Goal: Task Accomplishment & Management: Contribute content

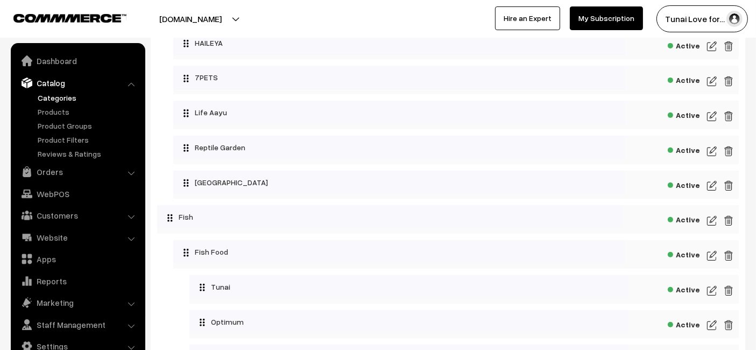
scroll to position [393, 0]
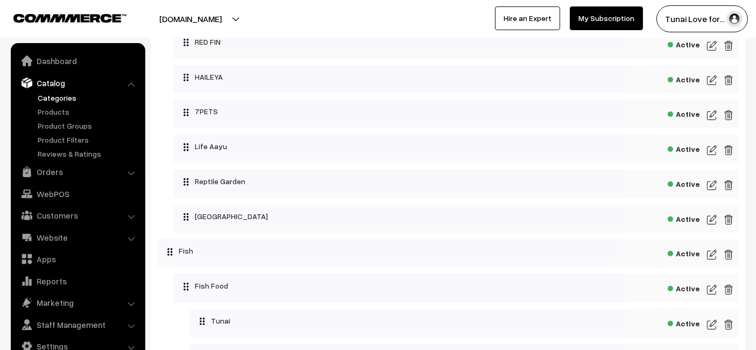
click at [54, 97] on link "Categories" at bounding box center [88, 97] width 106 height 11
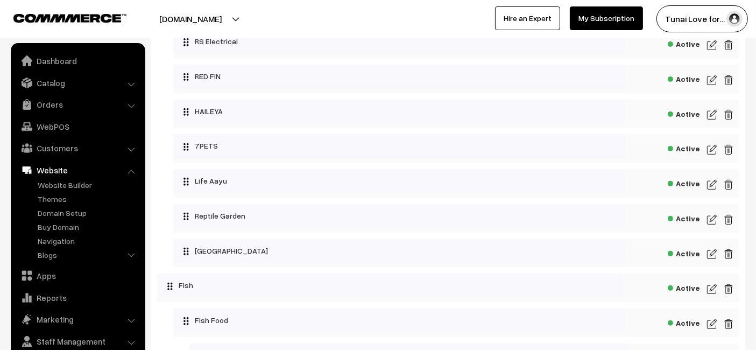
scroll to position [358, 0]
click at [63, 245] on link "Navigation" at bounding box center [88, 240] width 106 height 11
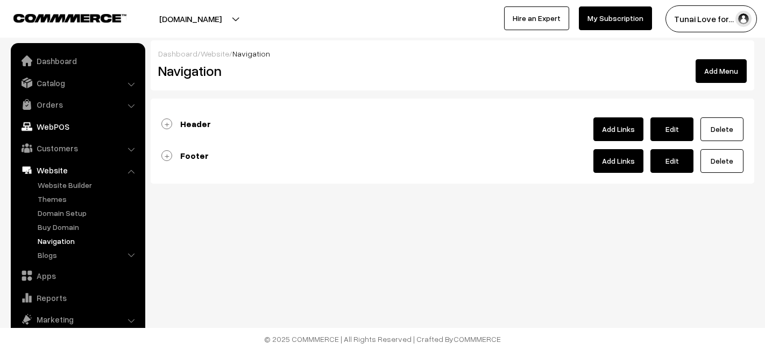
click at [676, 126] on link "Edit" at bounding box center [671, 129] width 43 height 24
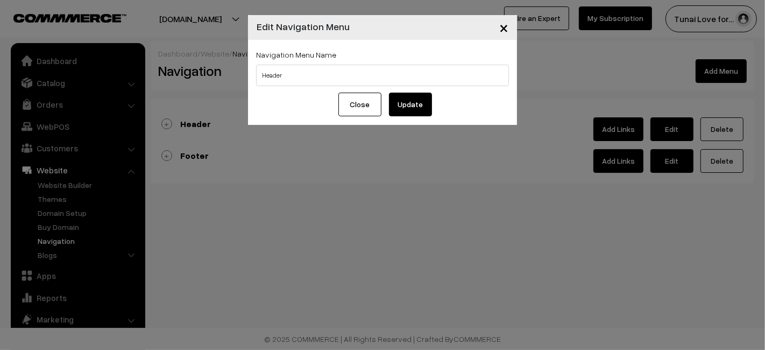
click at [501, 30] on span "×" at bounding box center [503, 27] width 9 height 20
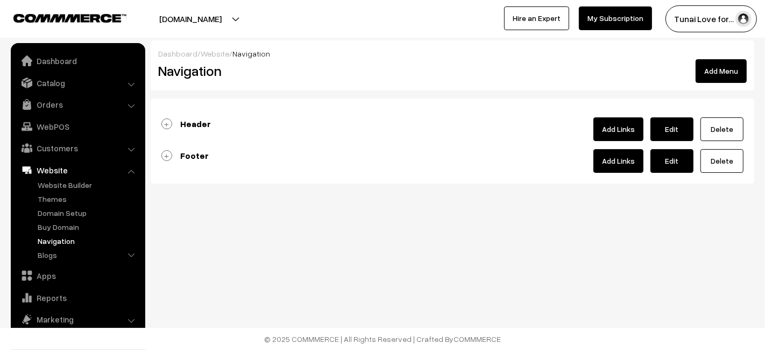
click at [166, 119] on link "Header" at bounding box center [185, 123] width 49 height 11
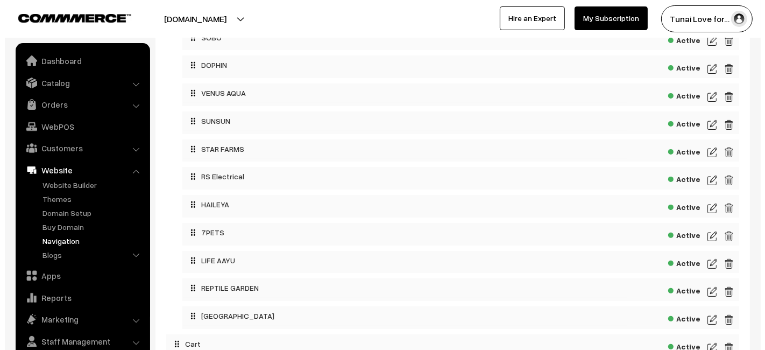
scroll to position [298, 0]
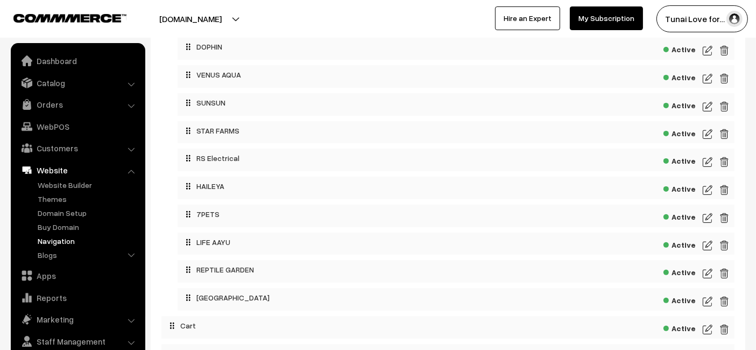
click at [708, 302] on img at bounding box center [707, 301] width 10 height 13
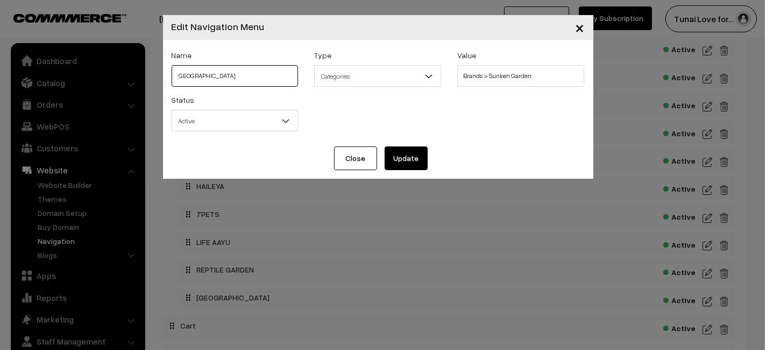
click at [254, 77] on input "[GEOGRAPHIC_DATA]" at bounding box center [235, 76] width 127 height 22
type input "SUNKEN GARDEN"
click at [408, 159] on button "Update" at bounding box center [405, 158] width 43 height 24
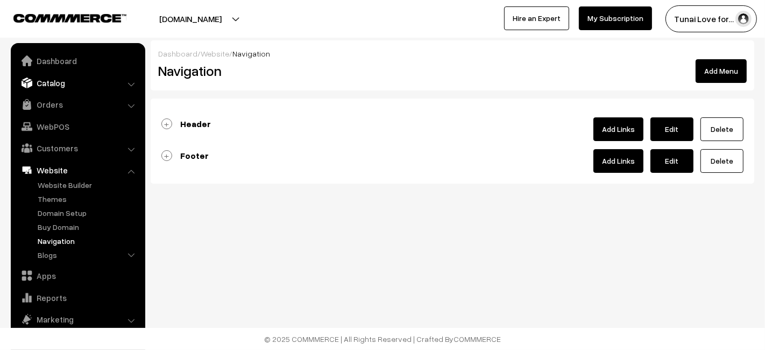
click at [49, 81] on link "Catalog" at bounding box center [77, 82] width 128 height 19
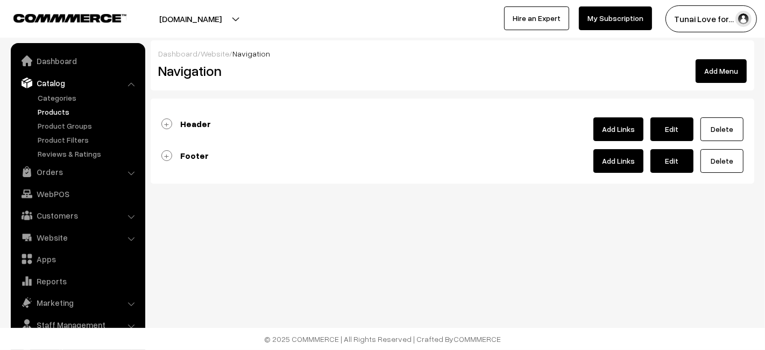
click at [59, 111] on link "Products" at bounding box center [88, 111] width 106 height 11
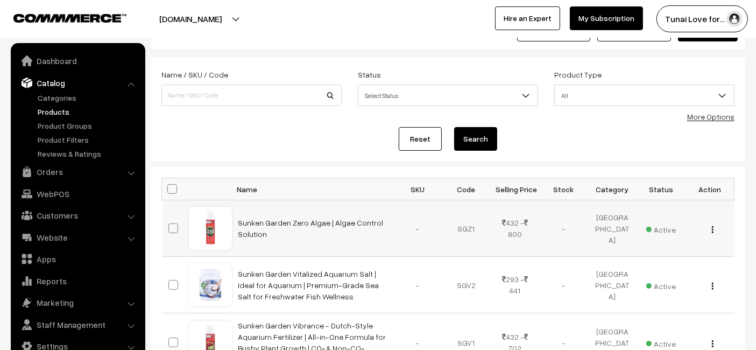
scroll to position [60, 0]
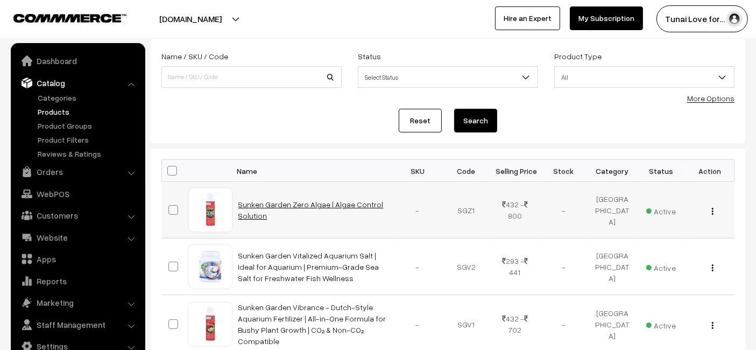
click at [307, 202] on link "Sunken Garden Zero Algae | Algae Control Solution" at bounding box center [310, 210] width 145 height 20
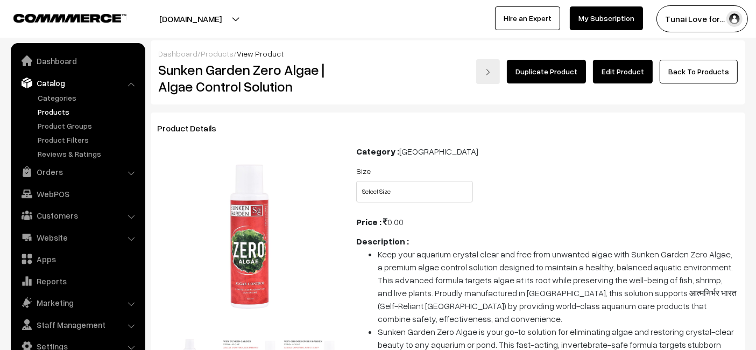
click at [55, 112] on link "Products" at bounding box center [88, 111] width 106 height 11
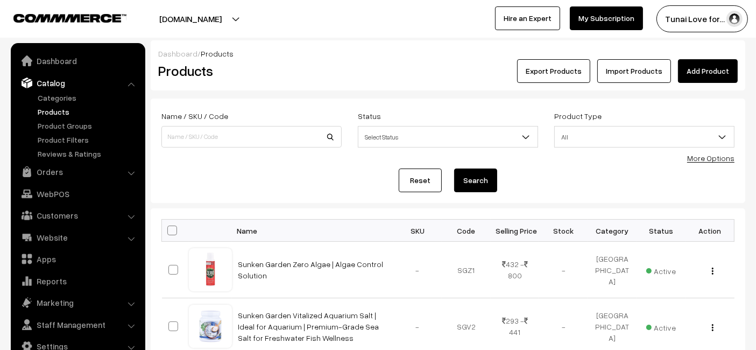
drag, startPoint x: 48, startPoint y: 96, endPoint x: 58, endPoint y: 88, distance: 13.4
click at [48, 97] on link "Categories" at bounding box center [88, 97] width 106 height 11
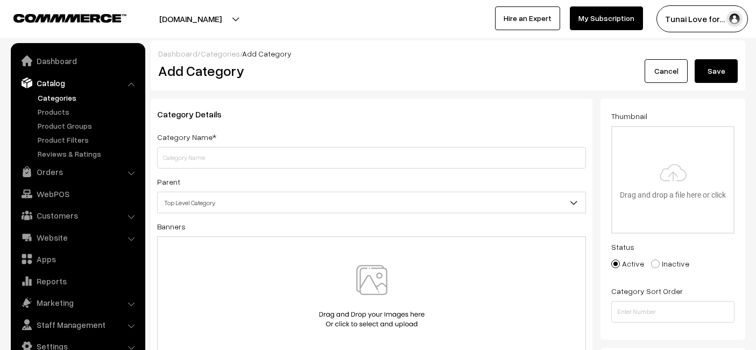
click at [266, 158] on input "text" at bounding box center [371, 158] width 429 height 22
paste input "The Clean Water Series"
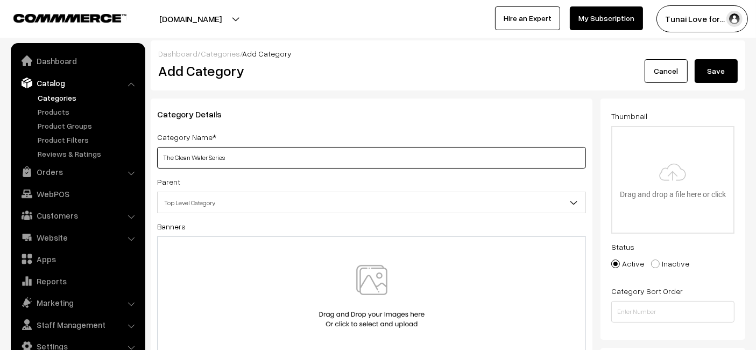
type input "The Clean Water Series"
click at [724, 73] on button "Save" at bounding box center [715, 71] width 43 height 24
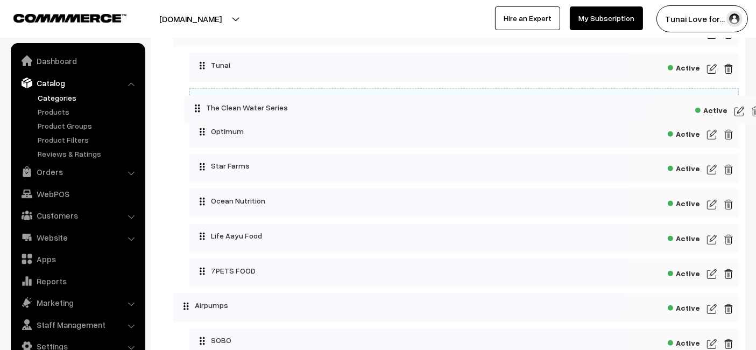
scroll to position [543, 0]
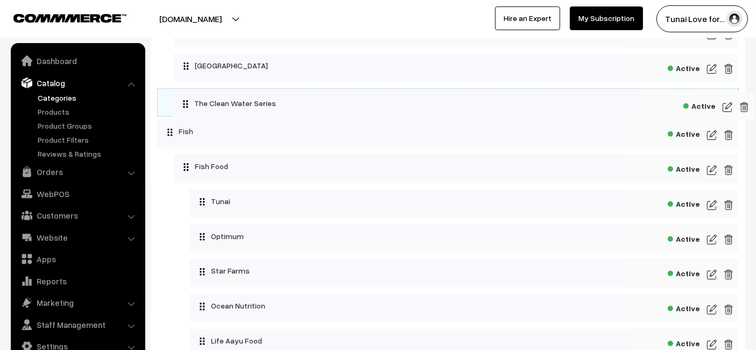
drag, startPoint x: 172, startPoint y: 245, endPoint x: 177, endPoint y: 94, distance: 151.2
drag, startPoint x: 168, startPoint y: 98, endPoint x: 187, endPoint y: 97, distance: 18.8
drag, startPoint x: 174, startPoint y: 98, endPoint x: 195, endPoint y: 95, distance: 20.7
drag, startPoint x: 195, startPoint y: 97, endPoint x: 178, endPoint y: 96, distance: 16.7
drag, startPoint x: 218, startPoint y: 111, endPoint x: 203, endPoint y: 111, distance: 15.1
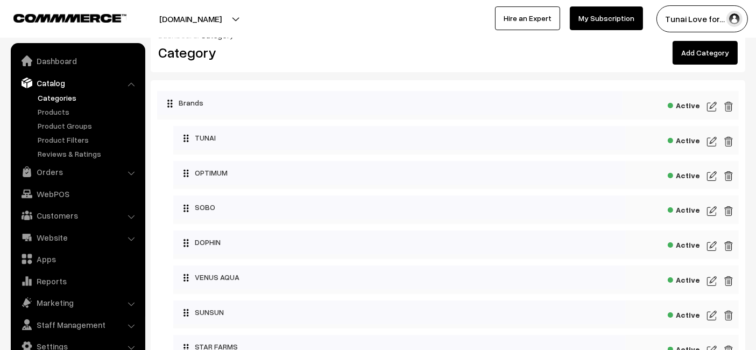
scroll to position [0, 0]
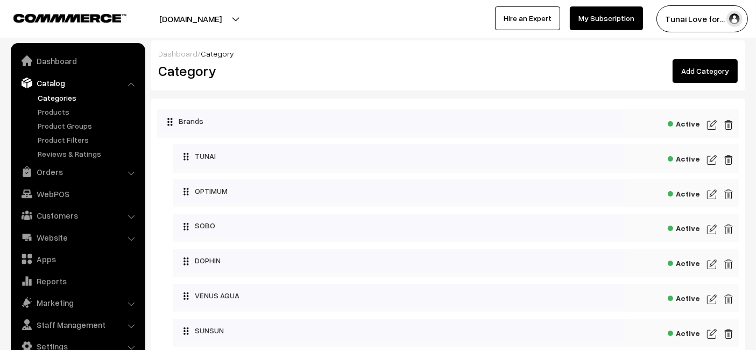
click at [345, 58] on div "Dashboard / Category" at bounding box center [447, 53] width 579 height 11
click at [54, 239] on link "Website" at bounding box center [77, 236] width 128 height 19
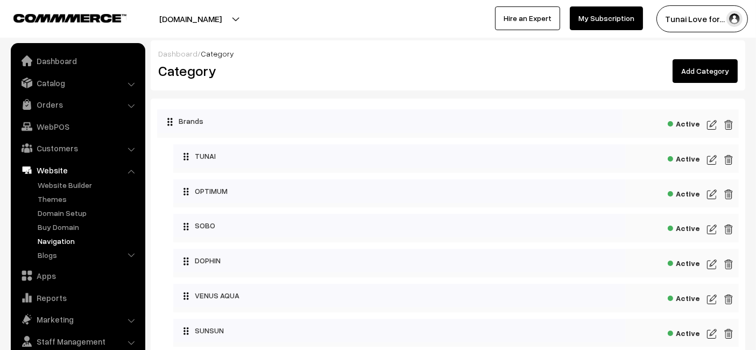
click at [65, 239] on link "Navigation" at bounding box center [88, 240] width 106 height 11
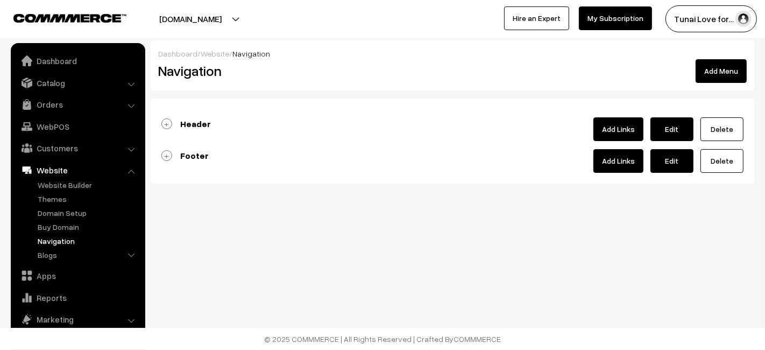
click at [619, 126] on link "Add Links" at bounding box center [618, 129] width 50 height 24
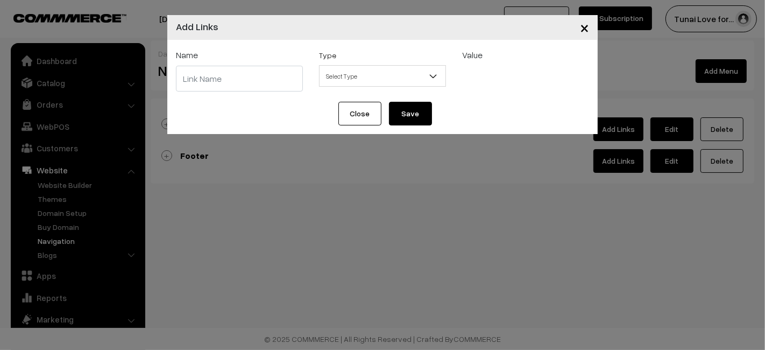
click at [207, 87] on input "text" at bounding box center [239, 79] width 127 height 26
paste input "The Clean Water Series"
type input "THE CLEAN WATER SERIES"
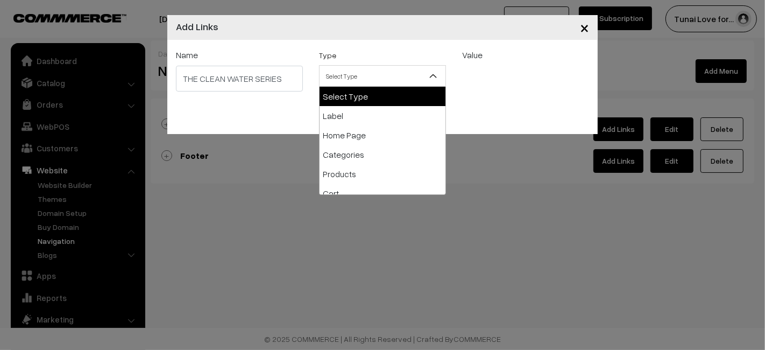
click at [388, 80] on span "Select Type" at bounding box center [382, 76] width 126 height 19
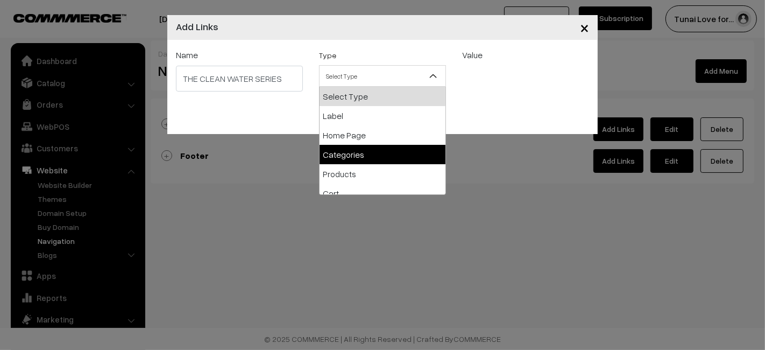
select select "categories"
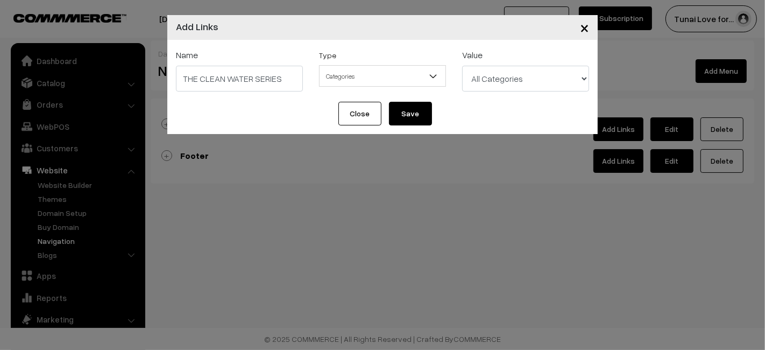
click at [520, 74] on select "All Categories Brands Brands > TUNAI Brands > OPTIMUM Brands > SOBO Brands > DO…" at bounding box center [525, 79] width 127 height 26
select select "53"
click at [462, 66] on select "All Categories Brands Brands > TUNAI Brands > OPTIMUM Brands > SOBO Brands > DO…" at bounding box center [525, 79] width 127 height 26
click at [404, 105] on button "Save" at bounding box center [410, 114] width 43 height 24
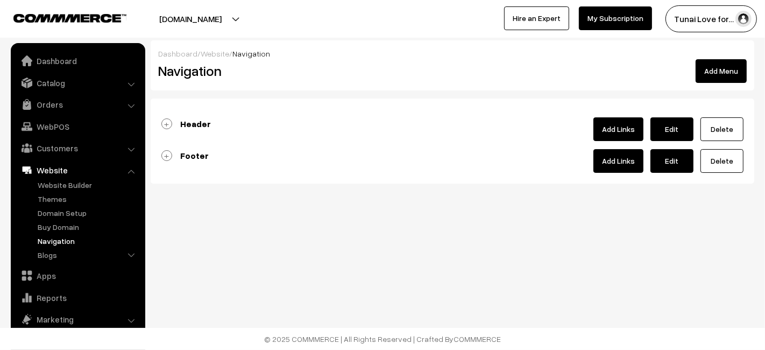
click at [676, 124] on link "Edit" at bounding box center [671, 129] width 43 height 24
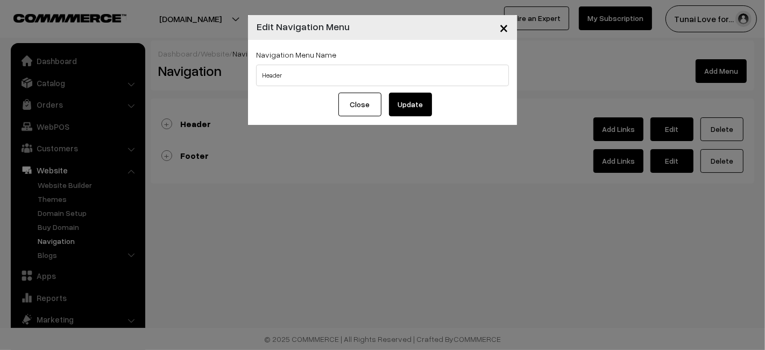
click at [501, 27] on span "×" at bounding box center [503, 27] width 9 height 20
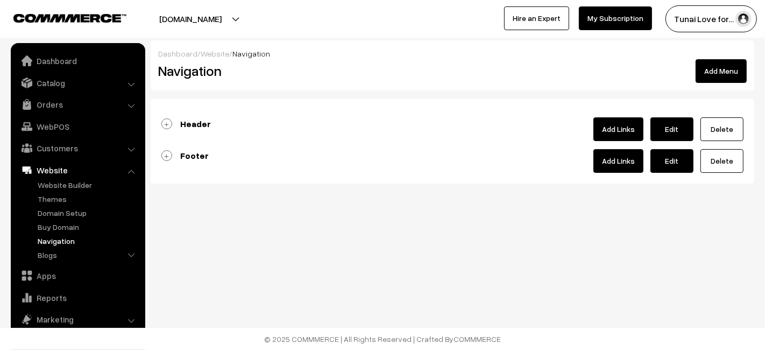
click at [163, 123] on link "Header" at bounding box center [185, 123] width 49 height 11
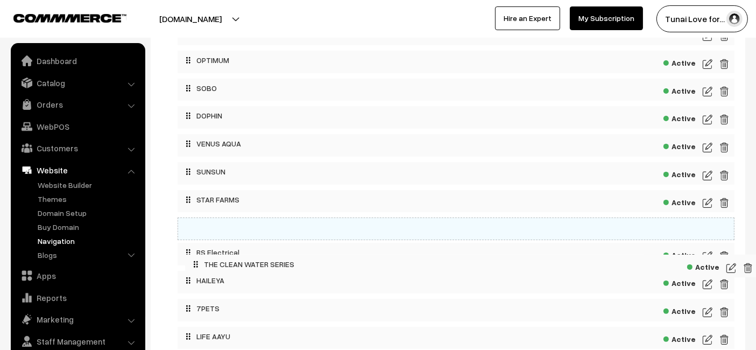
scroll to position [358, 0]
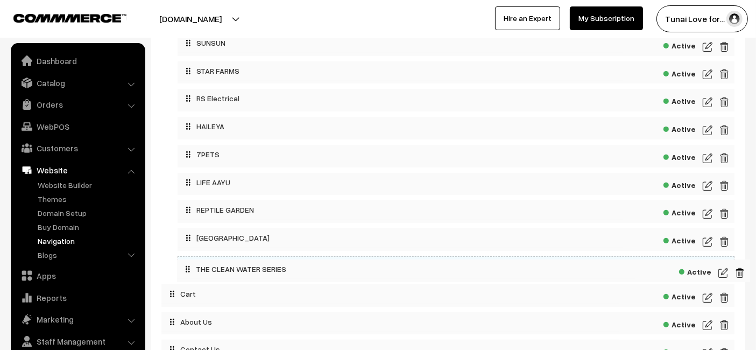
drag, startPoint x: 173, startPoint y: 230, endPoint x: 189, endPoint y: 272, distance: 44.7
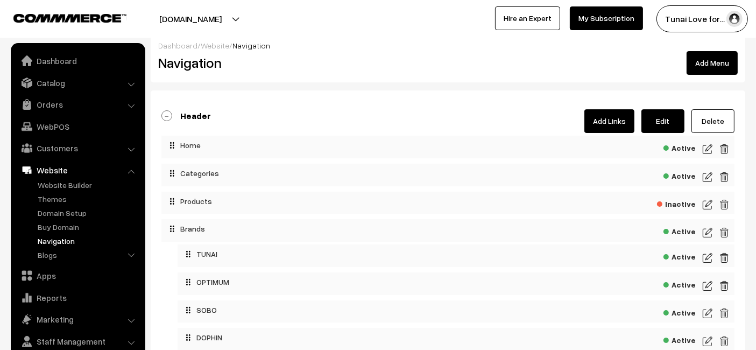
scroll to position [0, 0]
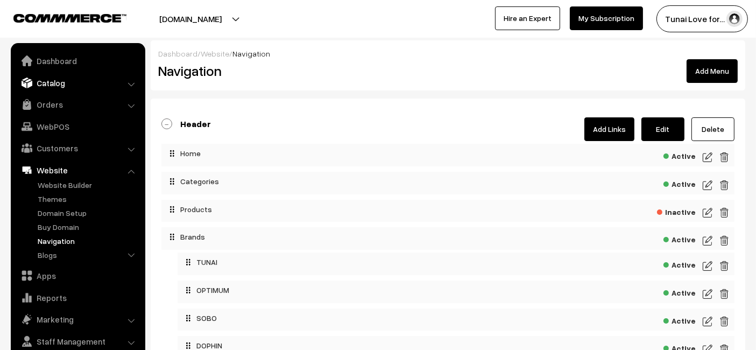
click at [80, 78] on link "Catalog" at bounding box center [77, 82] width 128 height 19
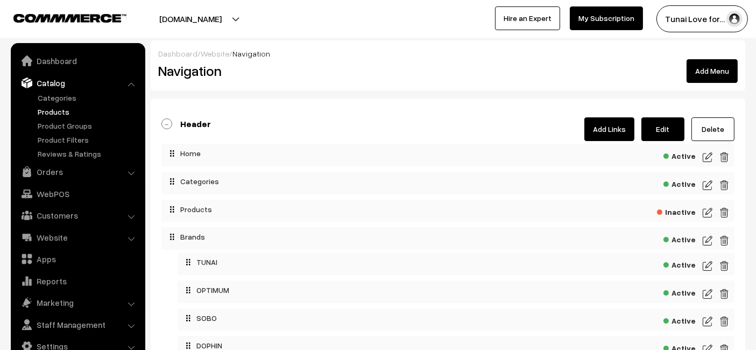
click at [58, 112] on link "Products" at bounding box center [88, 111] width 106 height 11
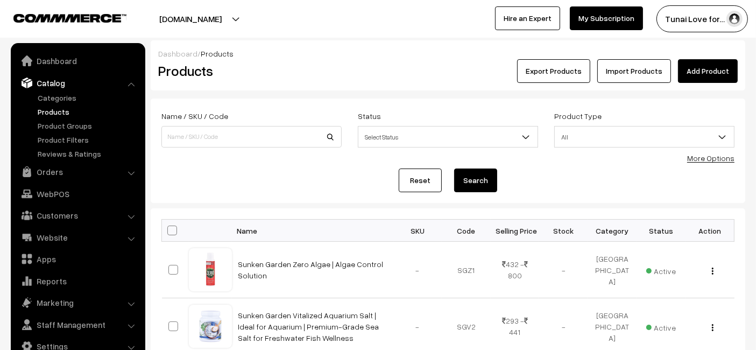
click at [728, 75] on link "Add Product" at bounding box center [708, 71] width 60 height 24
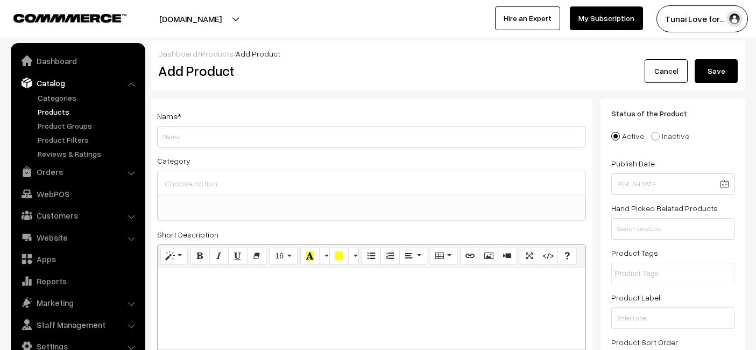
select select
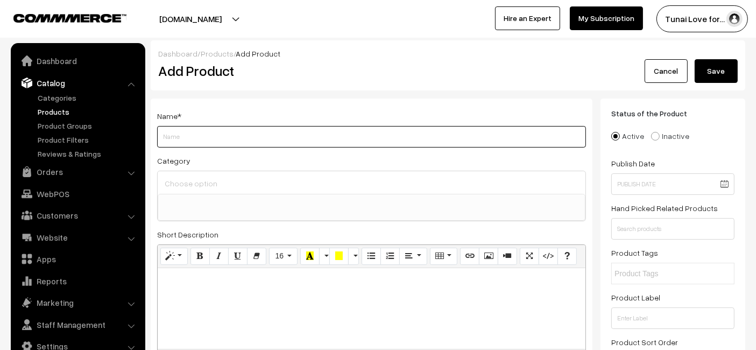
paste input "The Clean Water Series Aquarium Filter Floss | Ideal Choice for Mechanical Filt…"
type input "The Clean Water Series Aquarium Filter Floss | Ideal Choice for Mechanical Filt…"
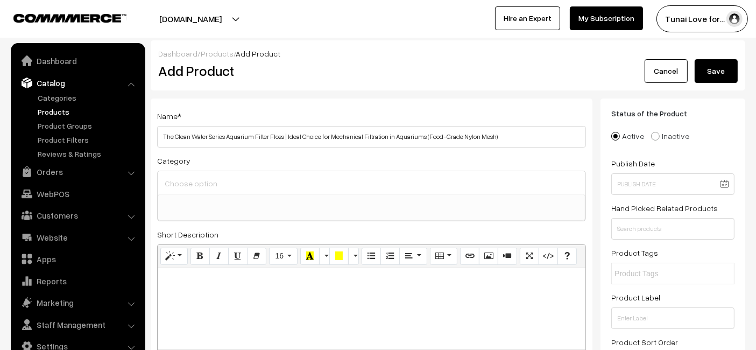
click at [250, 187] on input at bounding box center [371, 183] width 419 height 16
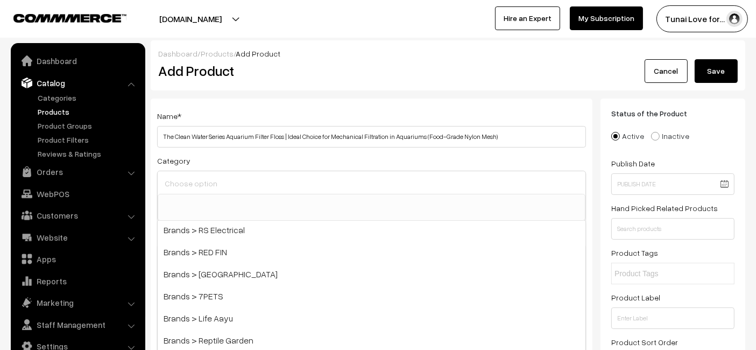
scroll to position [298, 0]
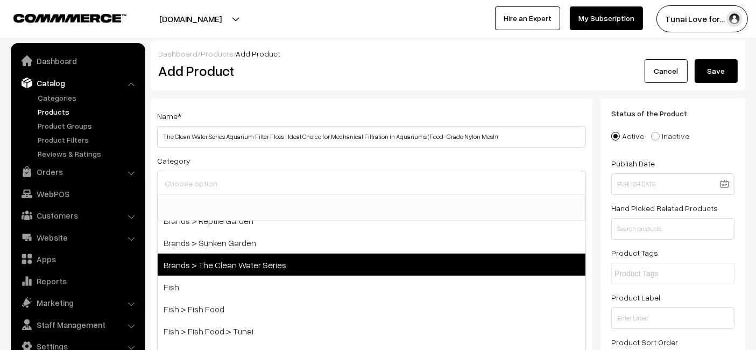
click at [255, 254] on span "Brands > The Clean Water Series" at bounding box center [372, 264] width 428 height 22
select select "53"
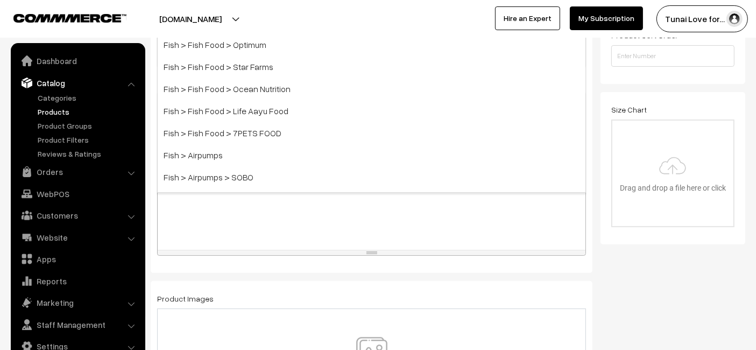
scroll to position [358, 0]
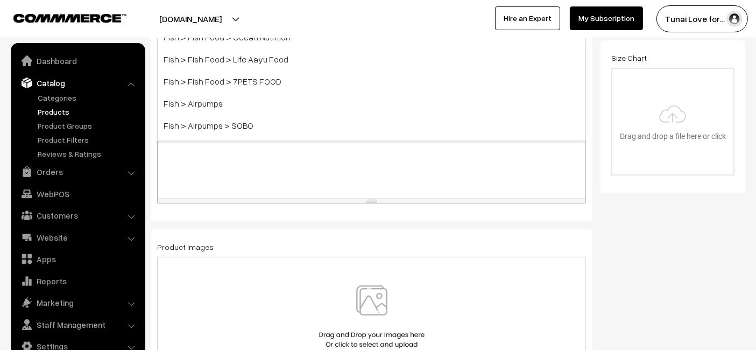
click at [295, 183] on div at bounding box center [372, 130] width 428 height 134
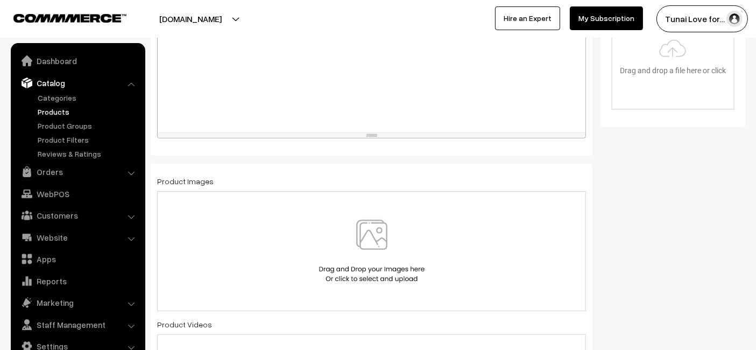
scroll to position [478, 0]
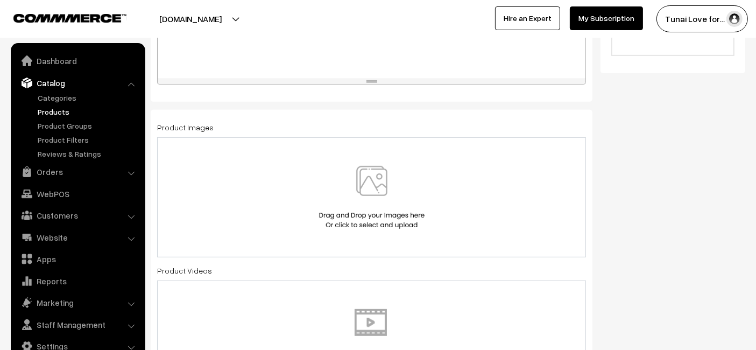
click at [392, 166] on img at bounding box center [371, 197] width 111 height 63
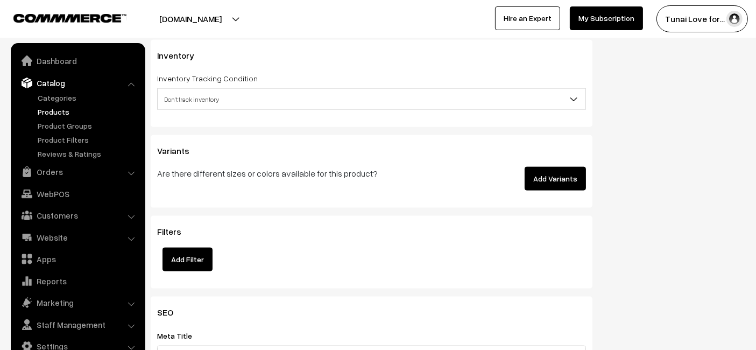
scroll to position [1434, 0]
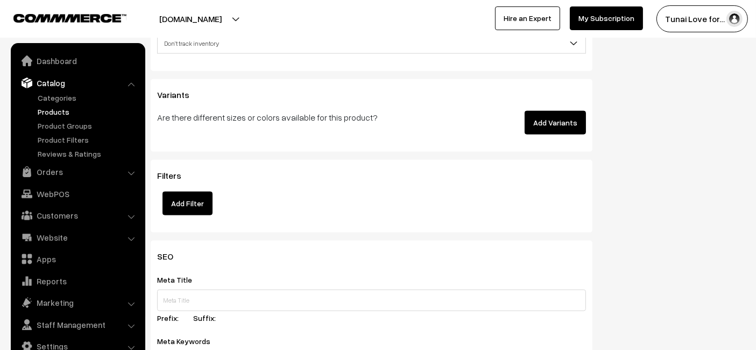
click at [561, 126] on button "Add Variants" at bounding box center [554, 123] width 61 height 24
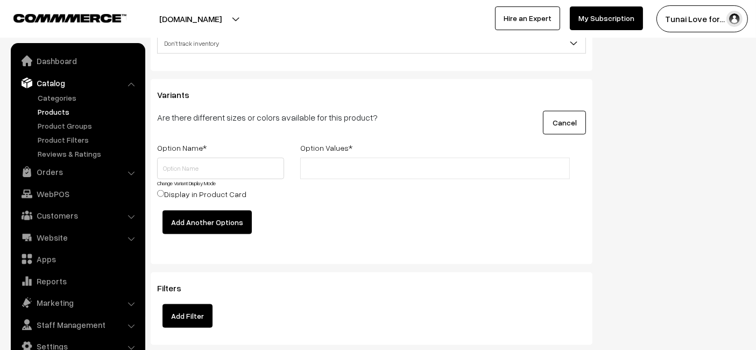
click at [567, 125] on button "Cancel" at bounding box center [564, 123] width 43 height 24
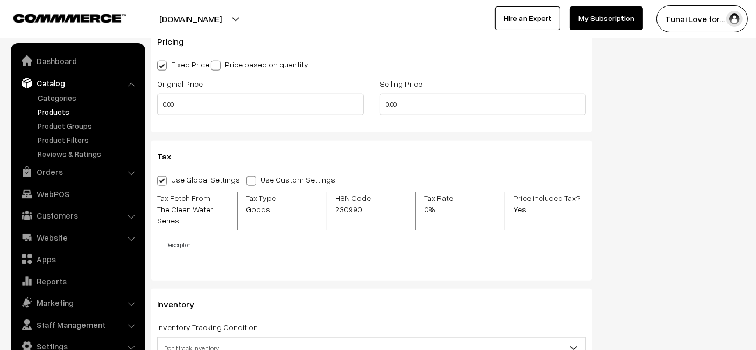
scroll to position [1015, 0]
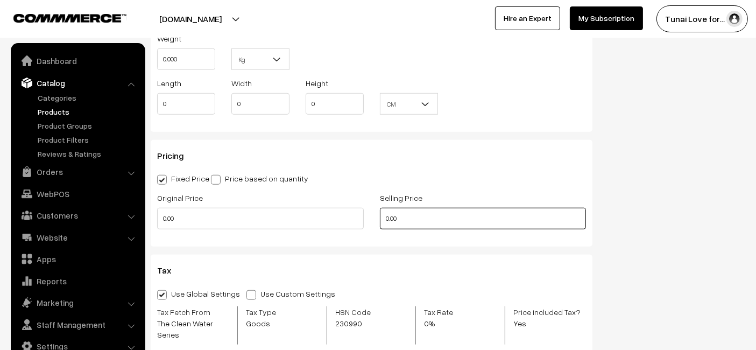
click at [435, 225] on input "0.00" at bounding box center [483, 219] width 206 height 22
click at [436, 222] on input "0.00" at bounding box center [483, 219] width 206 height 22
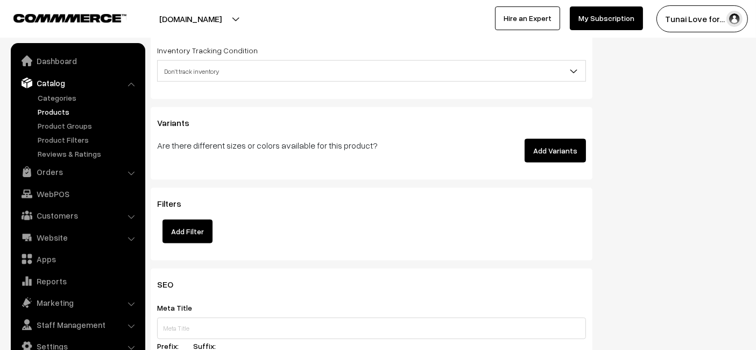
scroll to position [1493, 0]
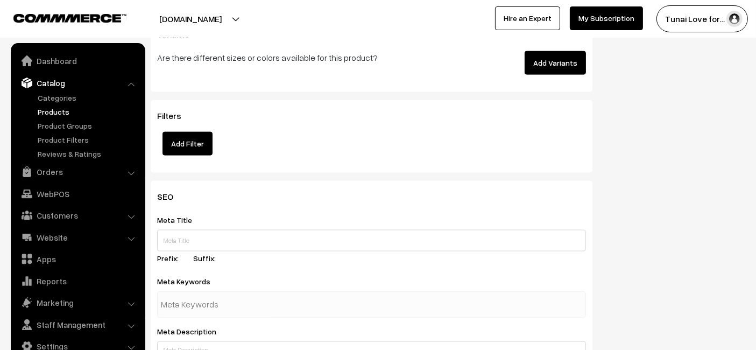
type input "351"
click at [212, 230] on input "text" at bounding box center [371, 241] width 429 height 22
paste input "The Clean Water Series Aquarium Filter Floss"
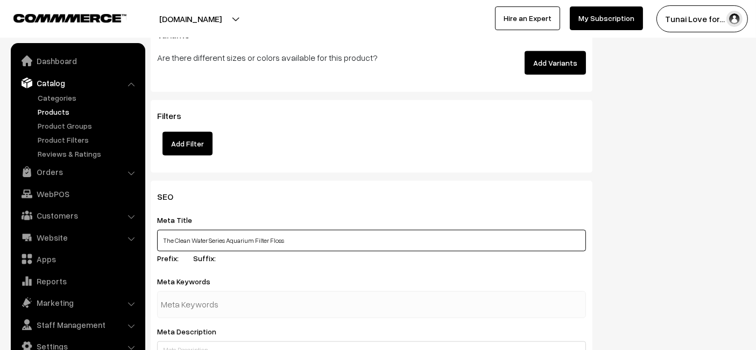
type input "The Clean Water Series Aquarium Filter Floss"
click at [280, 300] on div at bounding box center [371, 304] width 429 height 27
paste input "aquarium filter floss"
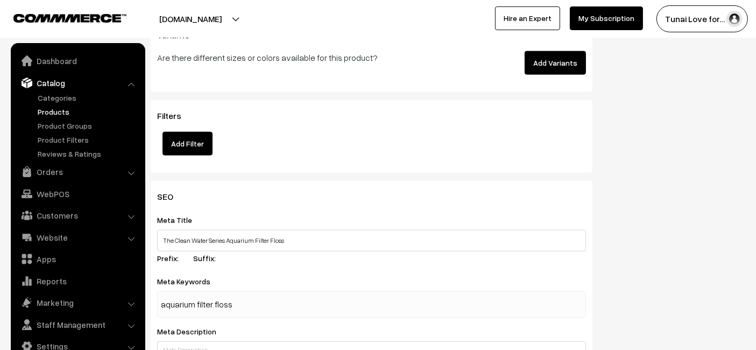
type input "aquarium filter floss"
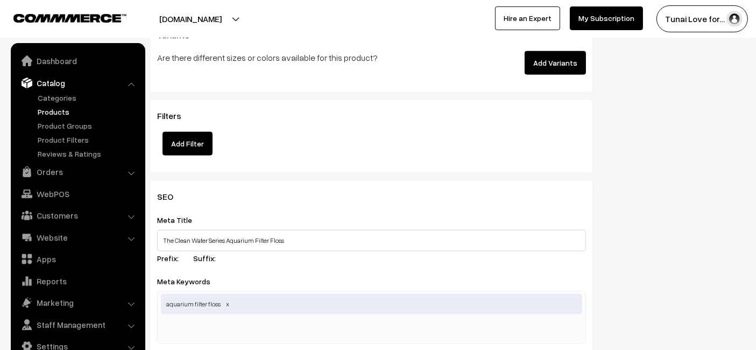
click at [276, 279] on div "Meta Keywords aquarium filter floss aquarium filter floss" at bounding box center [371, 308] width 429 height 69
click at [215, 319] on input "text" at bounding box center [217, 330] width 112 height 22
paste input "aquarium cleaning"
type input "aquarium cleaning"
click at [461, 81] on div "Variants Are there different sizes or colors available for this product? Add Va…" at bounding box center [371, 55] width 441 height 73
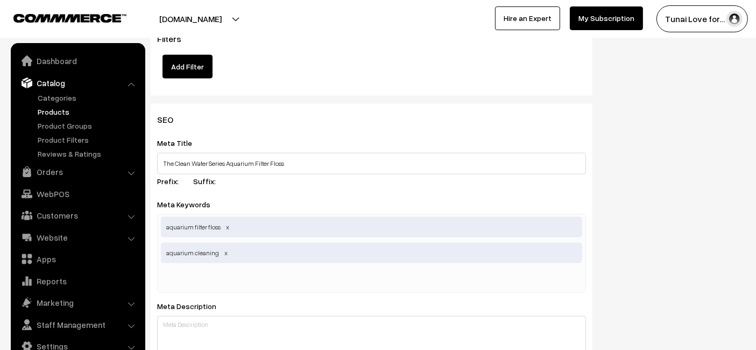
scroll to position [1613, 0]
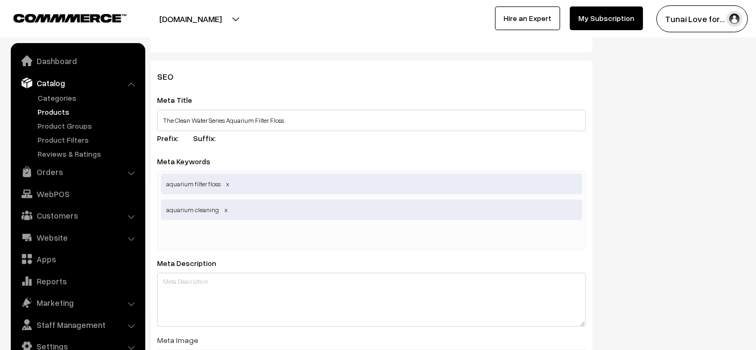
click at [281, 240] on div "aquarium filter floss aquarium cleaning" at bounding box center [371, 210] width 429 height 79
paste input "clear aquarium water"
type input "clear aquarium water"
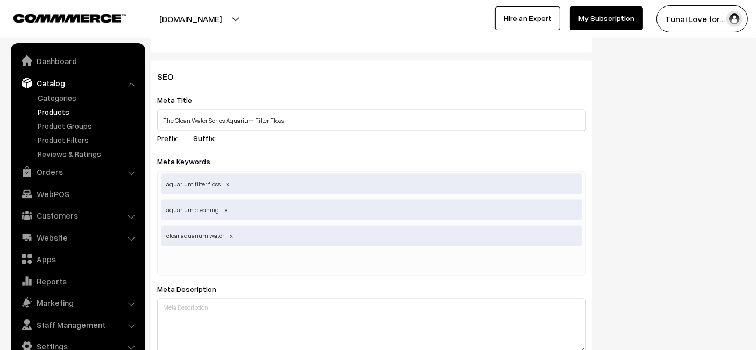
click at [281, 240] on div "aquarium filter floss aquarium cleaning clear aquarium water" at bounding box center [371, 223] width 429 height 104
paste input "aquarium maintenance,"
type input "aquarium maintenance"
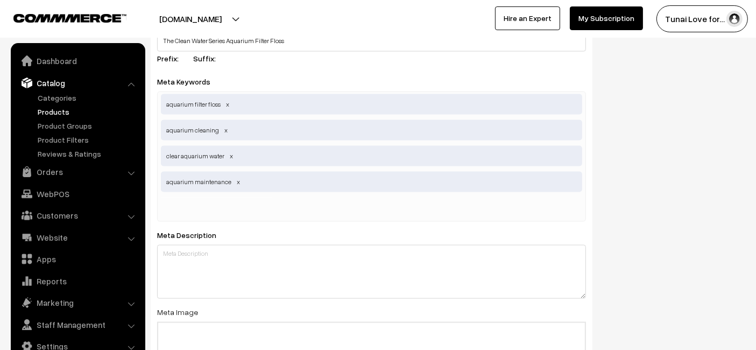
scroll to position [1733, 0]
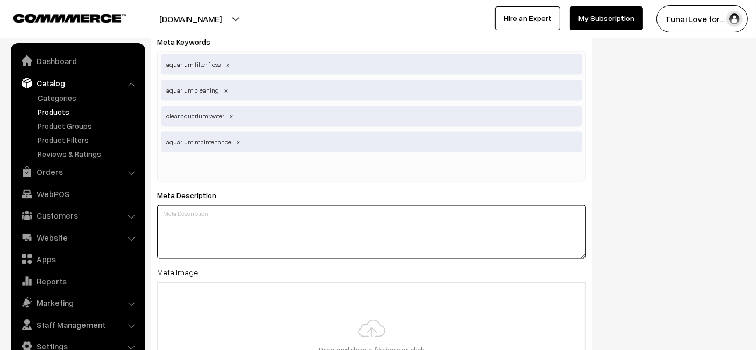
click at [320, 224] on textarea at bounding box center [371, 232] width 429 height 54
paste textarea "The Clean Water Series Aquarium Filter Floss made from food-grade nylon mesh en…"
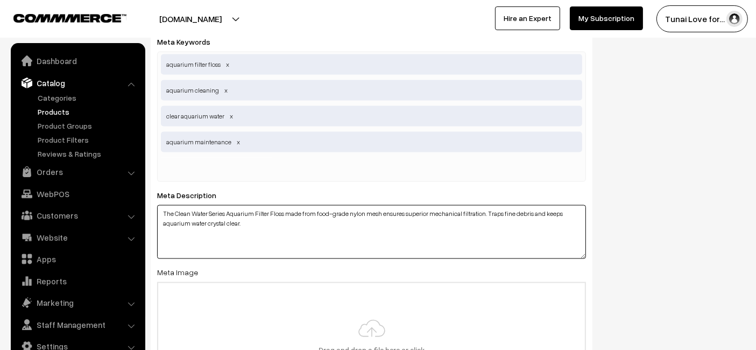
type textarea "The Clean Water Series Aquarium Filter Floss made from food-grade nylon mesh en…"
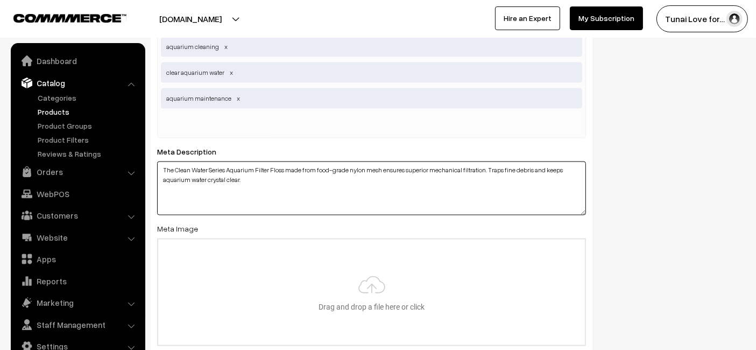
type input "C:\fakepath\clean-water-series-aquarium-filter-floss.jpg"
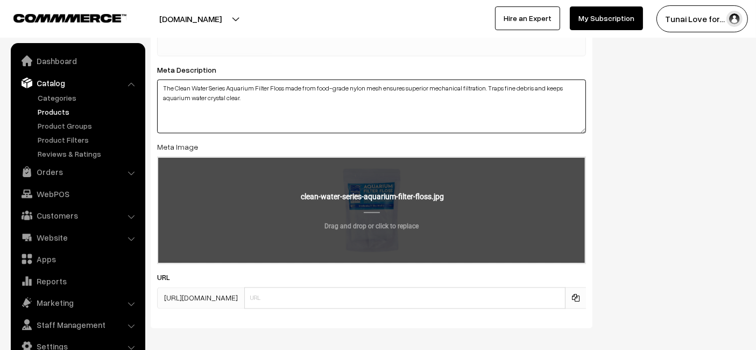
scroll to position [1904, 0]
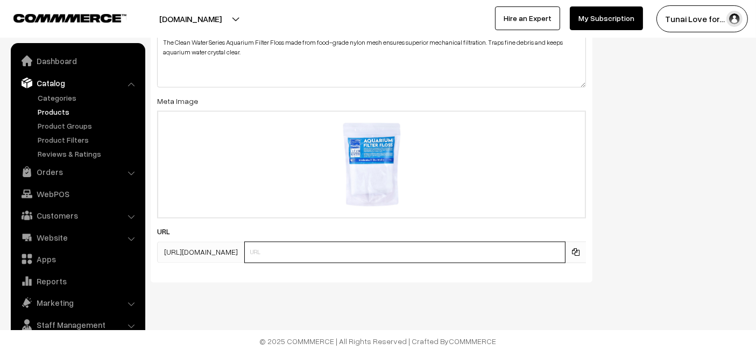
click at [284, 252] on input "text" at bounding box center [404, 252] width 321 height 22
paste input "https://www.yourstore.com/clean-water-series-aquarium-filter-floss"
drag, startPoint x: 327, startPoint y: 246, endPoint x: 174, endPoint y: 252, distance: 153.4
click at [174, 252] on div "https://tunai.in/products/ https://www.yourstore.com/clean-water-series-aquariu…" at bounding box center [371, 252] width 429 height 22
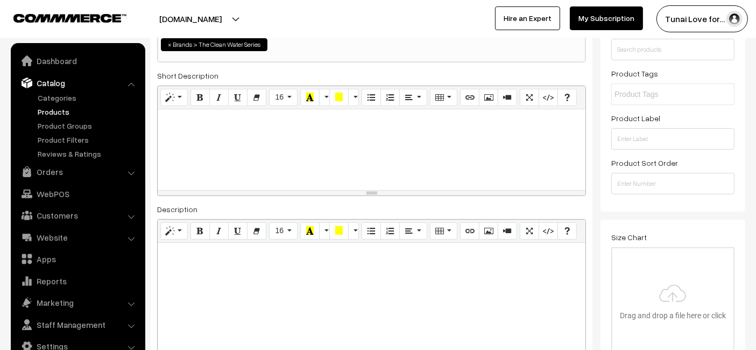
scroll to position [239, 0]
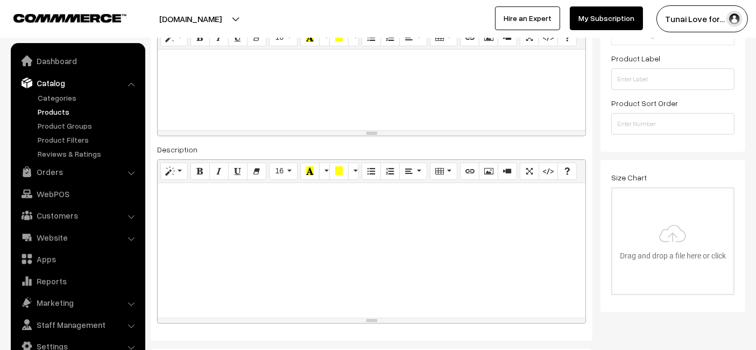
type input "clean-water-series-aquarium-filter-floss"
click at [216, 202] on div at bounding box center [372, 250] width 428 height 134
paste div
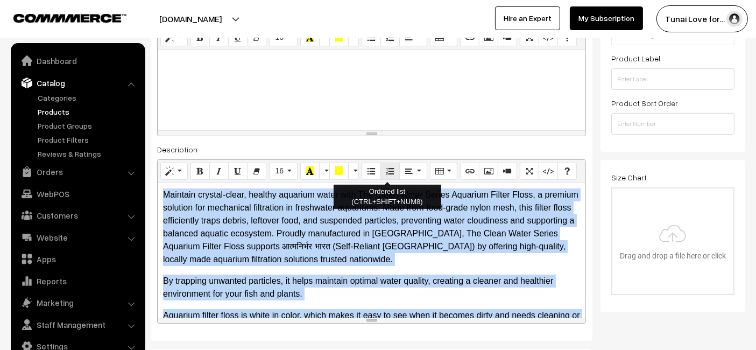
click at [380, 175] on button "Ordered list (CTRL+SHIFT+NUM8)" at bounding box center [389, 170] width 19 height 17
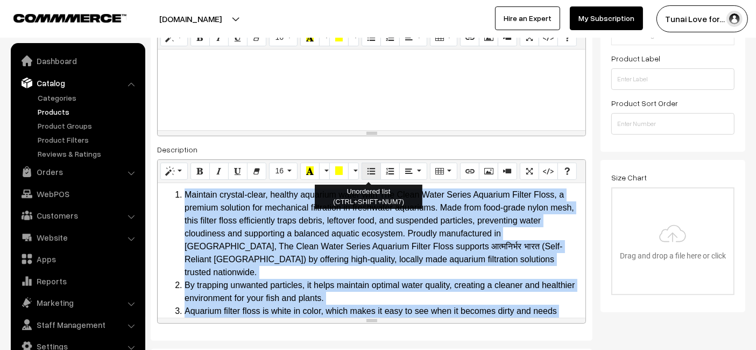
click at [367, 170] on icon "Unordered list (CTRL+SHIFT+NUM7)" at bounding box center [371, 170] width 8 height 9
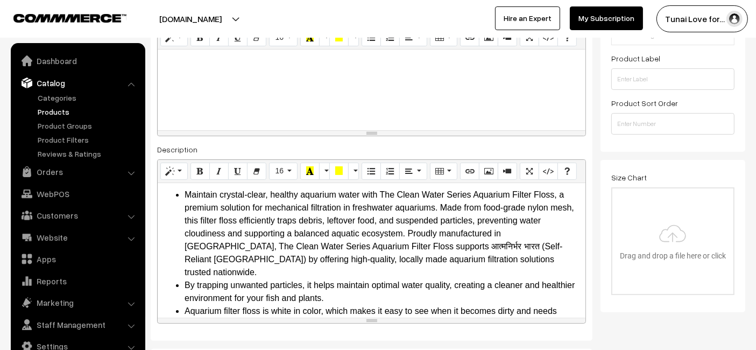
click at [381, 103] on div at bounding box center [372, 89] width 428 height 81
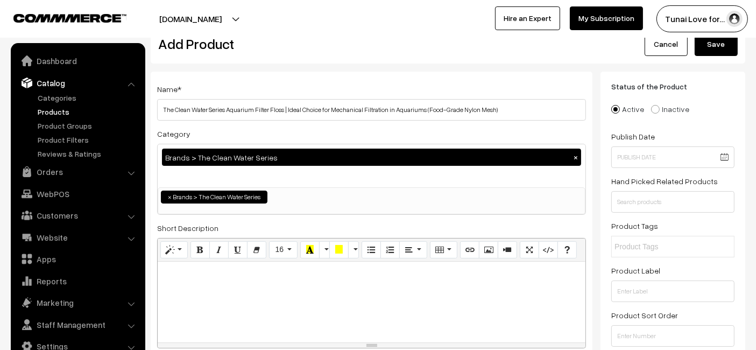
scroll to position [0, 0]
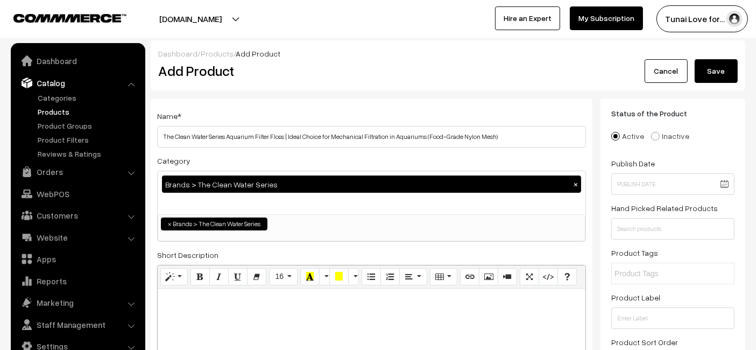
click at [720, 70] on button "Save" at bounding box center [715, 71] width 43 height 24
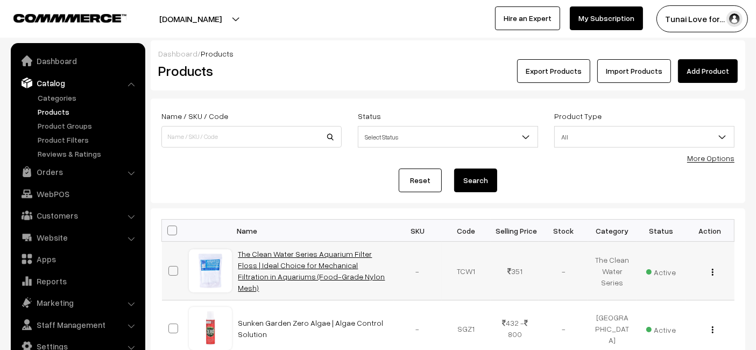
click at [264, 269] on link "The Clean Water Series Aquarium Filter Floss | Ideal Choice for Mechanical Filt…" at bounding box center [311, 270] width 147 height 43
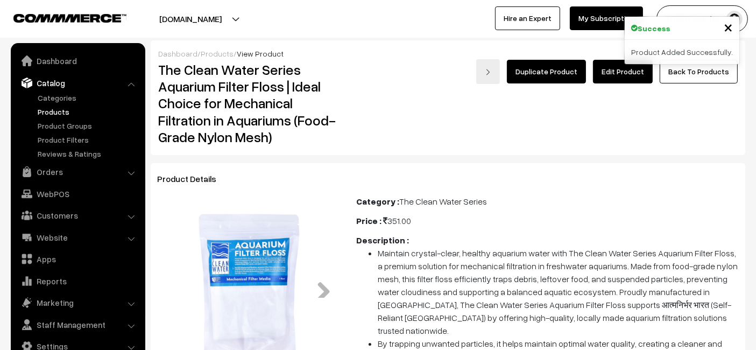
click at [617, 79] on link "Edit Product" at bounding box center [623, 72] width 60 height 24
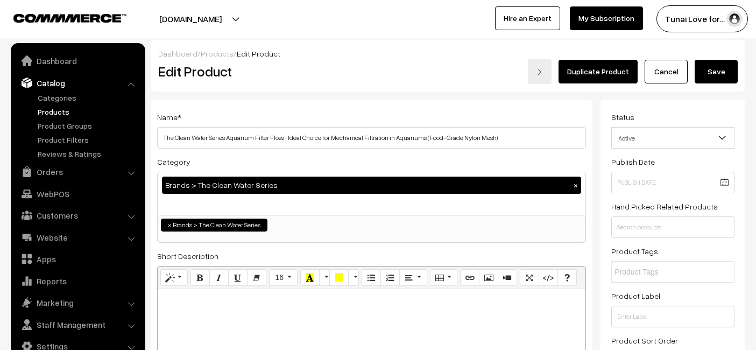
scroll to position [1015, 0]
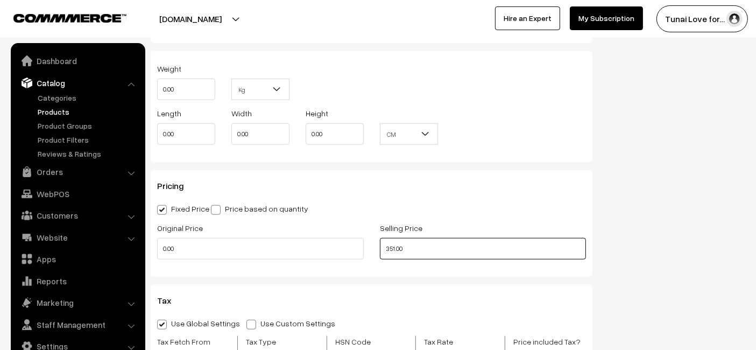
click at [459, 245] on input "351.00" at bounding box center [483, 249] width 206 height 22
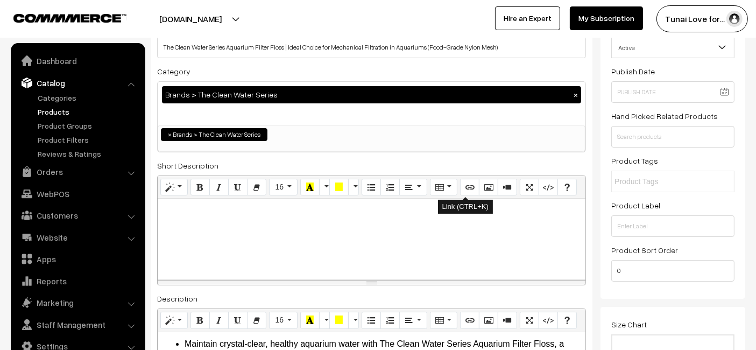
scroll to position [0, 0]
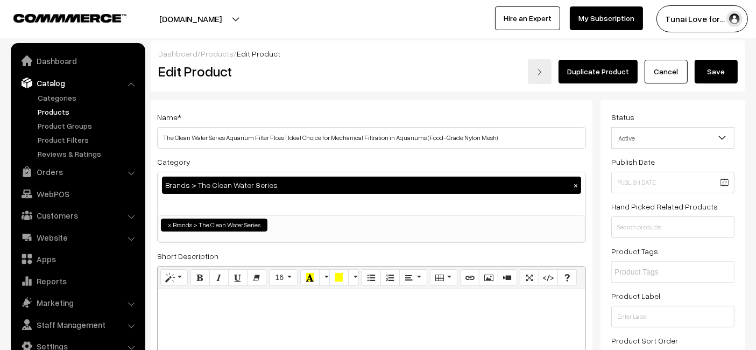
type input "351.00"
click at [711, 70] on button "Save" at bounding box center [715, 72] width 43 height 24
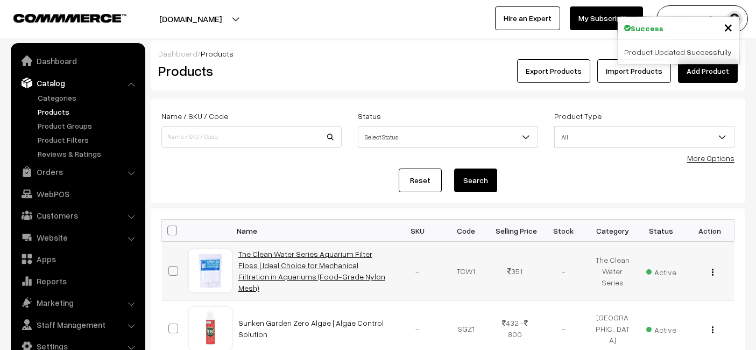
click at [333, 266] on link "The Clean Water Series Aquarium Filter Floss | Ideal Choice for Mechanical Filt…" at bounding box center [311, 270] width 147 height 43
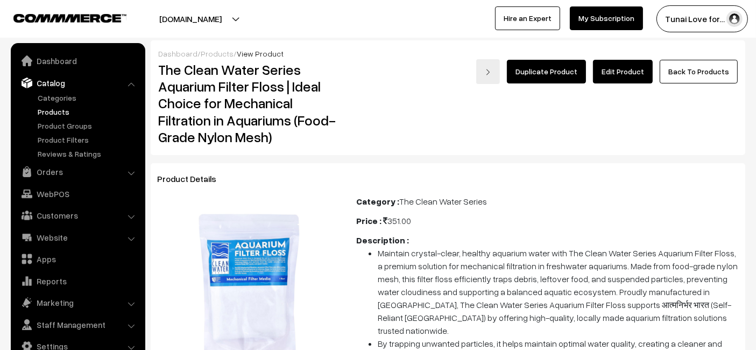
scroll to position [179, 0]
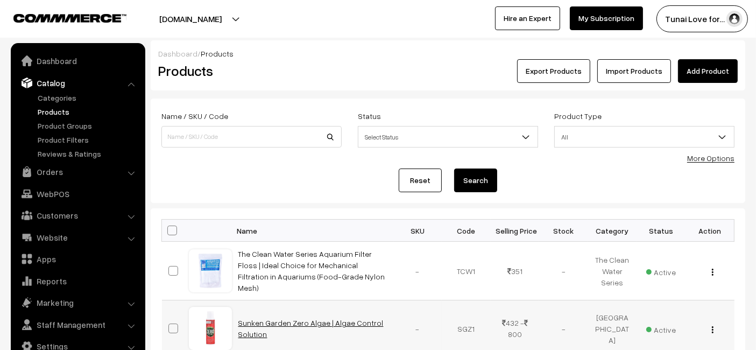
click at [315, 320] on link "Sunken Garden Zero Algae | Algae Control Solution" at bounding box center [310, 328] width 145 height 20
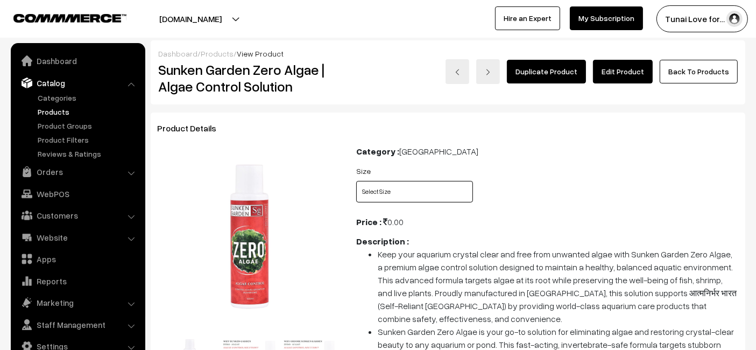
click at [400, 193] on select "Select Size 100ml 200ml + 30ml" at bounding box center [414, 192] width 117 height 22
select select "SGZ1_LD4"
click at [356, 181] on select "Select Size 100ml 200ml + 30ml" at bounding box center [414, 192] width 117 height 22
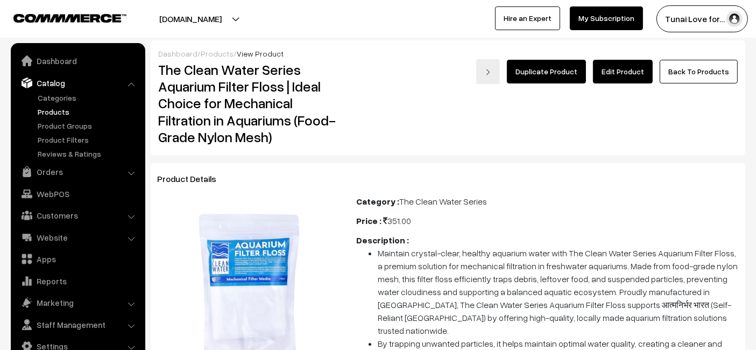
click at [617, 72] on link "Edit Product" at bounding box center [623, 72] width 60 height 24
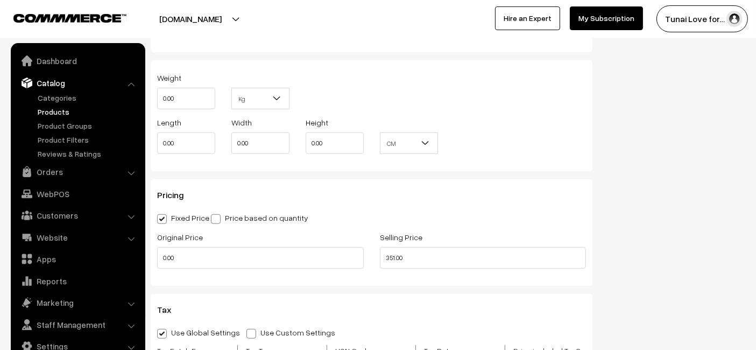
scroll to position [1075, 0]
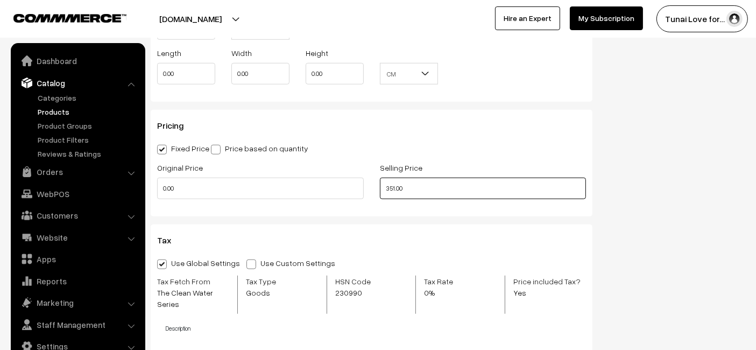
click at [437, 186] on input "351.00" at bounding box center [483, 188] width 206 height 22
click at [407, 205] on div "Pricing Fixed Price Price based on quantity Original Price 0.00 Selling Price 3…" at bounding box center [371, 163] width 441 height 106
click at [408, 183] on input "351.00" at bounding box center [483, 188] width 206 height 22
type input "351.00"
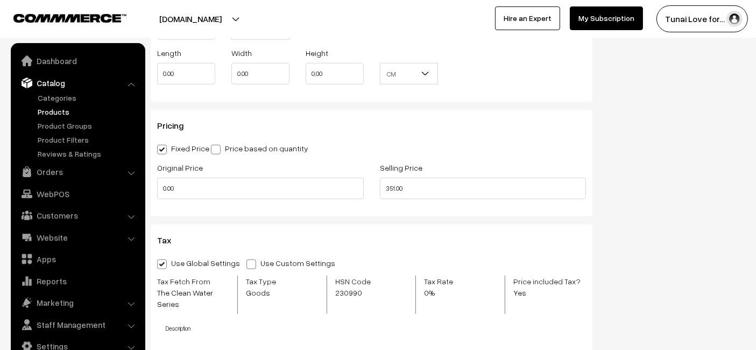
click at [472, 117] on div "Pricing Fixed Price Price based on quantity Original Price 0.00 Selling Price 3…" at bounding box center [371, 163] width 441 height 106
click at [448, 177] on input "351.00" at bounding box center [483, 188] width 206 height 22
click at [361, 184] on input "0.00" at bounding box center [260, 188] width 206 height 22
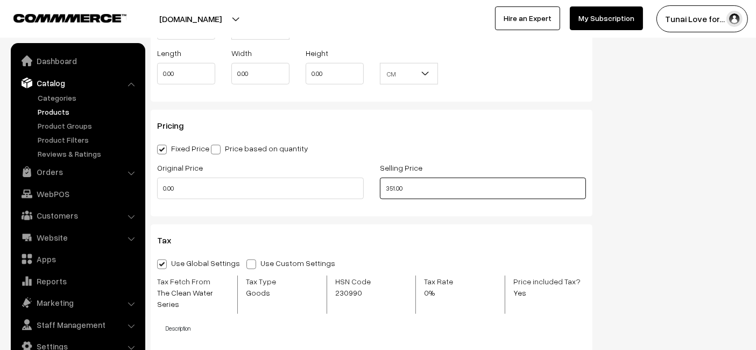
click at [423, 182] on input "351.00" at bounding box center [483, 188] width 206 height 22
type input "351.00"
click at [588, 161] on div "Selling Price 351.00" at bounding box center [483, 183] width 223 height 45
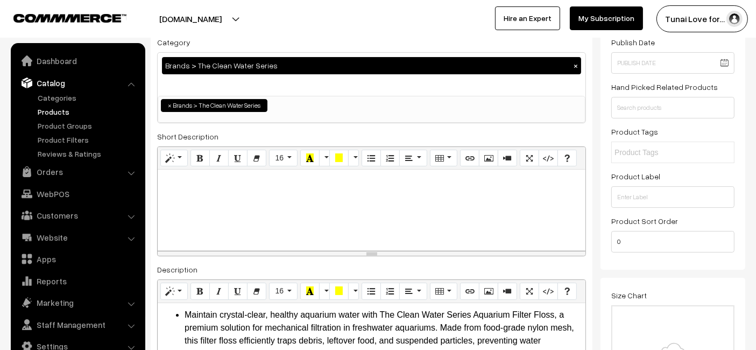
scroll to position [0, 0]
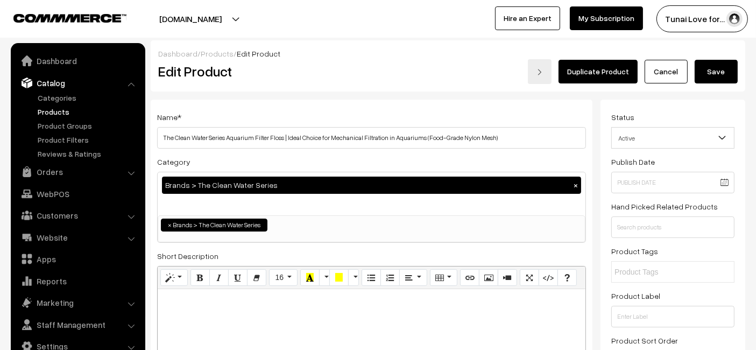
click at [710, 73] on button "Save" at bounding box center [715, 72] width 43 height 24
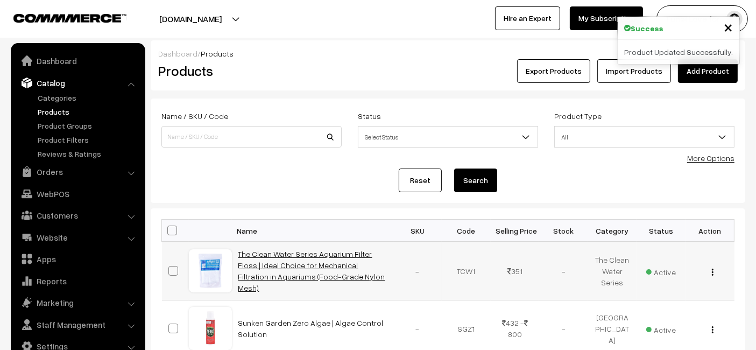
scroll to position [60, 0]
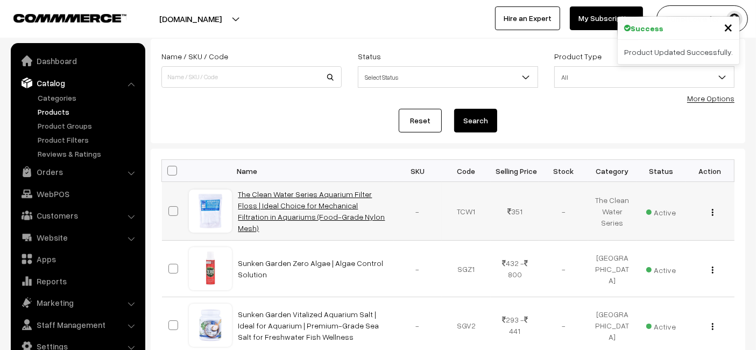
click at [310, 198] on link "The Clean Water Series Aquarium Filter Floss | Ideal Choice for Mechanical Filt…" at bounding box center [311, 210] width 147 height 43
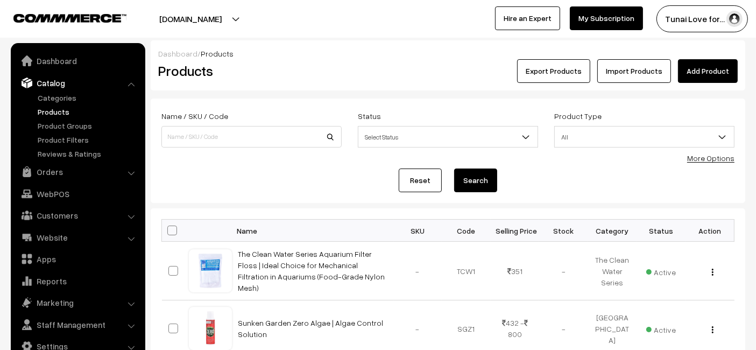
click at [714, 75] on link "Add Product" at bounding box center [708, 71] width 60 height 24
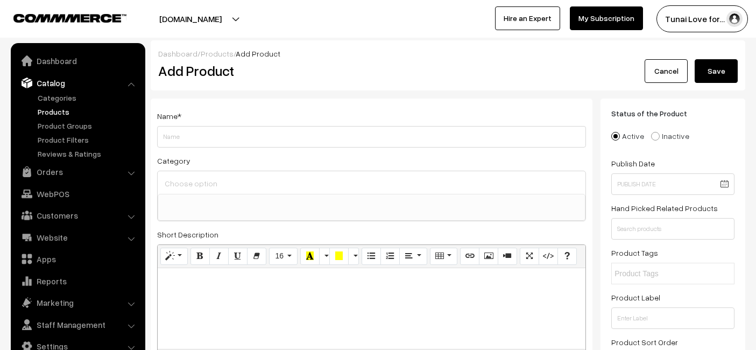
select select
type input "The Clean Water Series Aquarium Filter Matt | 2X Layer Filtration Pad (Food-Gra…"
click at [358, 179] on input at bounding box center [371, 183] width 419 height 16
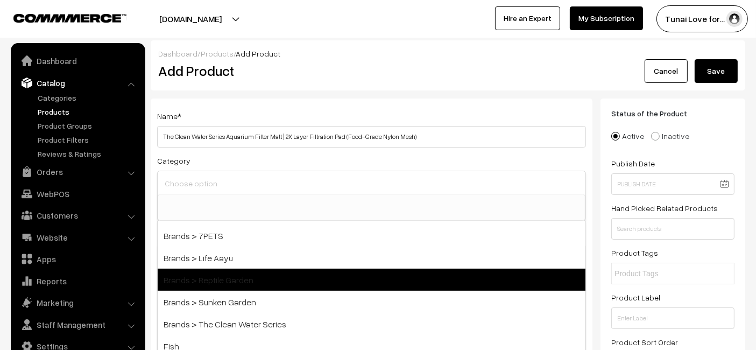
scroll to position [239, 0]
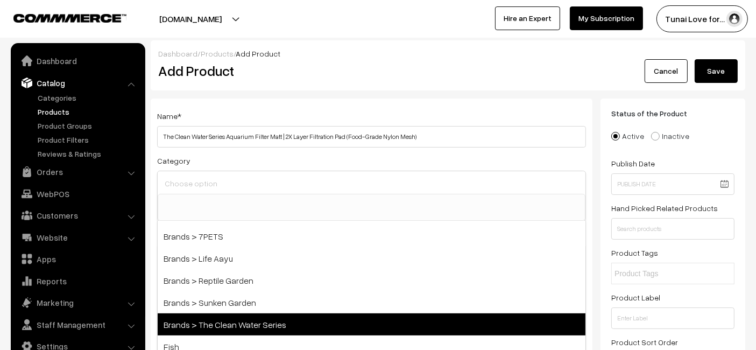
click at [257, 320] on span "Brands > The Clean Water Series" at bounding box center [372, 324] width 428 height 22
select select "53"
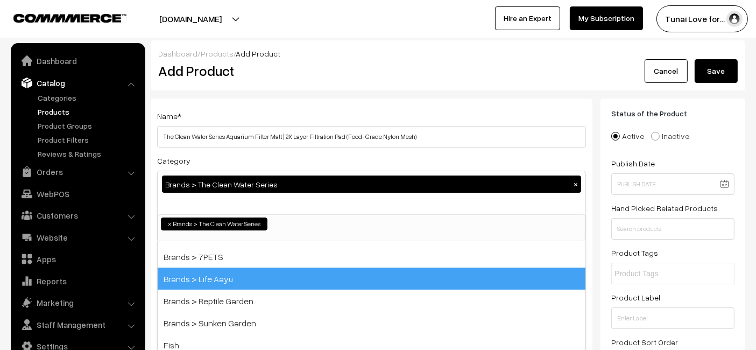
scroll to position [106, 0]
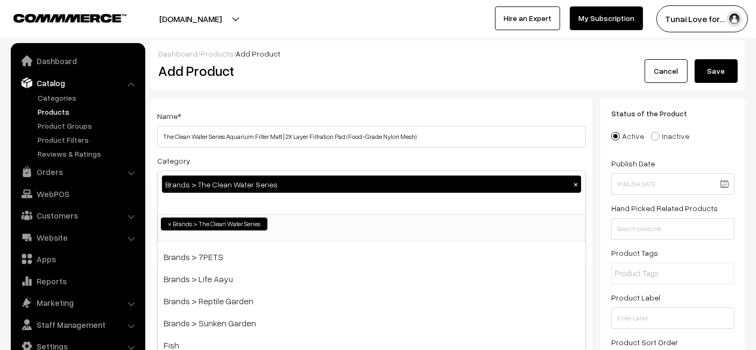
click at [472, 65] on h2 "Add Product" at bounding box center [373, 70] width 430 height 17
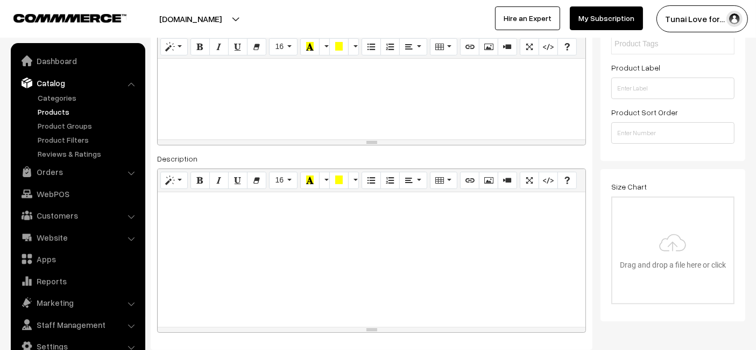
scroll to position [298, 0]
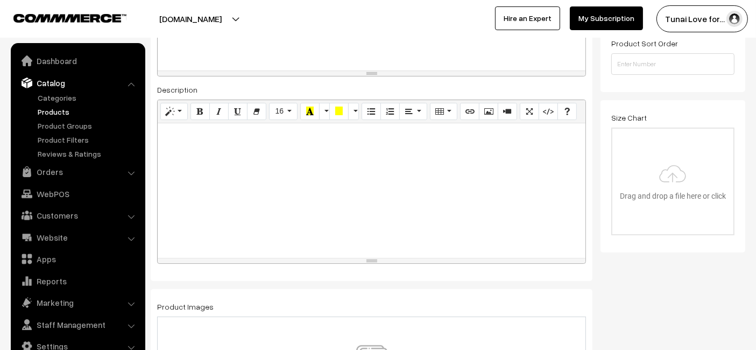
click at [303, 189] on div at bounding box center [372, 190] width 428 height 134
paste div
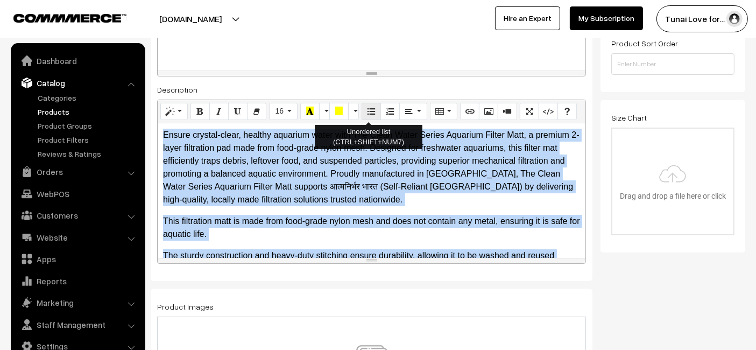
click at [367, 113] on icon "Unordered list (CTRL+SHIFT+NUM7)" at bounding box center [371, 110] width 8 height 9
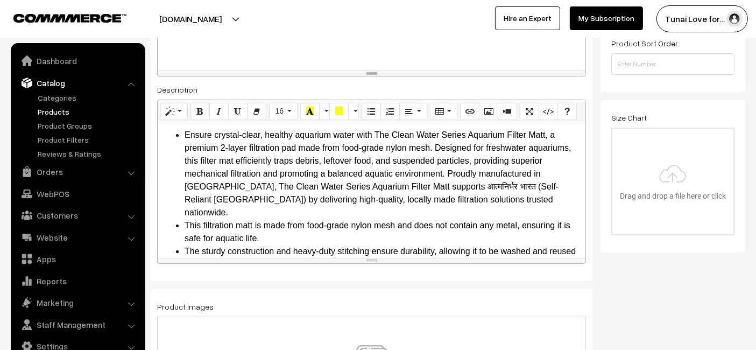
click at [408, 66] on div at bounding box center [372, 30] width 428 height 81
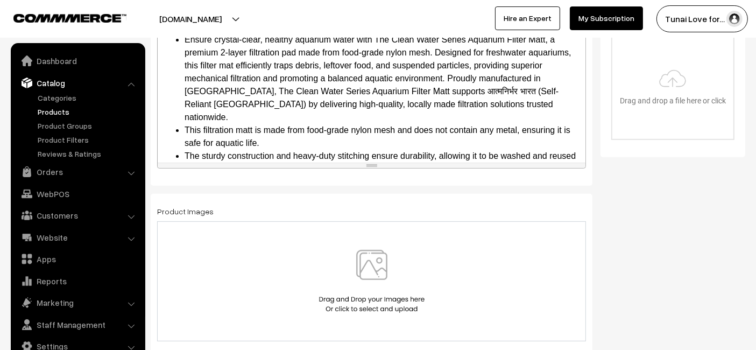
scroll to position [538, 0]
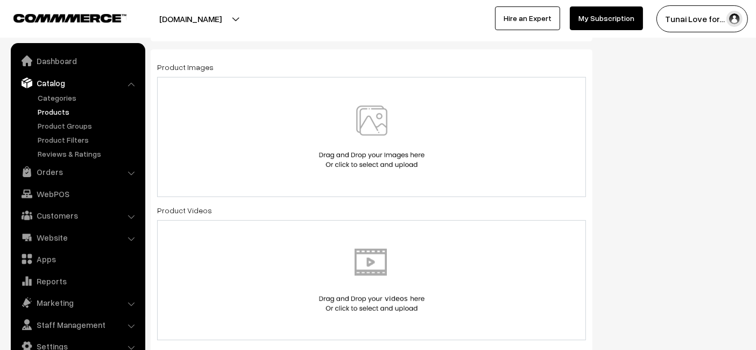
drag, startPoint x: 300, startPoint y: 146, endPoint x: 302, endPoint y: 151, distance: 5.8
click at [302, 149] on div at bounding box center [371, 136] width 406 height 63
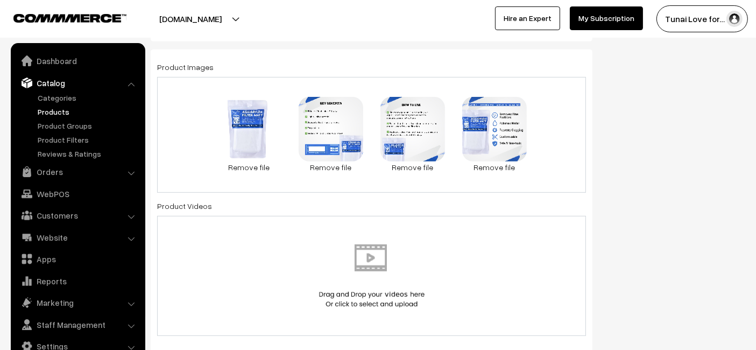
click at [547, 133] on div "81 KB 26.1.jpg Check Error Remove file 0.1 MB 26.3.jpg Check Error Remove file …" at bounding box center [371, 135] width 429 height 116
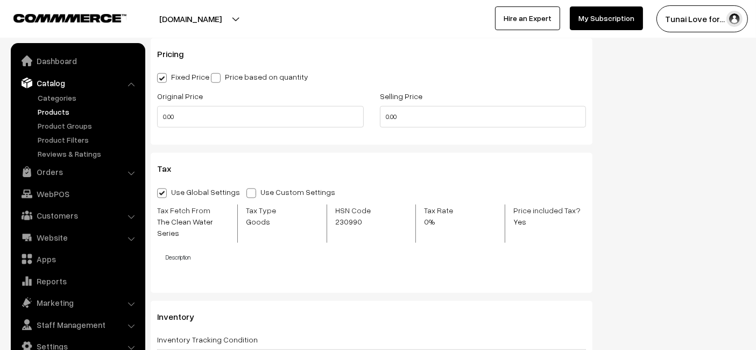
scroll to position [1135, 0]
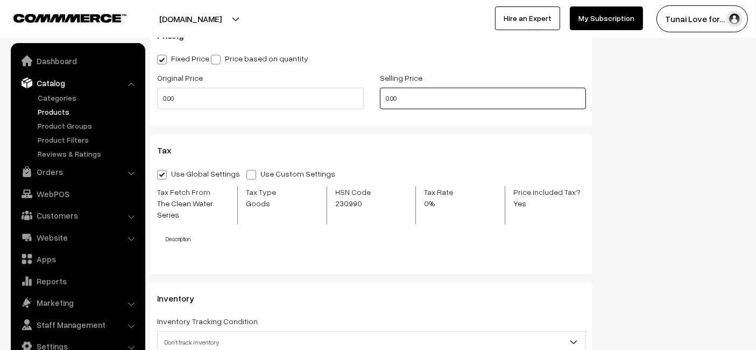
click at [418, 97] on input "0.00" at bounding box center [483, 99] width 206 height 22
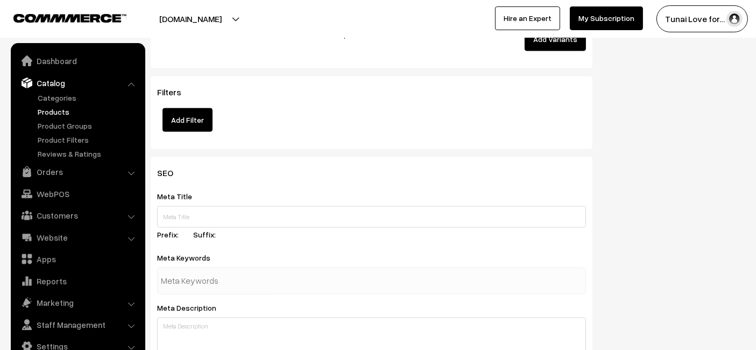
scroll to position [1613, 0]
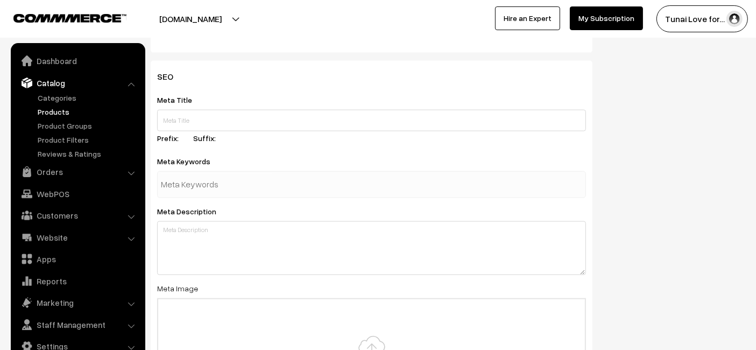
type input "351"
click at [252, 113] on input "text" at bounding box center [371, 121] width 429 height 22
paste input "The Clean Water Series Aquarium Filter Matt"
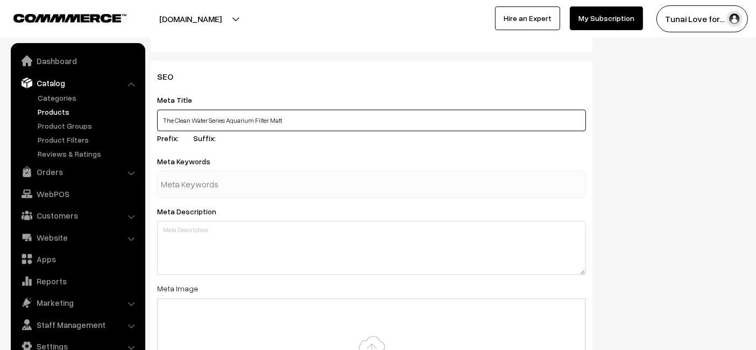
type input "The Clean Water Series Aquarium Filter Matt"
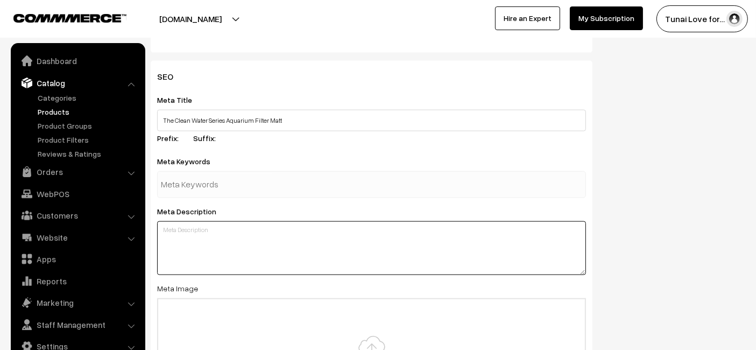
click at [379, 267] on textarea at bounding box center [371, 248] width 429 height 54
paste textarea "The Clean Water Series Aquarium Filter Matt offers dual-layer filtration using …"
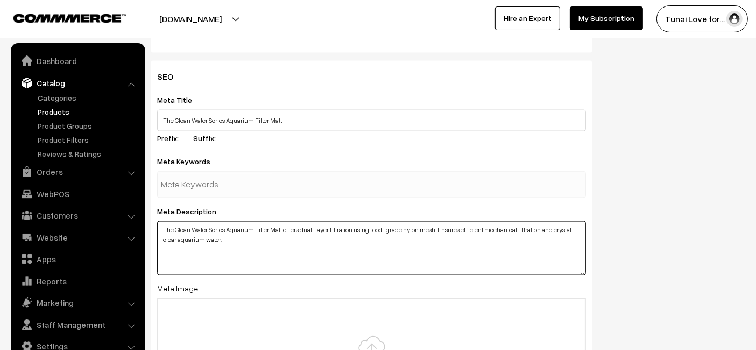
type textarea "The Clean Water Series Aquarium Filter Matt offers dual-layer filtration using …"
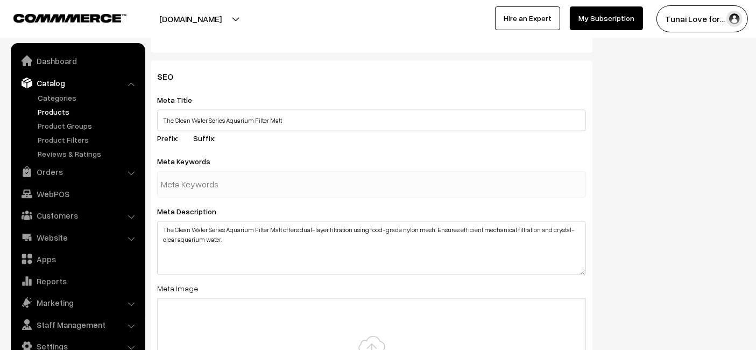
click at [320, 197] on div "SEO Meta Title The Clean Water Series Aquarium Filter Matt Prefix: Suffix: Meta…" at bounding box center [371, 265] width 441 height 408
click at [328, 180] on div at bounding box center [371, 184] width 429 height 27
paste input "aquarium filter mat"
type input "aquarium filter mat"
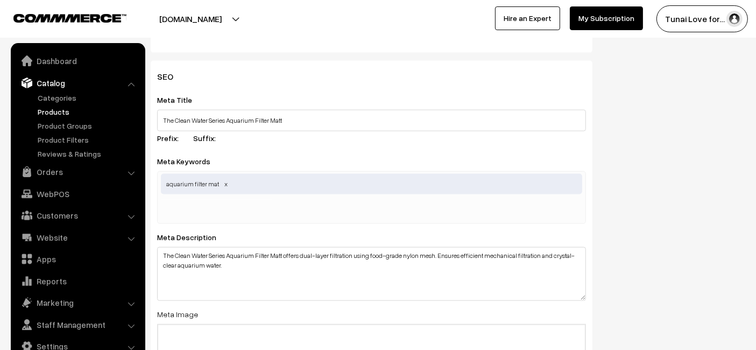
click at [351, 163] on div "Meta Keywords aquarium filter mat aquarium filter mat" at bounding box center [371, 188] width 429 height 69
click at [241, 200] on input "text" at bounding box center [217, 211] width 112 height 22
paste input "mechanical filtration"
click at [241, 200] on input "mechanical filtration" at bounding box center [217, 211] width 112 height 22
type input "mechanical filtration"
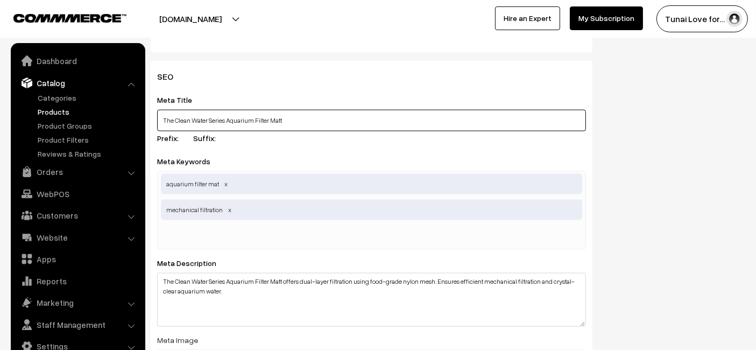
click at [305, 116] on input "The Clean Water Series Aquarium Filter Matt" at bounding box center [371, 121] width 429 height 22
click at [226, 232] on input "text" at bounding box center [217, 236] width 112 height 22
paste input "aquarium water cleaner"
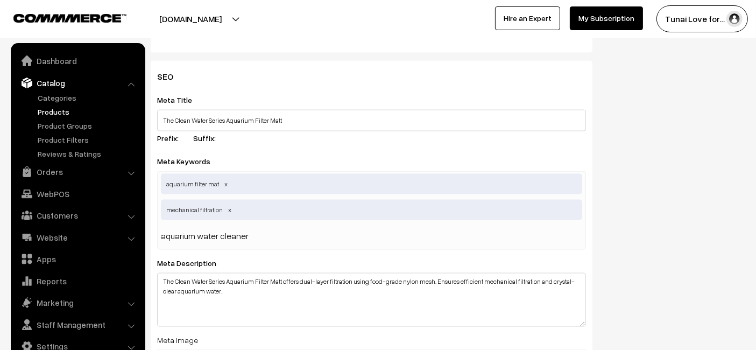
type input "aquarium water cleaner"
click at [647, 225] on div "SEO Meta Title The Clean Water Series Aquarium Filter Matt Prefix: Suffix: Meta…" at bounding box center [448, 295] width 610 height 468
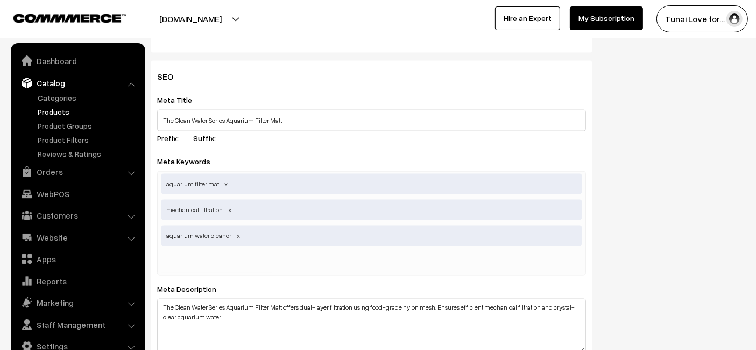
click at [308, 266] on div "aquarium filter mat mechanical filtration aquarium water cleaner" at bounding box center [371, 223] width 429 height 104
paste input "aquarium filter"
type input "aquarium filter"
click at [728, 176] on div "SEO Meta Title The Clean Water Series Aquarium Filter Matt Prefix: Suffix: Meta…" at bounding box center [448, 308] width 610 height 494
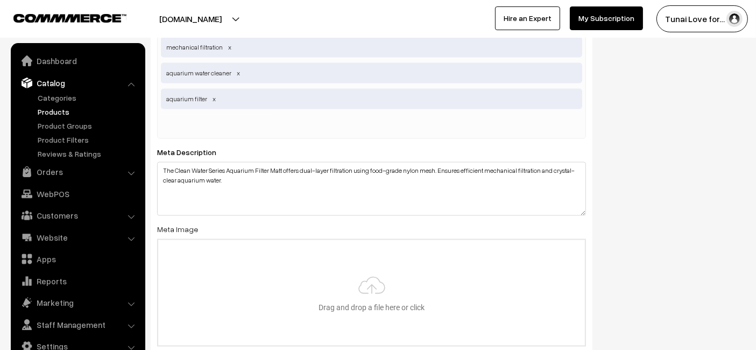
scroll to position [1792, 0]
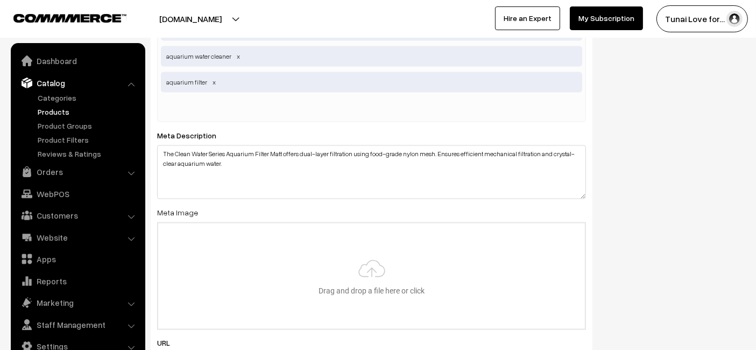
type input "C:\fakepath\clean-water-series-aquarium-filter-matt.jpg"
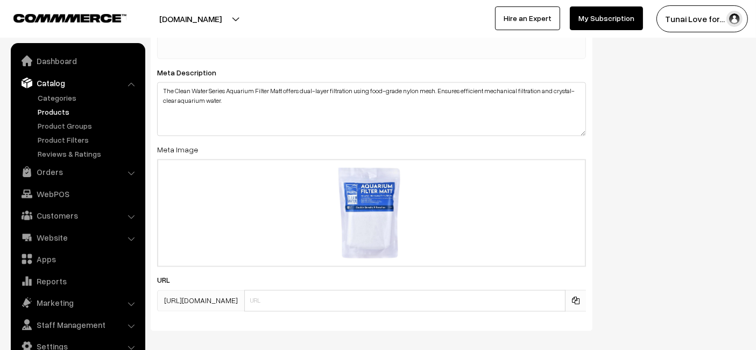
scroll to position [1904, 0]
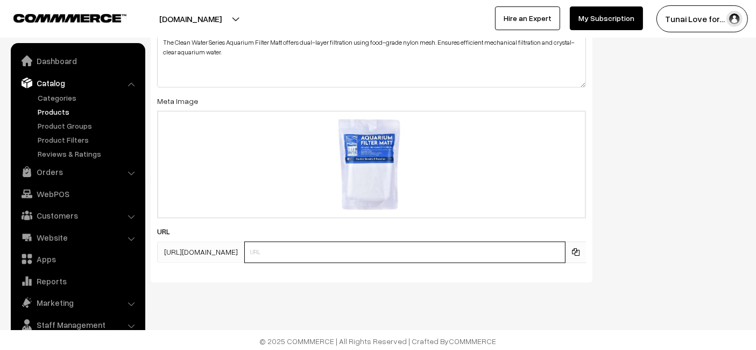
paste input "https://www.yourstore.com/clean-water-series-aquarium-filter-matt"
drag, startPoint x: 332, startPoint y: 245, endPoint x: 181, endPoint y: 253, distance: 150.8
click at [181, 253] on div "https://tunai.in/products/ https://www.yourstore.com/clean-water-series-aquariu…" at bounding box center [371, 252] width 429 height 22
type input "clean-water-series-aquarium-filter-matt"
drag, startPoint x: 700, startPoint y: 258, endPoint x: 665, endPoint y: 257, distance: 35.0
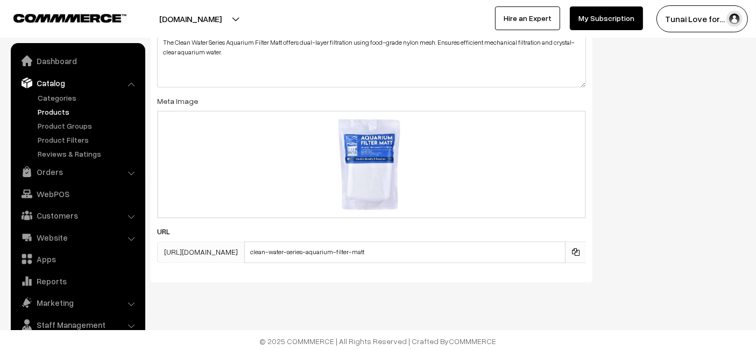
click at [694, 259] on div "SEO Meta Title The Clean Water Series Aquarium Filter Matt Prefix: Suffix: Meta…" at bounding box center [448, 29] width 610 height 519
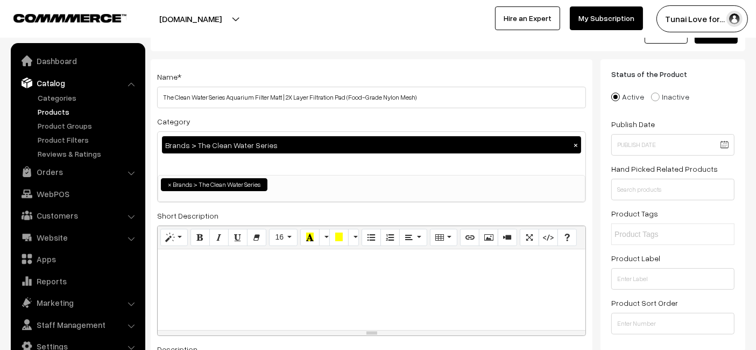
scroll to position [0, 0]
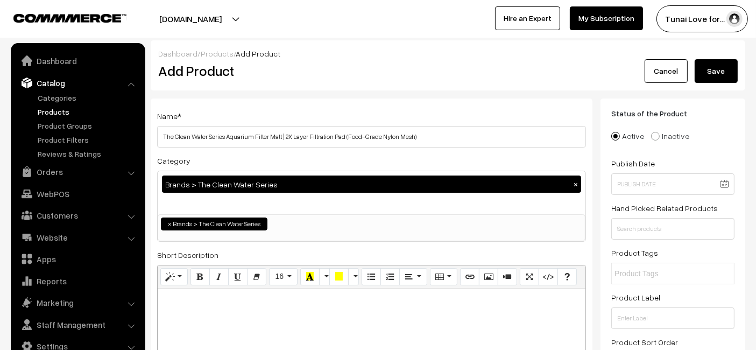
click at [716, 73] on button "Save" at bounding box center [715, 71] width 43 height 24
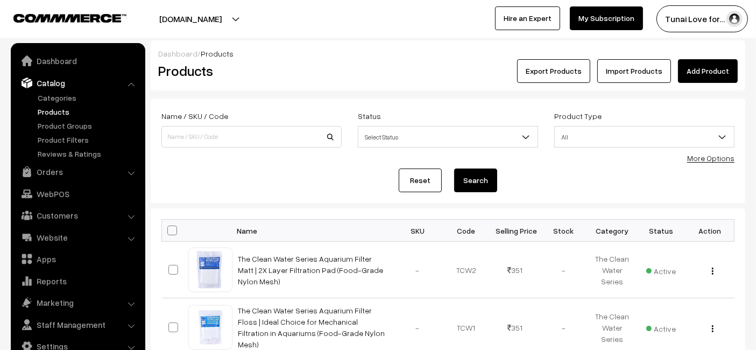
click at [715, 72] on link "Add Product" at bounding box center [708, 71] width 60 height 24
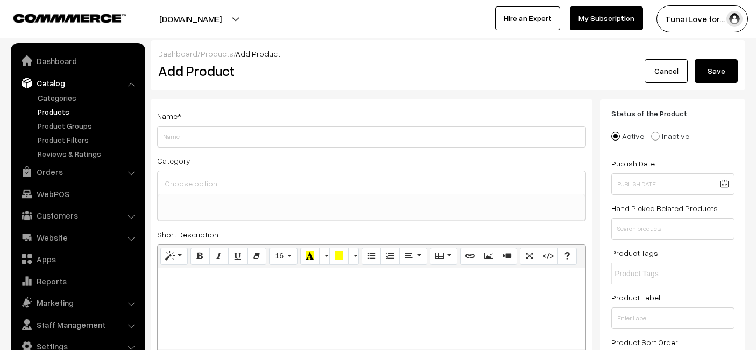
select select
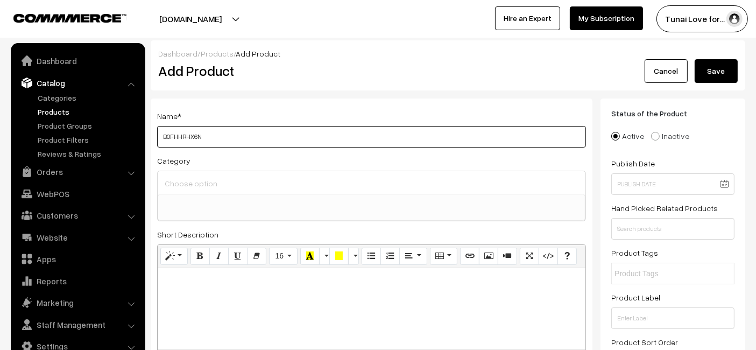
click at [239, 135] on input "B0FHHRHX6N" at bounding box center [371, 137] width 429 height 22
click at [240, 141] on input "B0FHHRHX6N" at bounding box center [371, 137] width 429 height 22
paste input "The Clean Water Series BIO Media for Aquarium | Designed for Recreating The Wat…"
type input "The Clean Water Series BIO Media for Aquarium | Designed for Recreating The Wat…"
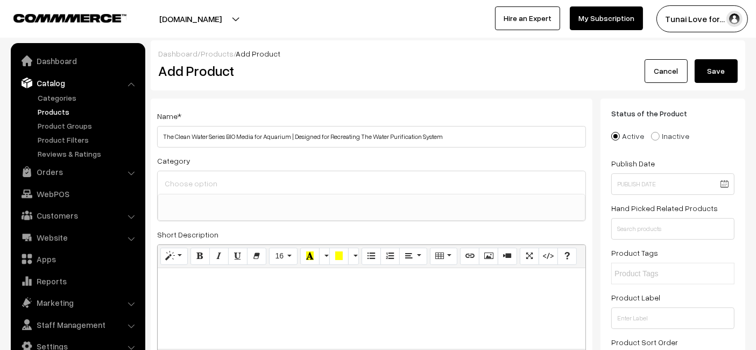
click at [301, 180] on input at bounding box center [371, 183] width 419 height 16
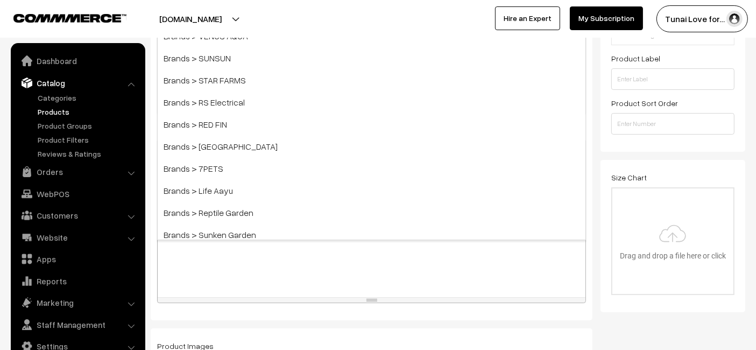
scroll to position [179, 0]
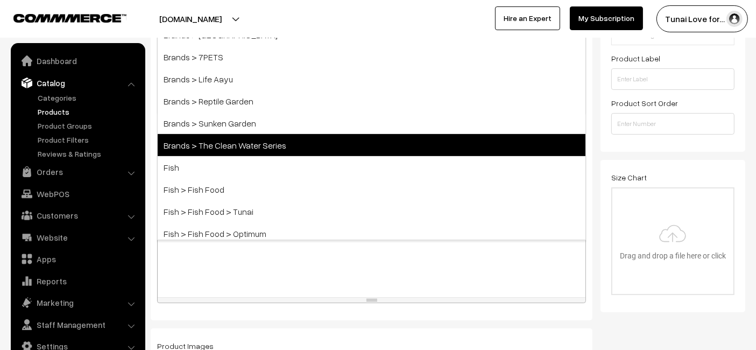
click at [339, 137] on span "Brands > The Clean Water Series" at bounding box center [372, 145] width 428 height 22
select select "53"
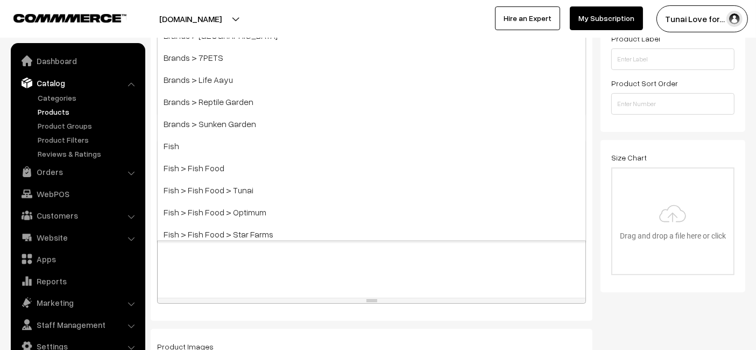
scroll to position [106, 0]
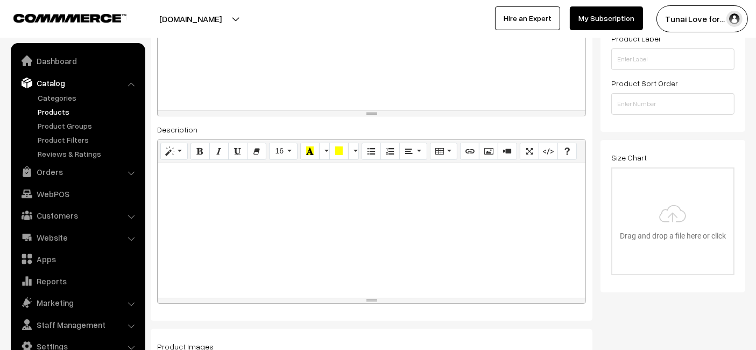
drag, startPoint x: 498, startPoint y: 252, endPoint x: 488, endPoint y: 248, distance: 10.4
click at [497, 251] on div at bounding box center [372, 230] width 428 height 134
paste div
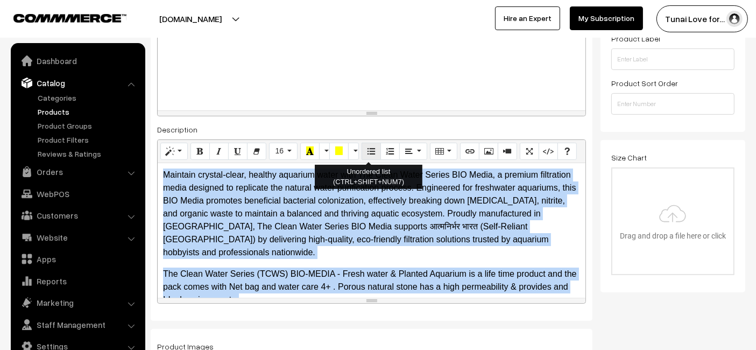
click at [361, 152] on button "Unordered list (CTRL+SHIFT+NUM7)" at bounding box center [370, 151] width 19 height 17
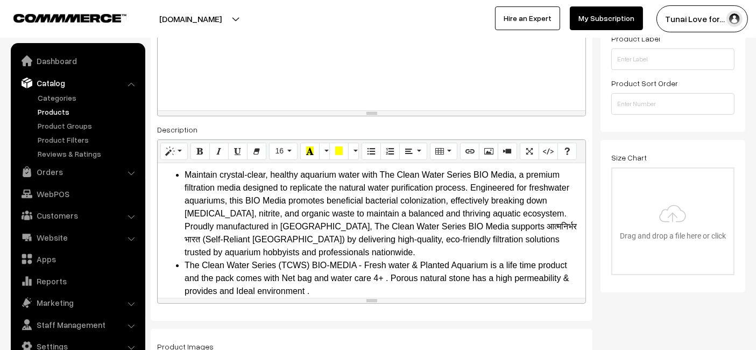
click at [601, 279] on div "Size Chart Drag and drop a file here or click Ooops, something wrong appended. …" at bounding box center [672, 216] width 145 height 152
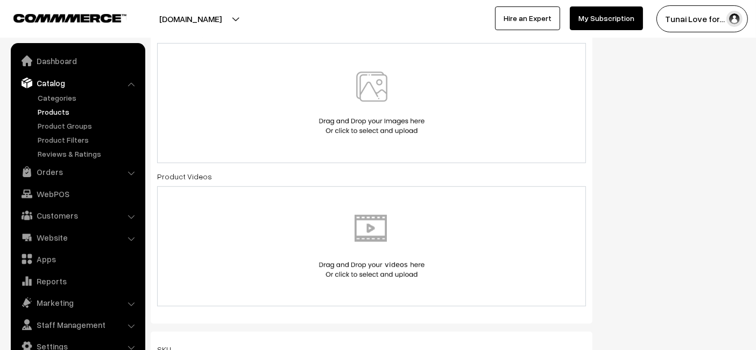
scroll to position [497, 0]
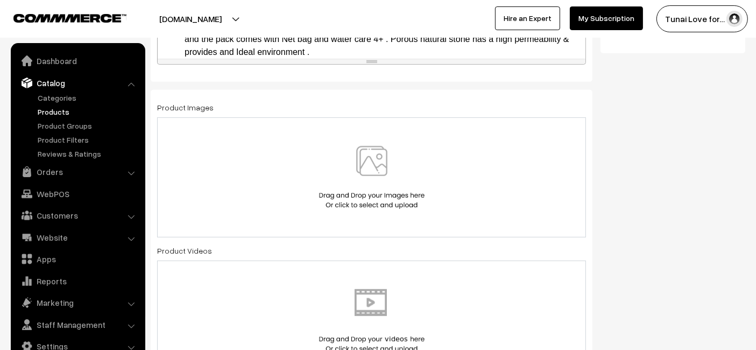
click at [375, 169] on img at bounding box center [371, 177] width 111 height 63
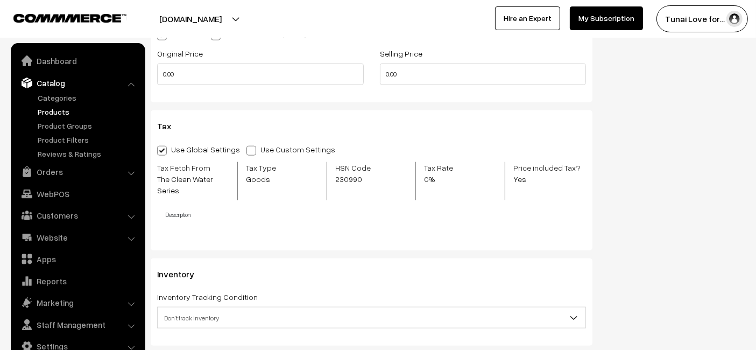
scroll to position [1394, 0]
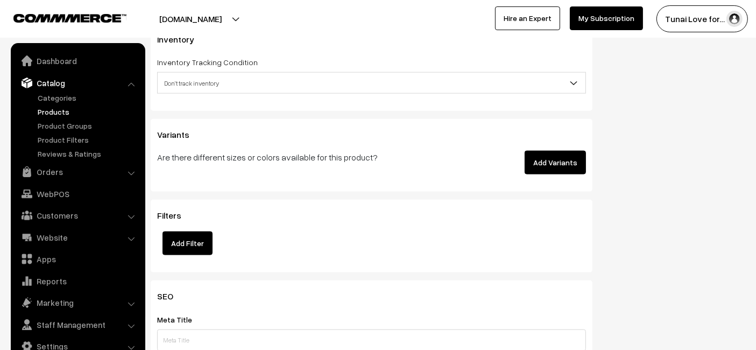
click at [582, 158] on button "Add Variants" at bounding box center [554, 163] width 61 height 24
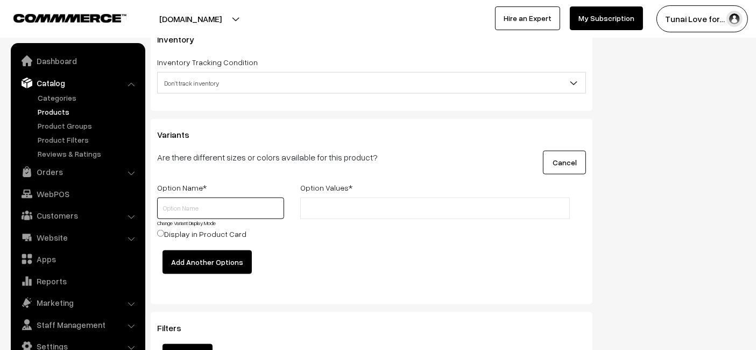
click at [227, 205] on input "text" at bounding box center [220, 208] width 127 height 22
type input "s"
type input "Size"
click at [376, 203] on input "text" at bounding box center [350, 208] width 94 height 11
type input "250gms\"
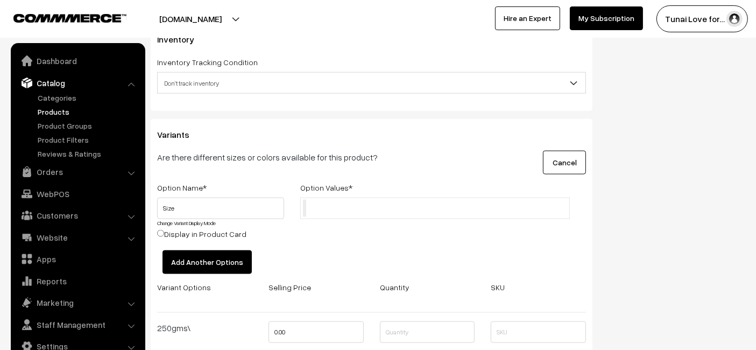
type input "/"
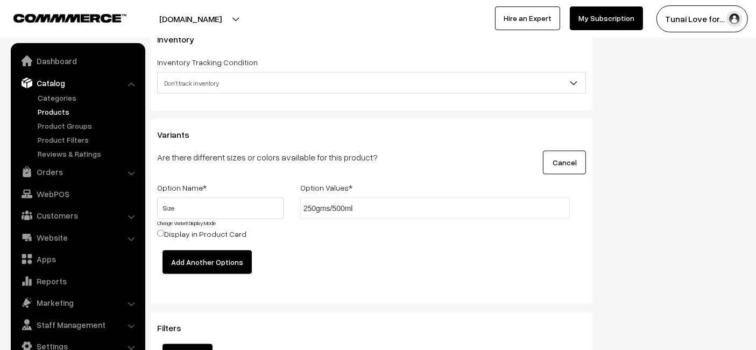
type input "250gms/500ml"
click at [437, 154] on p "Are there different sizes or colors available for this product?" at bounding box center [297, 157] width 280 height 13
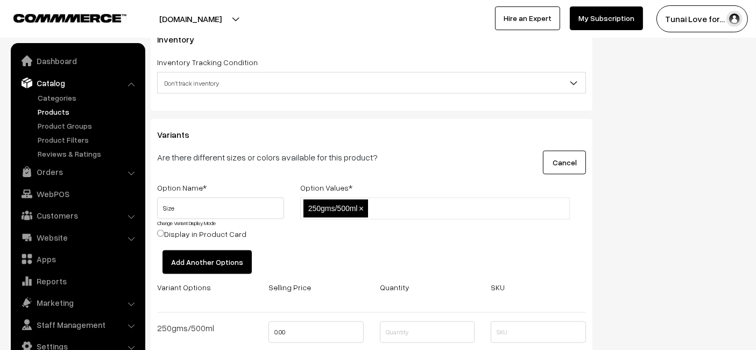
click at [400, 213] on li at bounding box center [419, 208] width 96 height 17
type input "500gms/1ltr"
click at [445, 172] on div "Variants Are there different sizes or colors available for this product? Cancel…" at bounding box center [371, 255] width 441 height 272
click at [466, 203] on input "text" at bounding box center [475, 208] width 94 height 11
type input "1lg/2ltr"
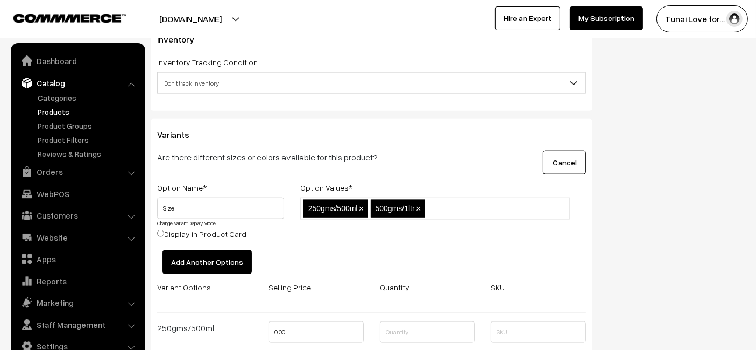
drag, startPoint x: 608, startPoint y: 204, endPoint x: 619, endPoint y: 203, distance: 10.8
click at [459, 205] on span "×" at bounding box center [458, 208] width 5 height 9
type input "1"
type input "500gms\1ltr"
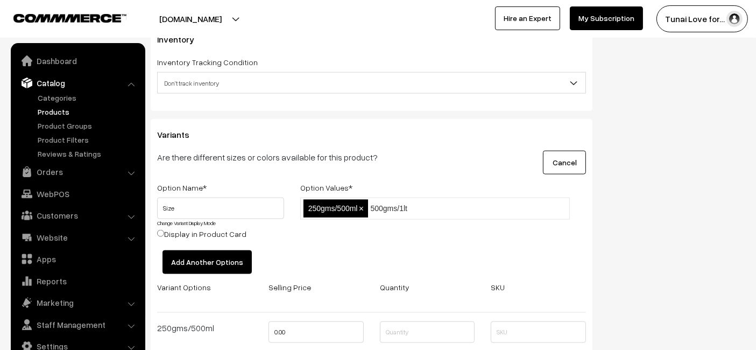
type input "500gms/1ltr"
type input "1kg/2ltr"
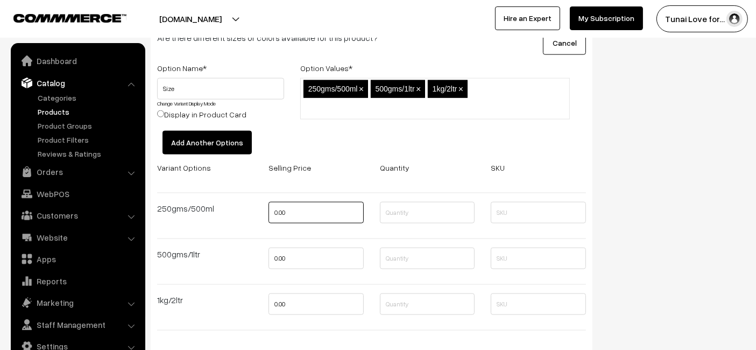
click at [346, 213] on input "0.00" at bounding box center [315, 213] width 95 height 22
type input "711"
click at [310, 261] on input "0.00" at bounding box center [315, 258] width 95 height 22
click at [324, 259] on input "0" at bounding box center [315, 258] width 95 height 22
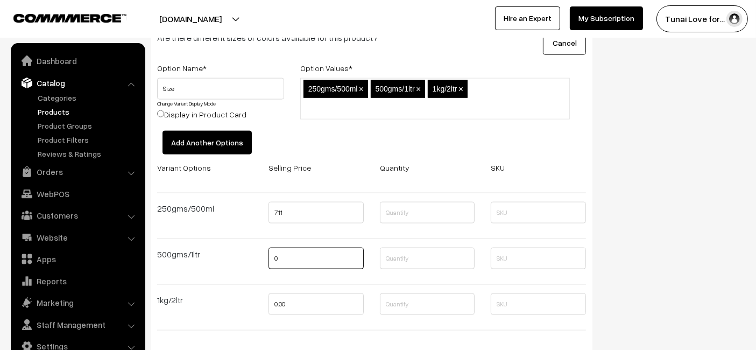
click at [324, 259] on input "0" at bounding box center [315, 258] width 95 height 22
type input "822"
click at [344, 304] on input "0.00" at bounding box center [315, 304] width 95 height 22
type input "0"
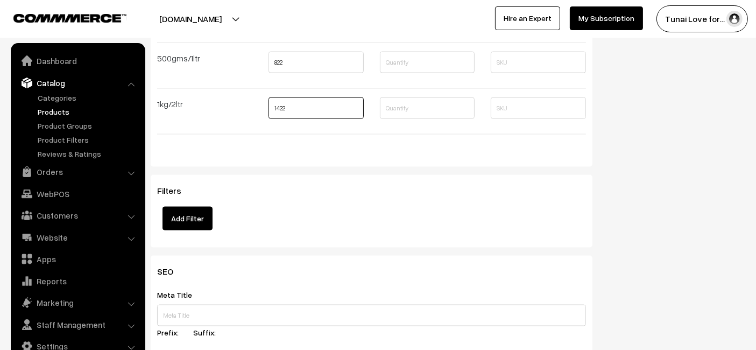
scroll to position [1812, 0]
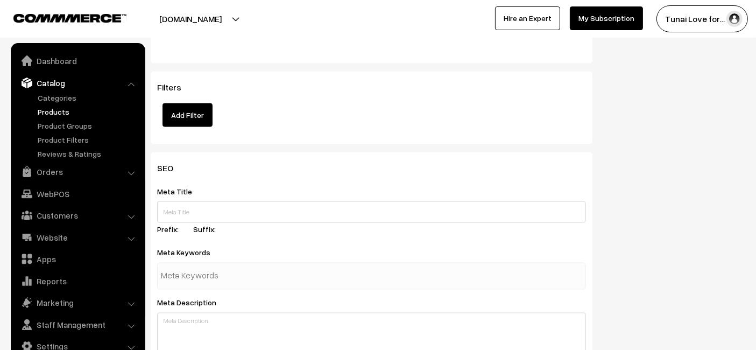
type input "1422"
click at [207, 202] on input "text" at bounding box center [371, 212] width 429 height 22
drag, startPoint x: 223, startPoint y: 199, endPoint x: 219, endPoint y: 214, distance: 15.4
click at [219, 214] on input "text" at bounding box center [371, 212] width 429 height 22
paste input "The Clean Water Series BIO Media for Aquarium"
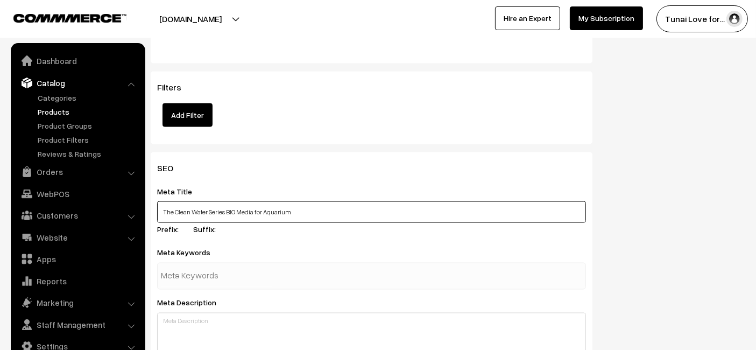
type input "The Clean Water Series BIO Media for Aquarium"
click at [270, 275] on input "text" at bounding box center [217, 276] width 112 height 22
paste input "bio media aquarium"
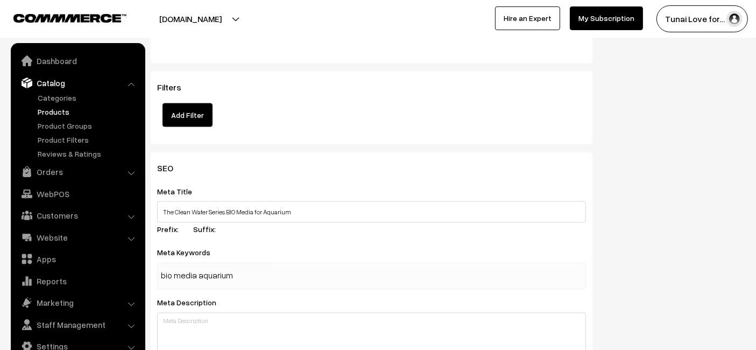
type input "bio media aquarium"
click at [334, 233] on div "Meta Title The Clean Water Series BIO Media for Aquarium Prefix: Suffix:" at bounding box center [371, 211] width 429 height 55
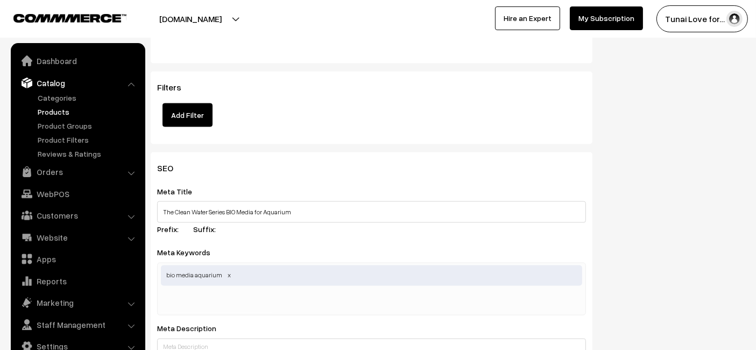
click at [251, 300] on input "text" at bounding box center [217, 302] width 112 height 22
paste input "clean aquarium water"
type input "clean aquarium water"
click at [335, 224] on div "Meta Title The Clean Water Series BIO Media for Aquarium Prefix: Suffix:" at bounding box center [371, 211] width 429 height 55
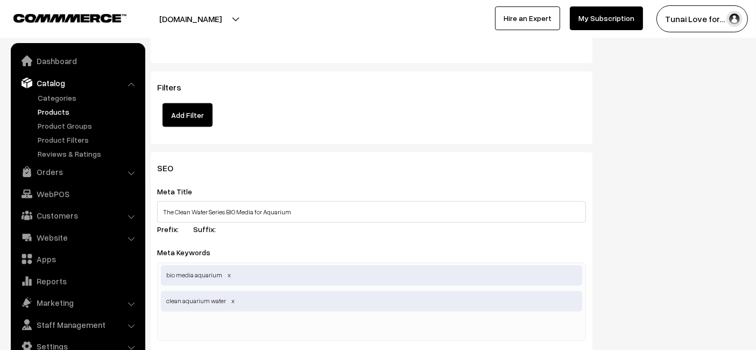
click at [247, 309] on div "bio media aquarium clean aquarium water" at bounding box center [371, 301] width 429 height 79
paste input "aquarium filtration system"
type input "aquarium filtration system"
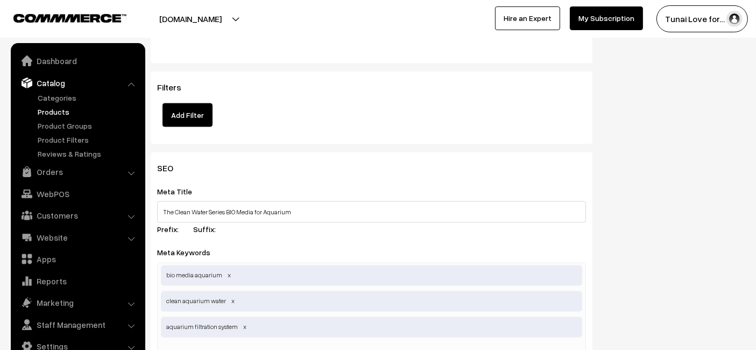
click at [339, 222] on div "Meta Title The Clean Water Series BIO Media for Aquarium Prefix: Suffix:" at bounding box center [371, 211] width 429 height 55
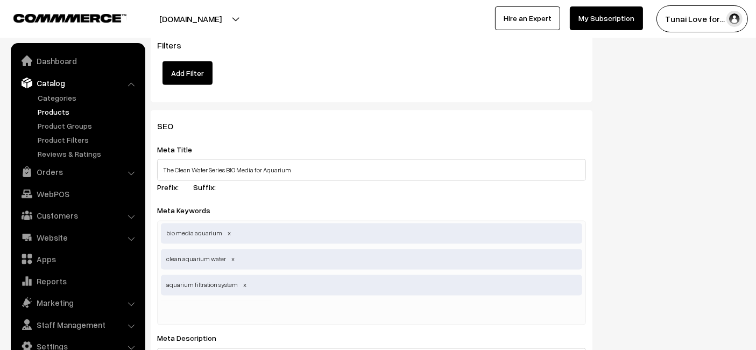
scroll to position [1872, 0]
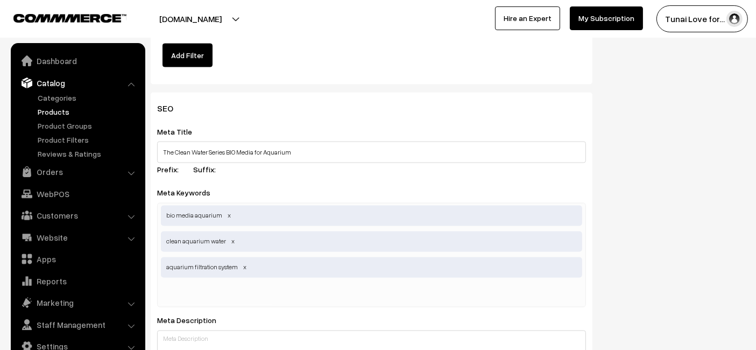
click at [210, 286] on input "text" at bounding box center [217, 294] width 112 height 22
paste input "aquarium water purifier,"
type input "aquarium water purifier"
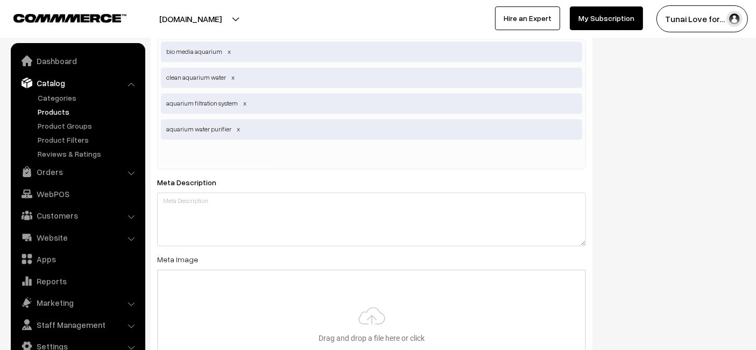
scroll to position [2051, 0]
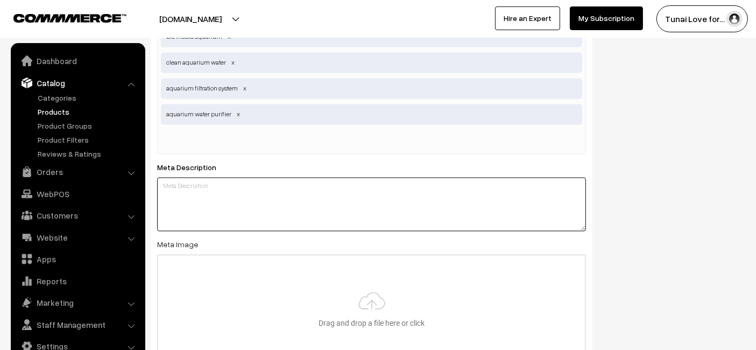
drag, startPoint x: 287, startPoint y: 203, endPoint x: 283, endPoint y: 198, distance: 6.1
click at [287, 203] on textarea at bounding box center [371, 204] width 429 height 54
click at [299, 202] on textarea at bounding box center [371, 204] width 429 height 54
paste textarea "The Clean Water Series BIO Media is designed to recreate the natural water puri…"
type textarea "The Clean Water Series BIO Media is designed to recreate the natural water puri…"
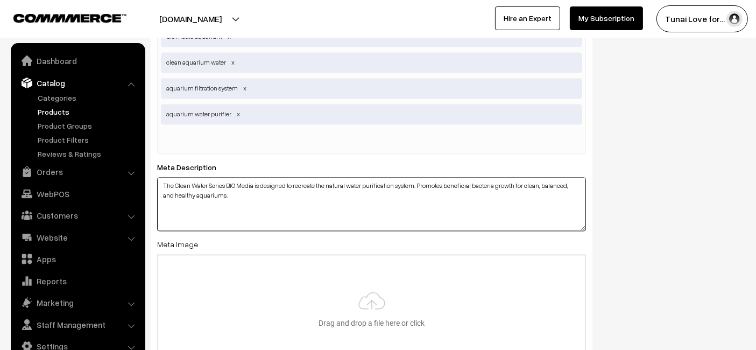
type input "C:\fakepath\clean-water-series-bio-media-for-aquarium.jpg"
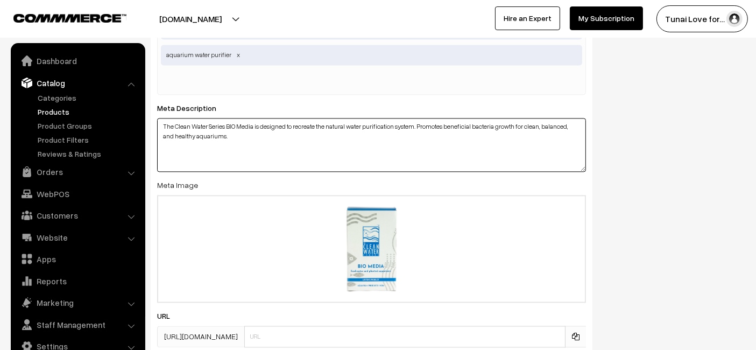
scroll to position [2193, 0]
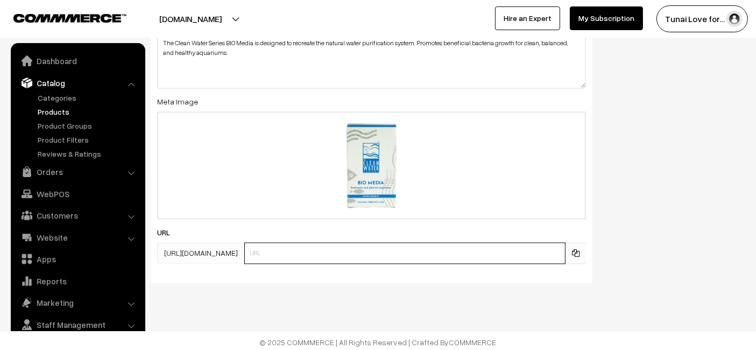
click at [309, 253] on input "text" at bounding box center [404, 253] width 321 height 22
paste input "https://www.yourstore.com/clean-water-series-bio-media-for-aquarium"
drag, startPoint x: 331, startPoint y: 252, endPoint x: 112, endPoint y: 237, distance: 219.3
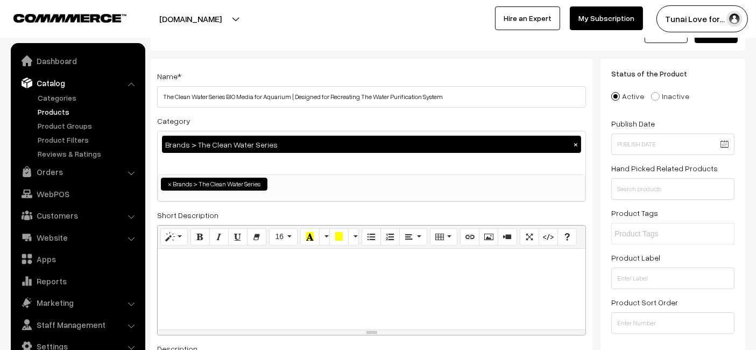
scroll to position [0, 0]
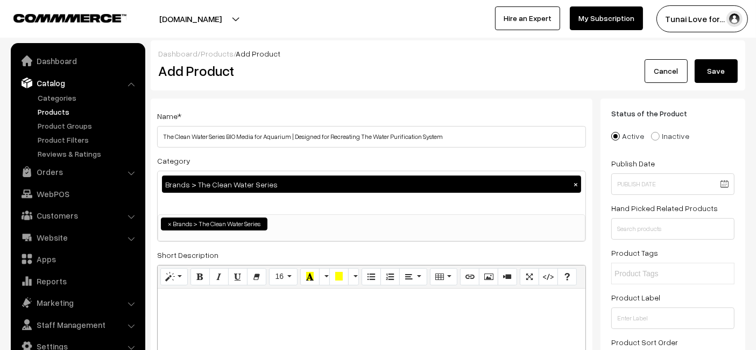
type input "clean-water-series-bio-media-for-aquarium"
click at [717, 57] on div "Dashboard / Products / Add Product" at bounding box center [447, 53] width 579 height 11
click at [716, 74] on button "Save" at bounding box center [715, 71] width 43 height 24
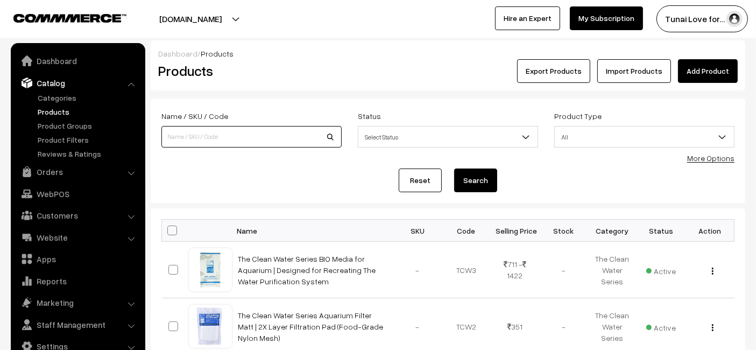
click at [267, 134] on input at bounding box center [251, 137] width 180 height 22
paste input "Reptile Garden Lizard and Dragon Multivitamin | Vital Health Support | Ensures …"
type input "Reptile Garden Lizard and Dragon Multivitamin | Vital Health Support | Ensures …"
click at [454, 168] on button "Search" at bounding box center [475, 180] width 43 height 24
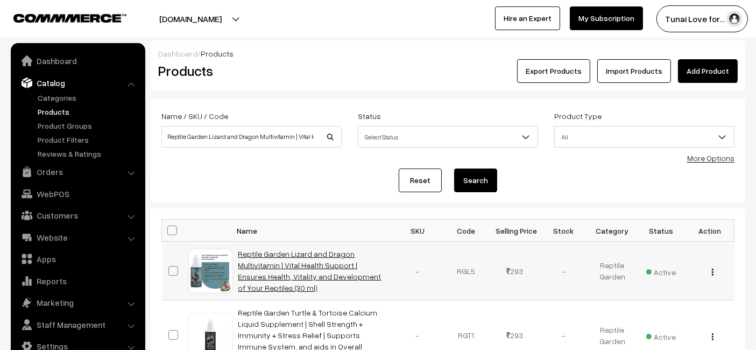
click at [253, 280] on link "Reptile Garden Lizard and Dragon Multivitamin | Vital Health Support | Ensures …" at bounding box center [309, 270] width 143 height 43
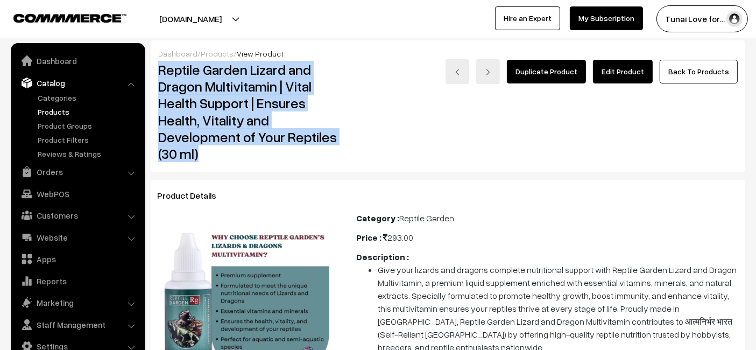
drag, startPoint x: 294, startPoint y: 147, endPoint x: 159, endPoint y: 60, distance: 160.9
click at [159, 60] on div "Reptile Garden Lizard and Dragon Multivitamin | Vital Health Support | Ensures …" at bounding box center [249, 111] width 198 height 105
copy h2 "Reptile Garden Lizard and Dragon Multivitamin | Vital Health Support | Ensures …"
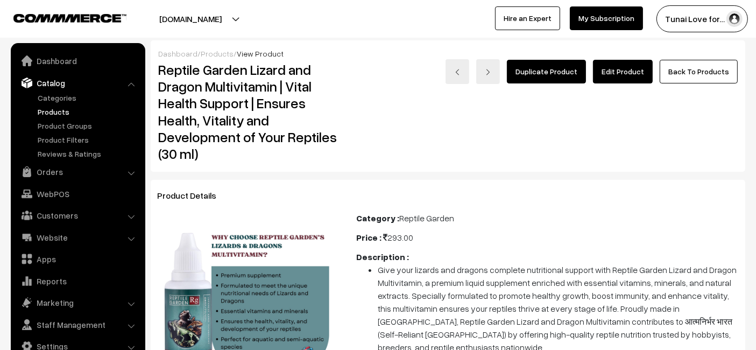
click at [616, 62] on link "Edit Product" at bounding box center [623, 72] width 60 height 24
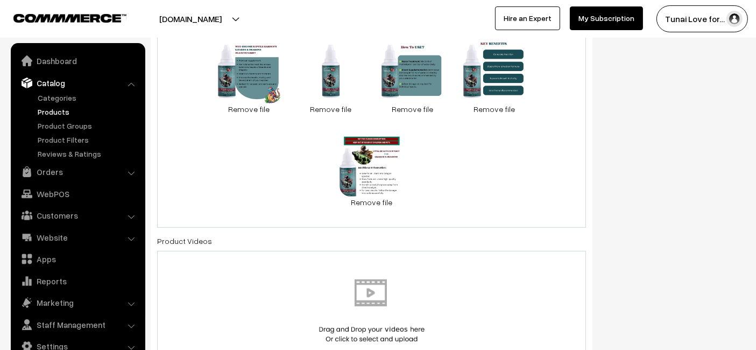
scroll to position [538, 0]
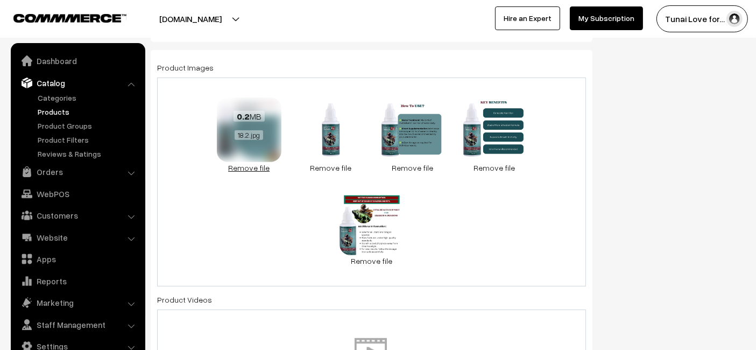
click at [247, 164] on link "Remove file" at bounding box center [249, 167] width 65 height 11
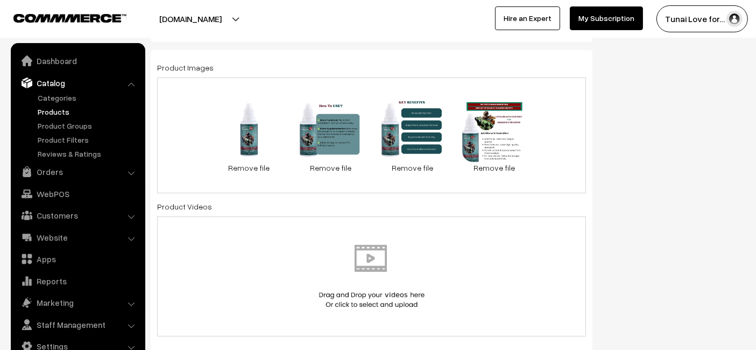
click at [573, 119] on div "65.1 KB 18.1.jpg Check Error Remove file 0.1 MB 18.3.jpg Check Error Remove fil…" at bounding box center [371, 135] width 429 height 116
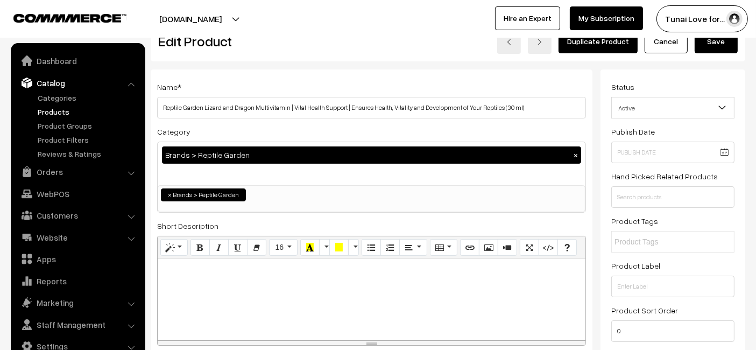
scroll to position [0, 0]
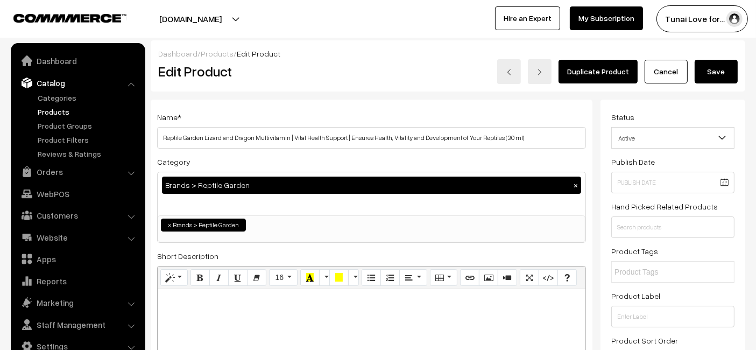
click at [713, 67] on button "Save" at bounding box center [715, 72] width 43 height 24
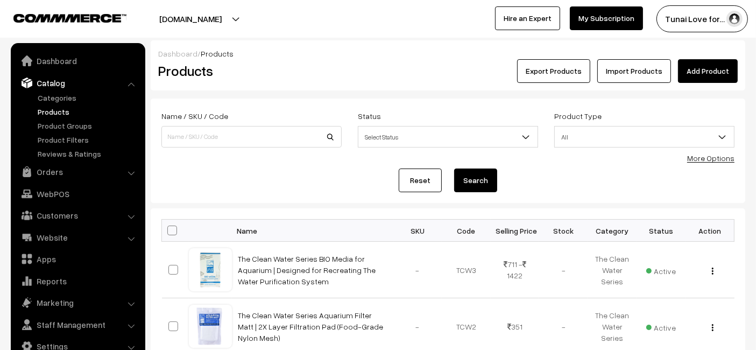
drag, startPoint x: 726, startPoint y: 78, endPoint x: 722, endPoint y: 70, distance: 8.9
click at [725, 78] on link "Add Product" at bounding box center [708, 71] width 60 height 24
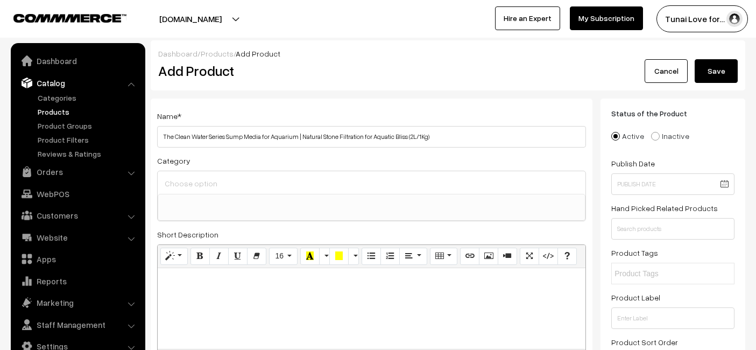
select select
type input "The Clean Water Series Sump Media for Aquarium | Natural Stone Filtration for A…"
click at [293, 198] on ul at bounding box center [371, 200] width 426 height 13
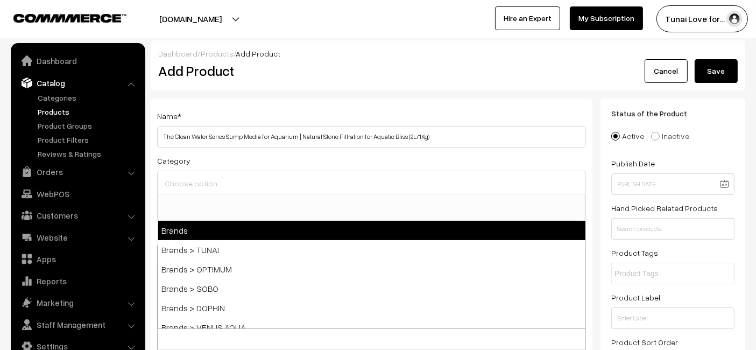
click at [333, 182] on input at bounding box center [371, 183] width 419 height 16
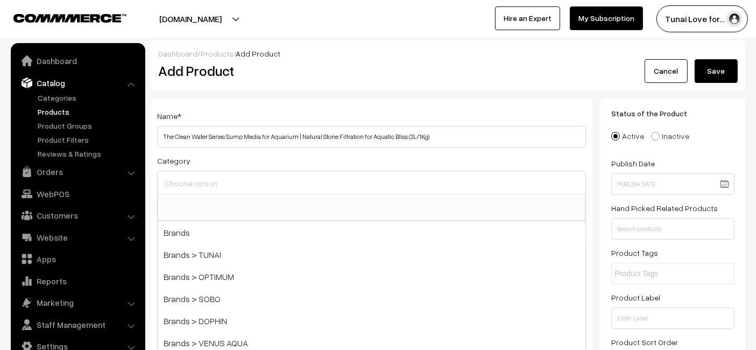
click at [333, 184] on input at bounding box center [371, 183] width 419 height 16
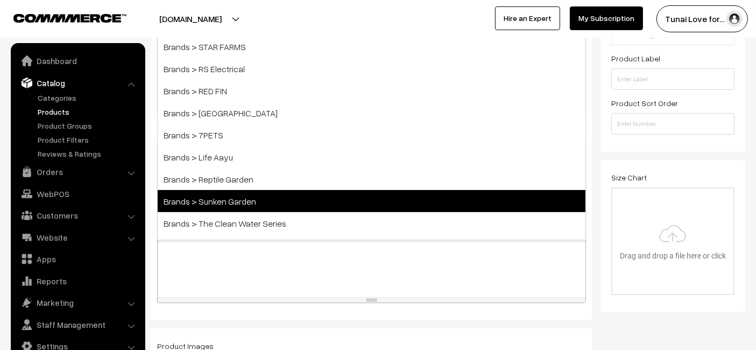
scroll to position [119, 0]
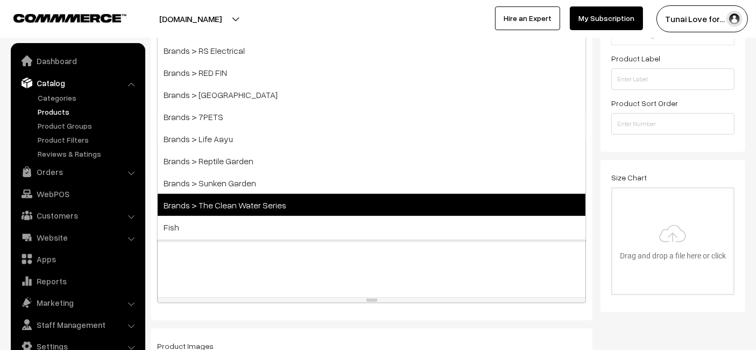
click at [237, 203] on span "Brands > The Clean Water Series" at bounding box center [372, 205] width 428 height 22
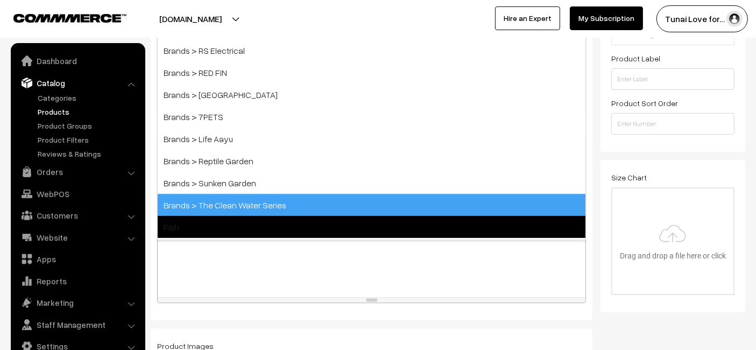
select select "53"
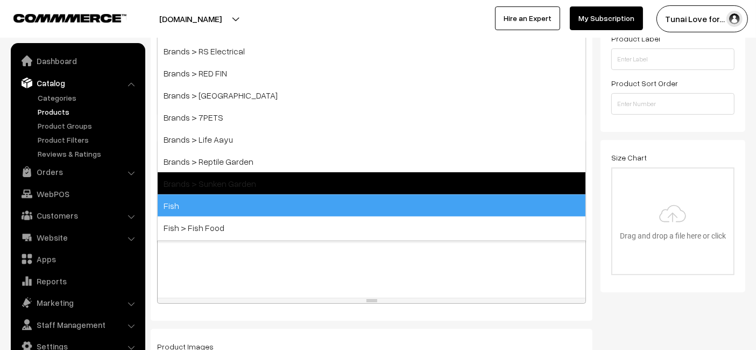
scroll to position [106, 0]
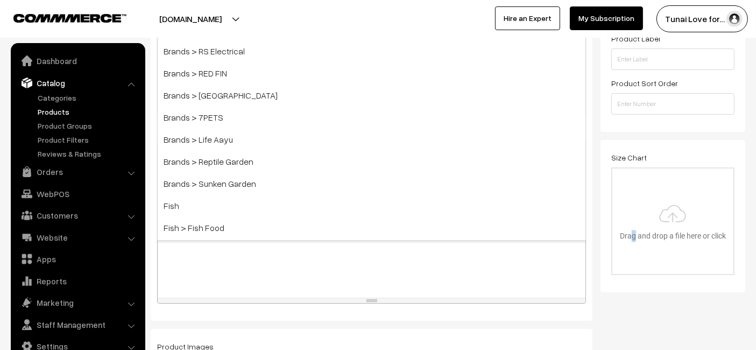
drag, startPoint x: 630, startPoint y: 317, endPoint x: 644, endPoint y: 294, distance: 27.0
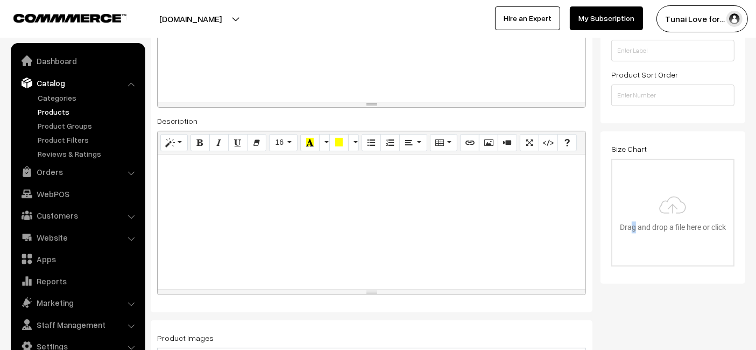
scroll to position [318, 0]
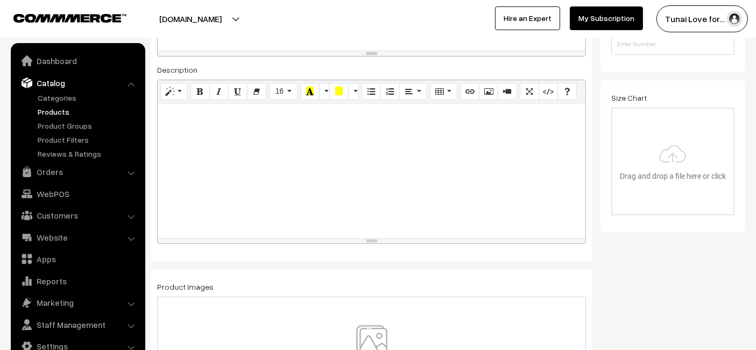
click at [244, 145] on div at bounding box center [372, 170] width 428 height 134
paste div
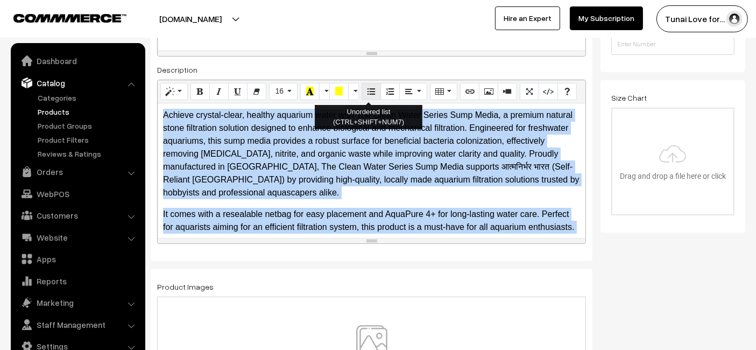
click at [363, 88] on button "Unordered list (CTRL+SHIFT+NUM7)" at bounding box center [370, 91] width 19 height 17
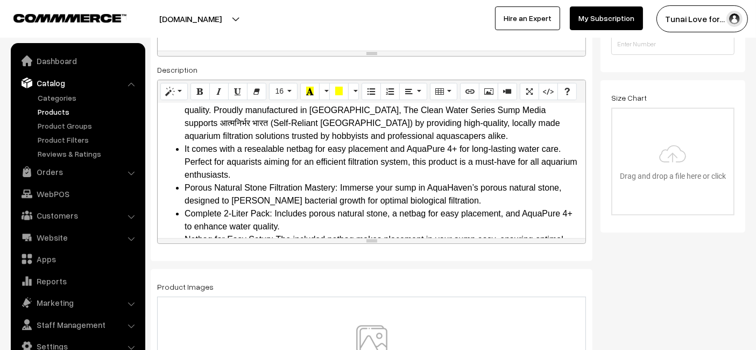
scroll to position [119, 0]
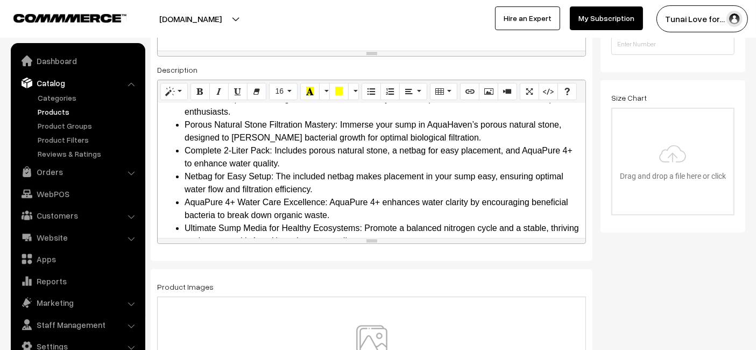
click at [376, 309] on div at bounding box center [371, 356] width 429 height 120
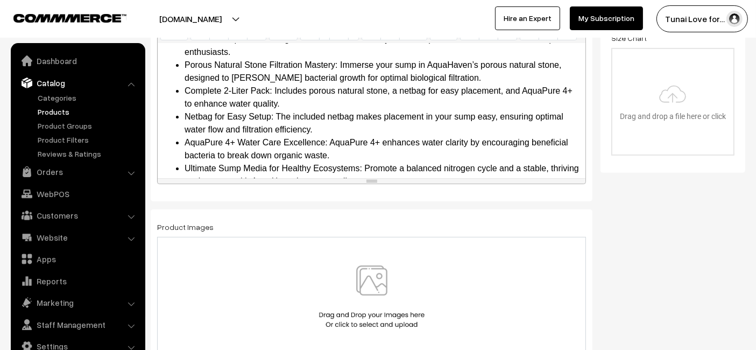
scroll to position [438, 0]
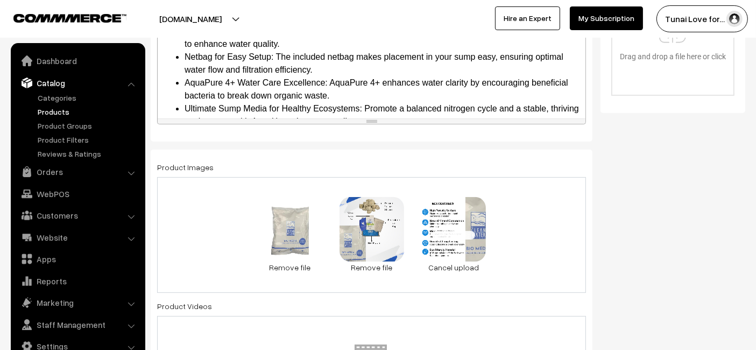
click at [499, 219] on div "64 KB 28.1.jpg Check Error Remove file 0.1 MB 28.2.jpg Check Error Remove file …" at bounding box center [371, 235] width 429 height 116
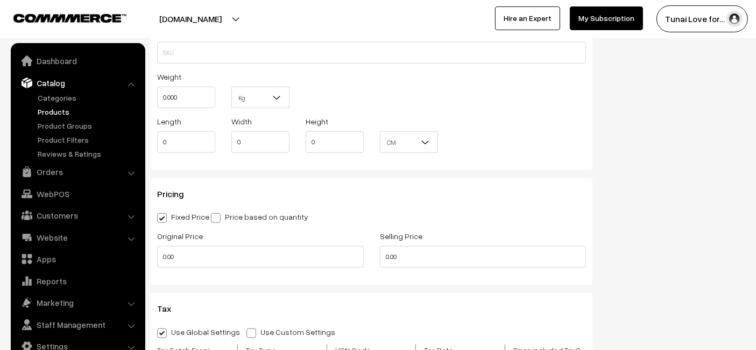
scroll to position [1035, 0]
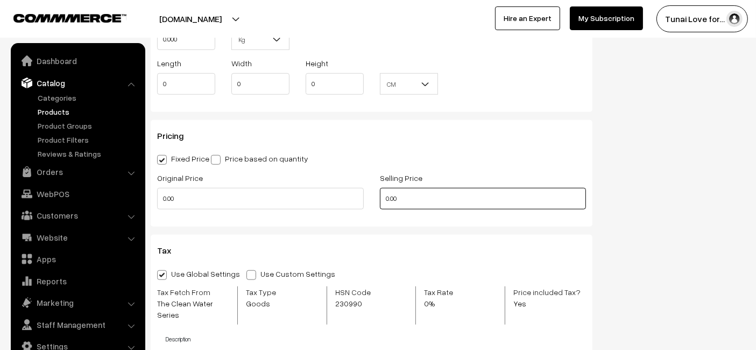
click at [416, 193] on input "0.00" at bounding box center [483, 199] width 206 height 22
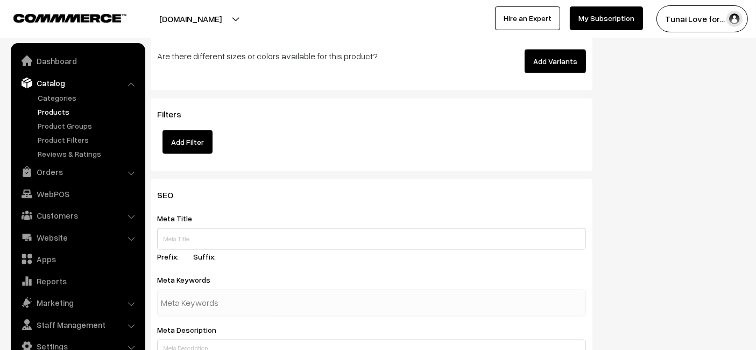
scroll to position [1513, 0]
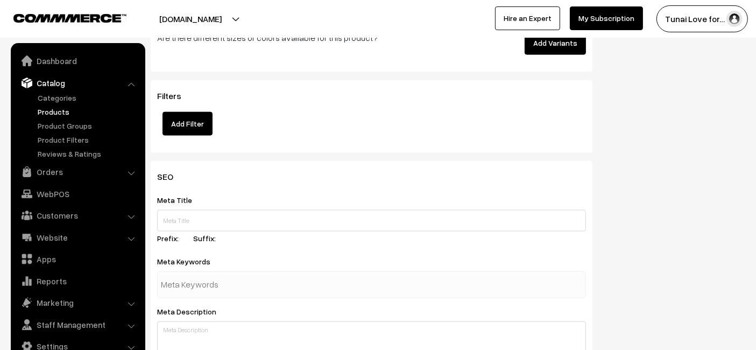
type input "1656"
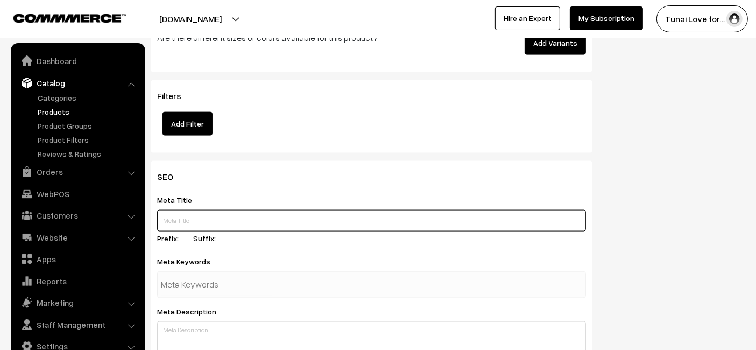
click at [405, 223] on input "text" at bounding box center [371, 221] width 429 height 22
paste input "The Clean Water Series Sump Media for Aquarium"
type input "The Clean Water Series Sump Media for Aquarium"
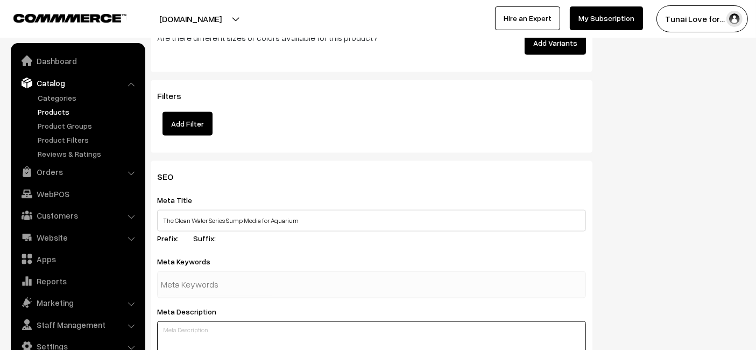
click at [290, 329] on textarea at bounding box center [371, 348] width 429 height 54
paste textarea "The Clean Water Series Sump Media provides natural stone filtration for aquariu…"
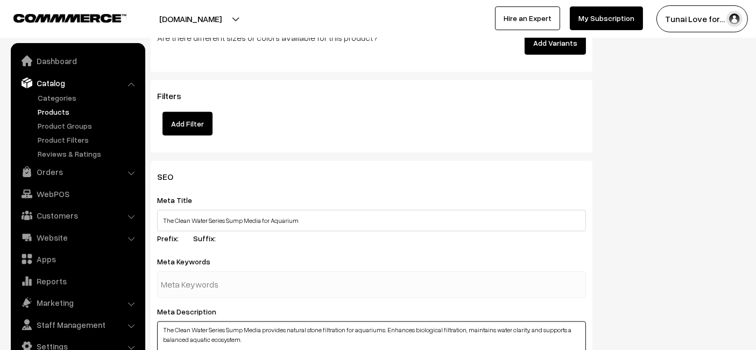
type textarea "The Clean Water Series Sump Media provides natural stone filtration for aquariu…"
click at [208, 285] on input "text" at bounding box center [217, 285] width 112 height 22
paste input "sump media aquarium"
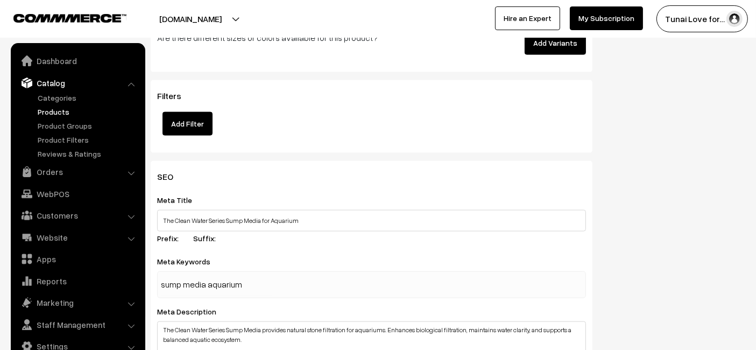
type input "sump media aquarium"
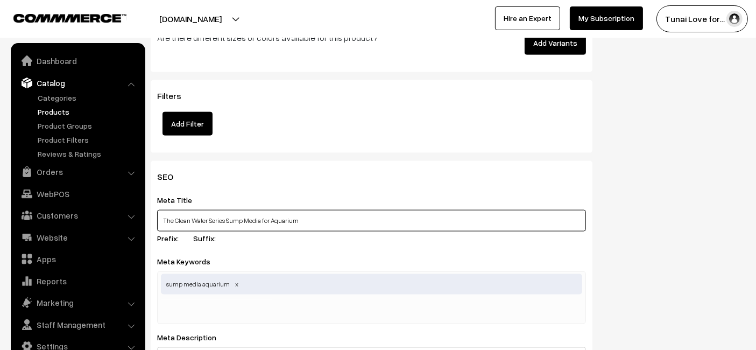
click at [430, 210] on input "The Clean Water Series Sump Media for Aquarium" at bounding box center [371, 221] width 429 height 22
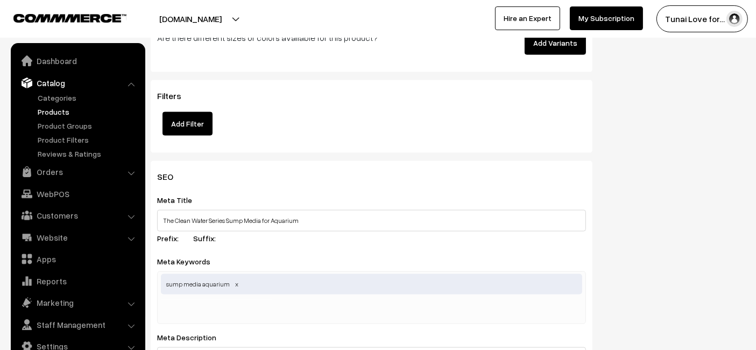
click at [280, 302] on div "sump media aquarium" at bounding box center [371, 297] width 429 height 53
paste input "biological filtration"
type input "biological filtration"
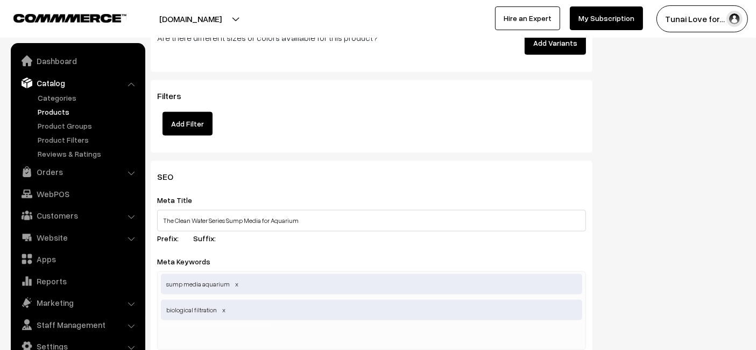
click at [243, 330] on input "text" at bounding box center [217, 336] width 112 height 22
paste input "aquarium sump setup"
type input "aquarium sump setup"
click at [352, 234] on div "Meta Title The Clean Water Series Sump Media for Aquarium Prefix: Suffix:" at bounding box center [371, 220] width 429 height 55
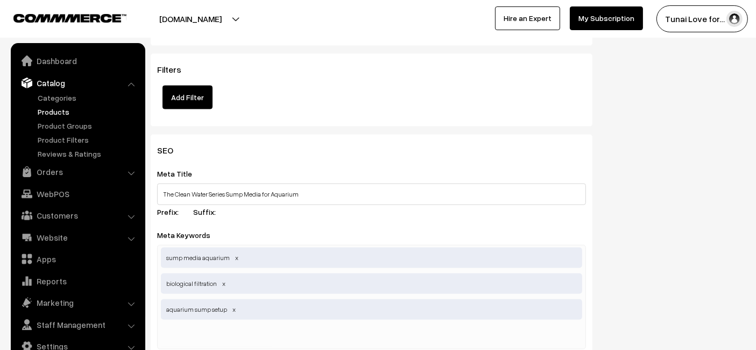
scroll to position [1573, 0]
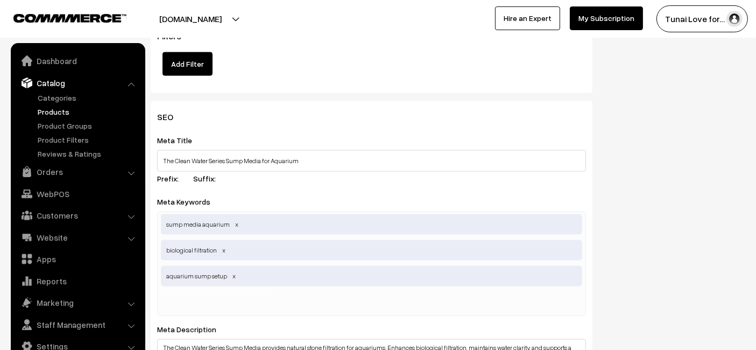
click at [251, 308] on input "text" at bounding box center [217, 302] width 112 height 22
paste input "aquarium filtration"
type input "aquarium filtration"
click at [413, 126] on div "SEO Meta Title The Clean Water Series Sump Media for Aquarium Prefix: Suffix: M…" at bounding box center [371, 344] width 441 height 486
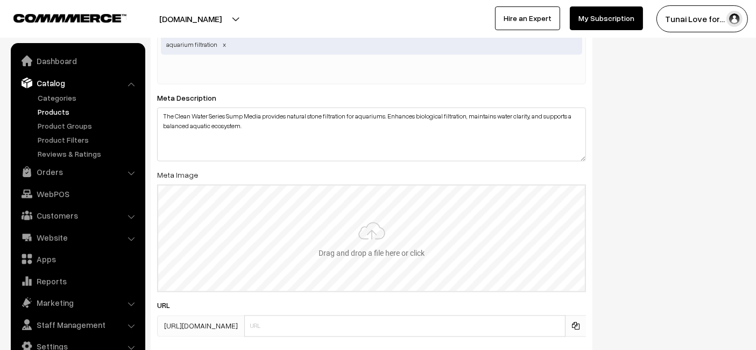
scroll to position [1872, 0]
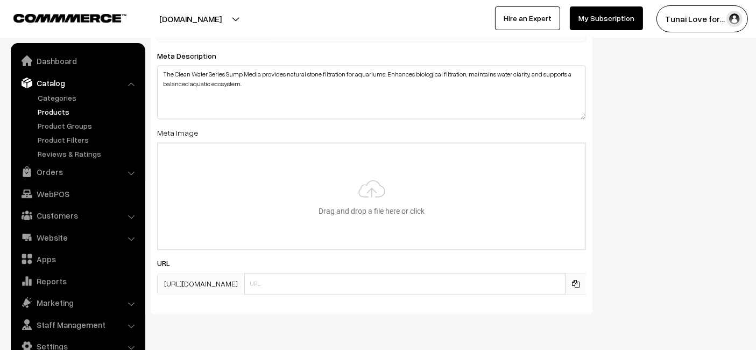
type input "C:\fakepath\clean-water-series-sump-media-for-aquarium.jpg"
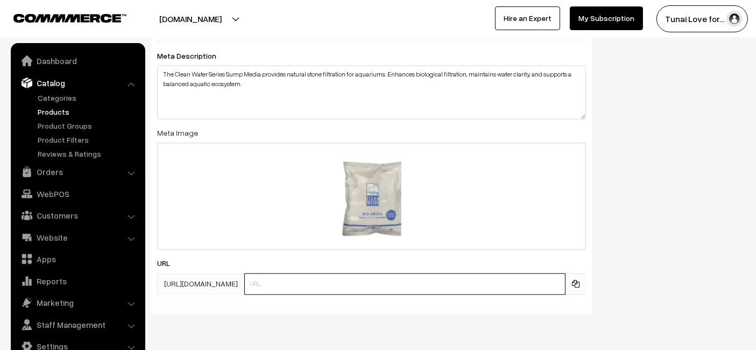
click at [330, 280] on input "text" at bounding box center [404, 284] width 321 height 22
paste input "https://www.yourstore.com/clean-water-series-sump-media-for-aquarium"
drag, startPoint x: 331, startPoint y: 285, endPoint x: 201, endPoint y: 323, distance: 135.6
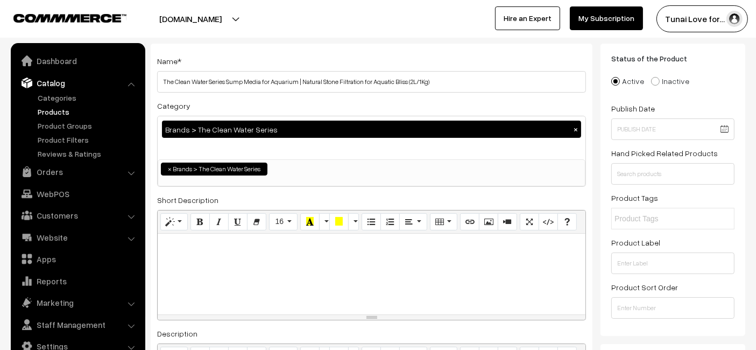
scroll to position [0, 0]
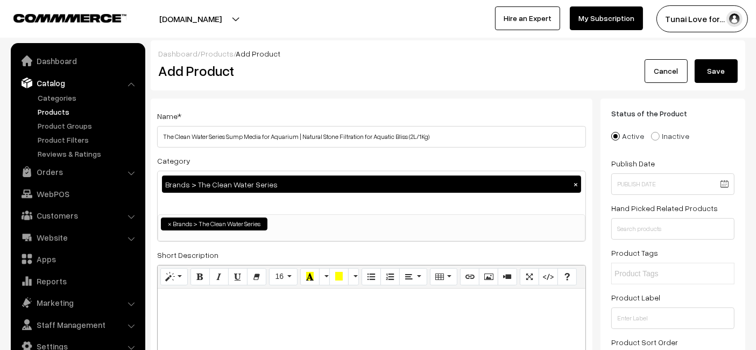
type input "clean-water-series-sump-media-for-aquarium"
click at [722, 79] on button "Save" at bounding box center [715, 71] width 43 height 24
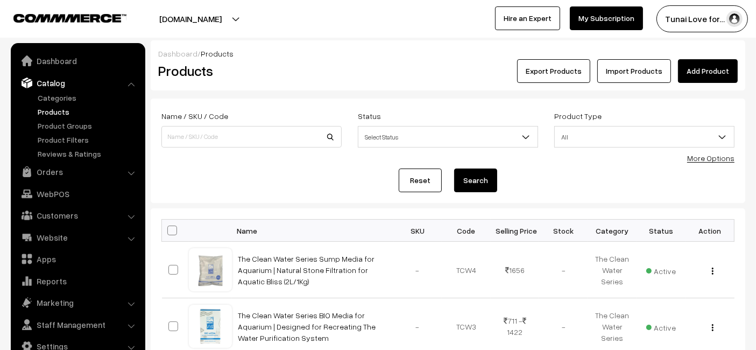
click at [703, 77] on link "Add Product" at bounding box center [708, 71] width 60 height 24
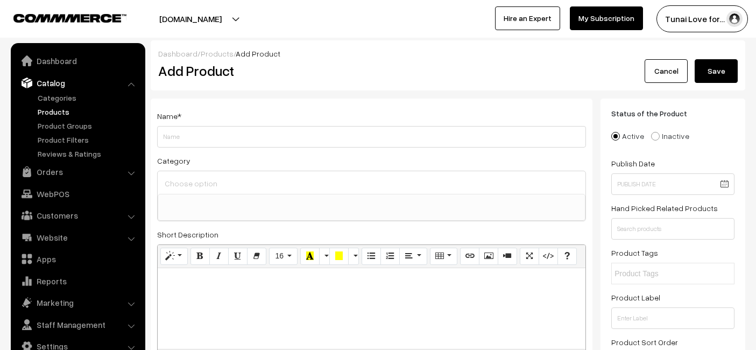
select select
type input "The Clean Water Series Water Care 4+ | Easy Water Treatment for Aquarium (9 GMS)"
click at [213, 183] on input at bounding box center [371, 183] width 419 height 16
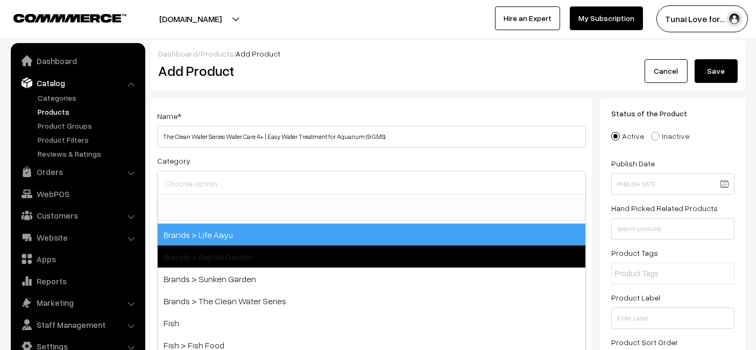
scroll to position [298, 0]
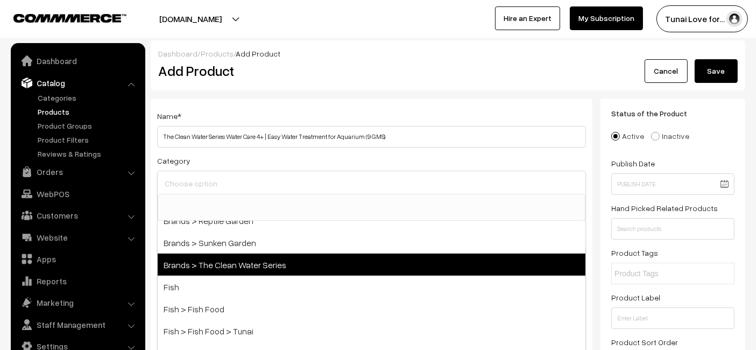
click at [243, 253] on span "Brands > The Clean Water Series" at bounding box center [372, 264] width 428 height 22
select select "53"
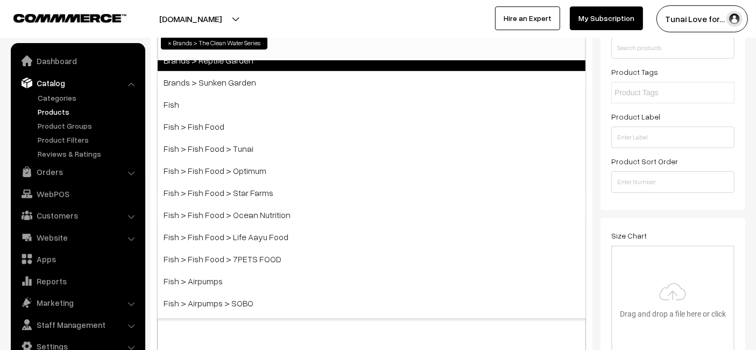
scroll to position [239, 0]
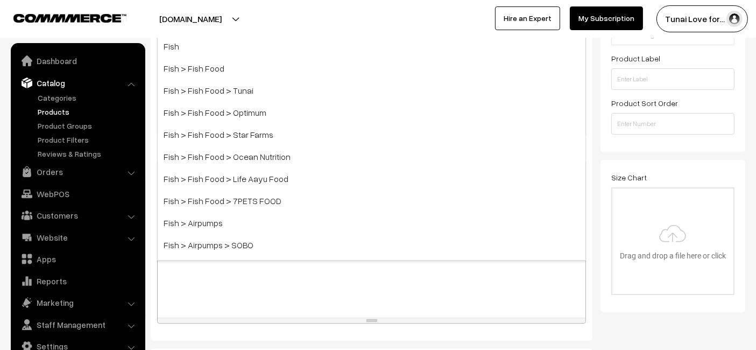
click at [264, 282] on div at bounding box center [372, 250] width 428 height 134
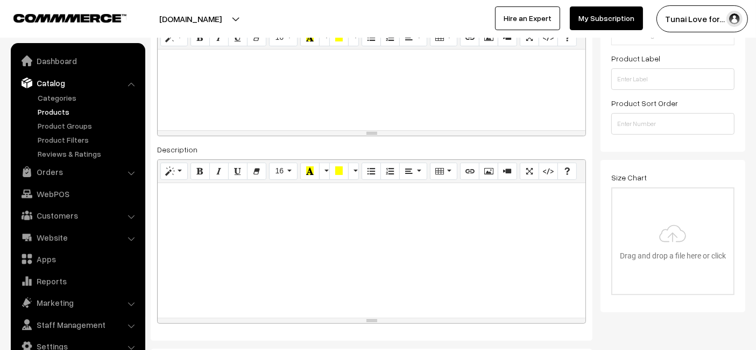
scroll to position [298, 0]
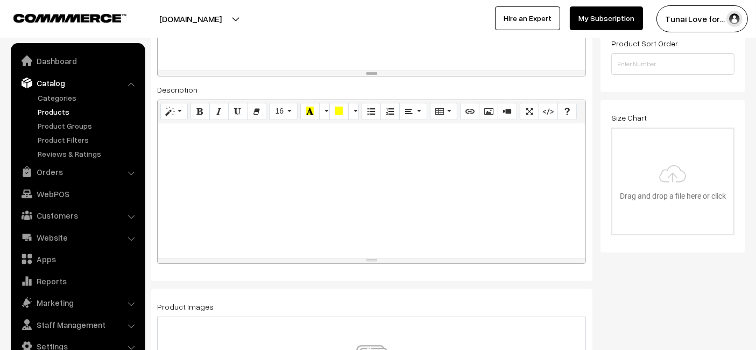
paste div
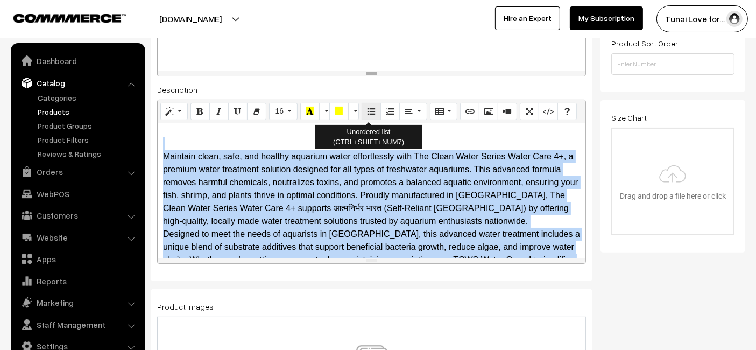
click at [372, 110] on button "Unordered list (CTRL+SHIFT+NUM7)" at bounding box center [370, 111] width 19 height 17
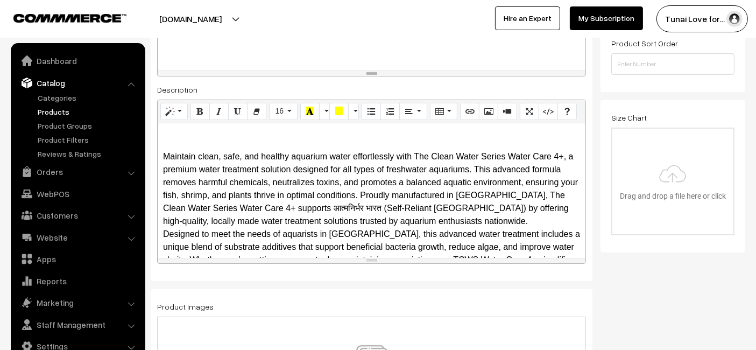
click at [203, 141] on div at bounding box center [371, 143] width 417 height 13
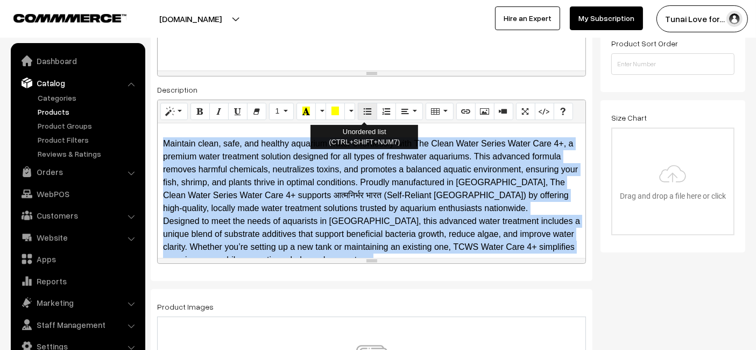
click at [364, 110] on icon "Unordered list (CTRL+SHIFT+NUM7)" at bounding box center [368, 110] width 8 height 9
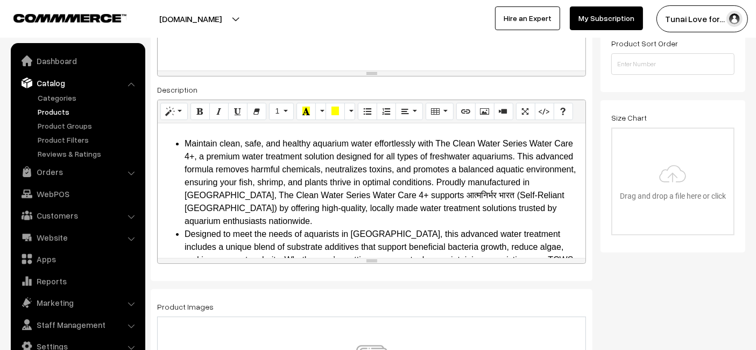
click at [414, 48] on div at bounding box center [372, 30] width 428 height 81
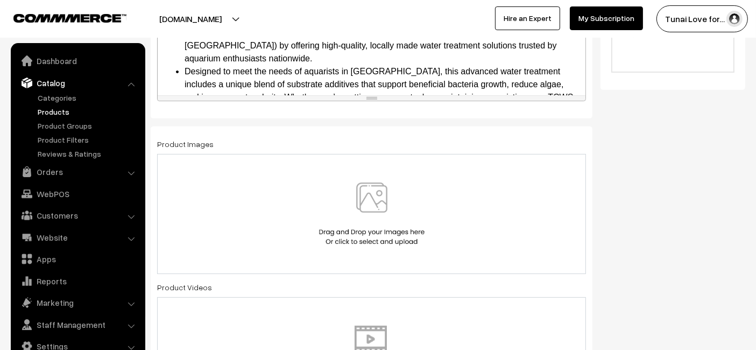
scroll to position [418, 0]
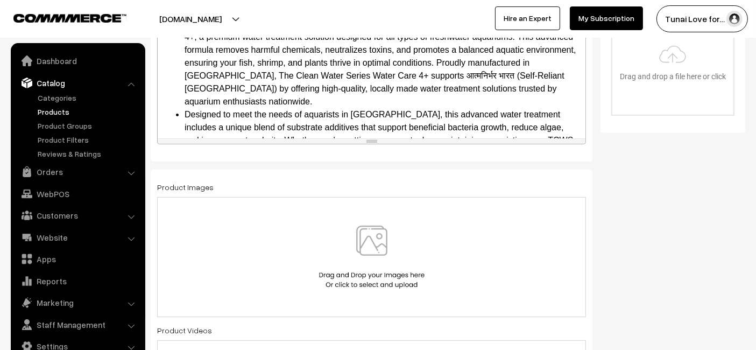
click at [311, 266] on div at bounding box center [371, 256] width 406 height 63
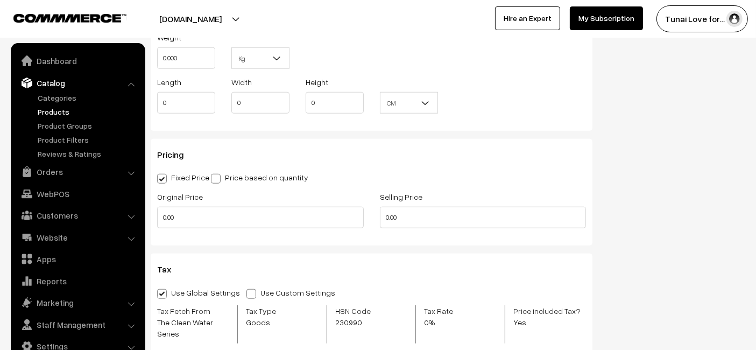
scroll to position [1075, 0]
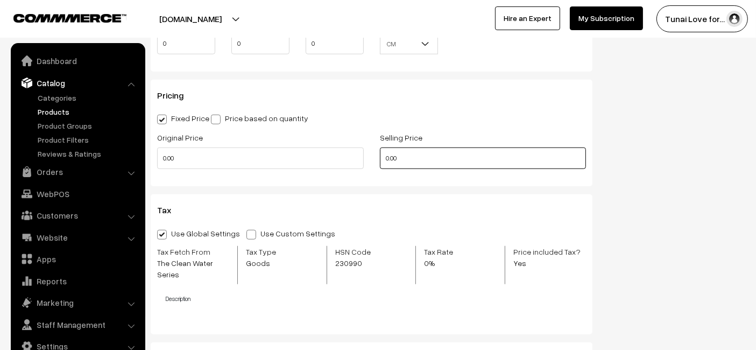
click at [450, 153] on input "0.00" at bounding box center [483, 158] width 206 height 22
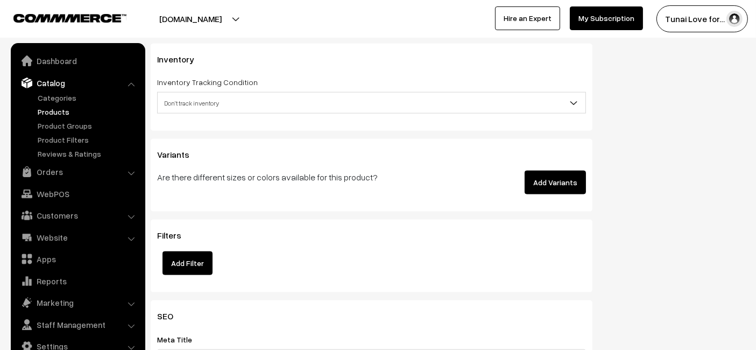
scroll to position [1493, 0]
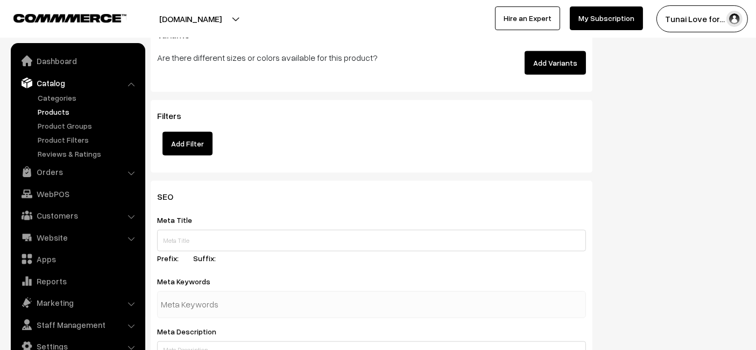
type input "441"
click at [237, 225] on div "Meta Title Prefix: Suffix:" at bounding box center [371, 240] width 429 height 55
click at [227, 231] on input "text" at bounding box center [371, 241] width 429 height 22
paste input "The Clean Water Series Water Care 4+ | Easy Water Treatment for Aquarium (9 GMS)"
type input "The Clean Water Series Water Care 4+ | Easy Water Treatment for Aquarium (9 GMS)"
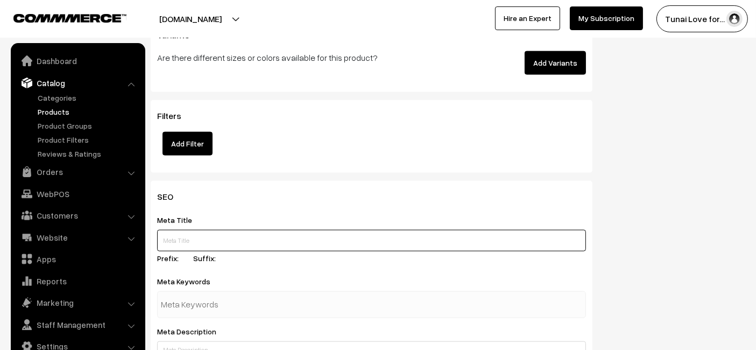
paste input "The Clean Water Series Water Care 4 Plus"
type input "The Clean Water Series Water Care 4 Plus"
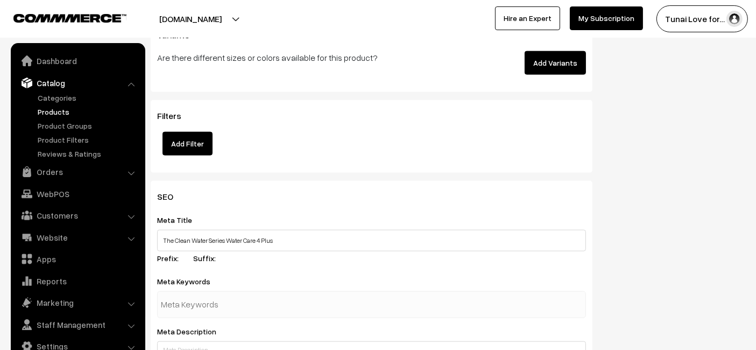
click at [218, 307] on input "text" at bounding box center [217, 305] width 112 height 22
paste input "aquarium water care,"
type input "aquarium water care,"
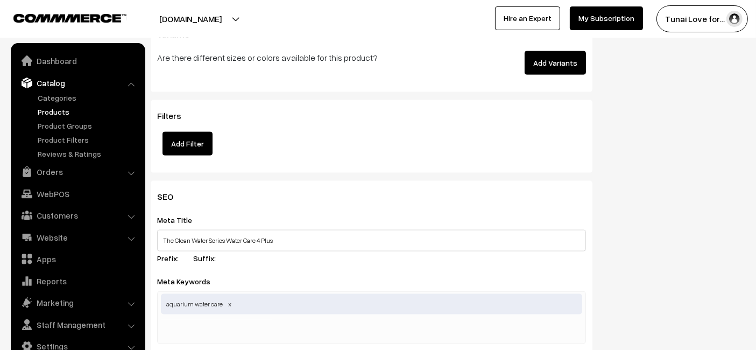
click at [274, 322] on div "aquarium water care" at bounding box center [371, 317] width 429 height 53
paste input ", aquarium water treatment,"
type input "aquarium water treatment"
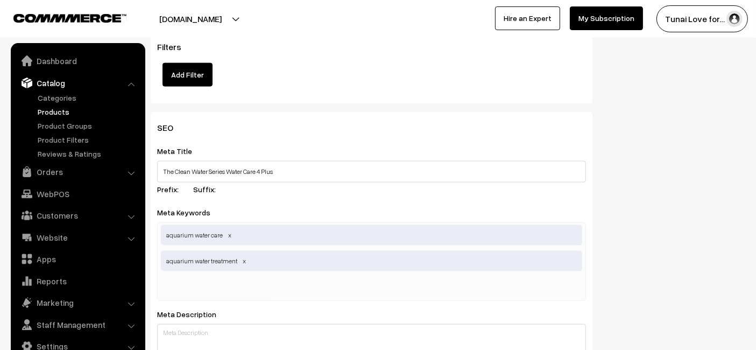
scroll to position [1613, 0]
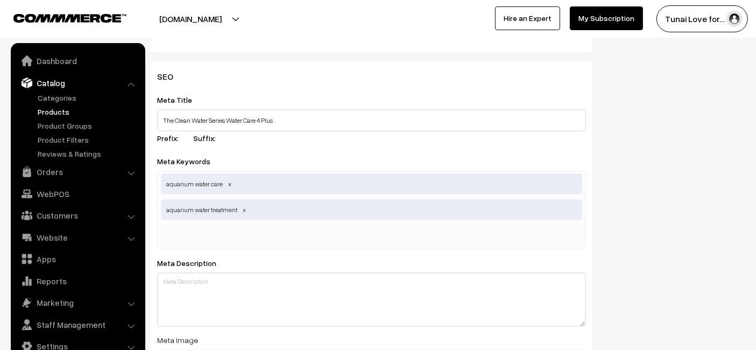
click at [273, 231] on div "aquarium water care aquarium water treatment" at bounding box center [371, 210] width 429 height 79
paste input "water conditioner Meta URL:"
type input "water conditioner Meta URL:"
click at [632, 268] on div "SEO Meta Title The Clean Water Series Water Care 4 Plus Prefix: Suffix: Meta Ke…" at bounding box center [448, 295] width 610 height 468
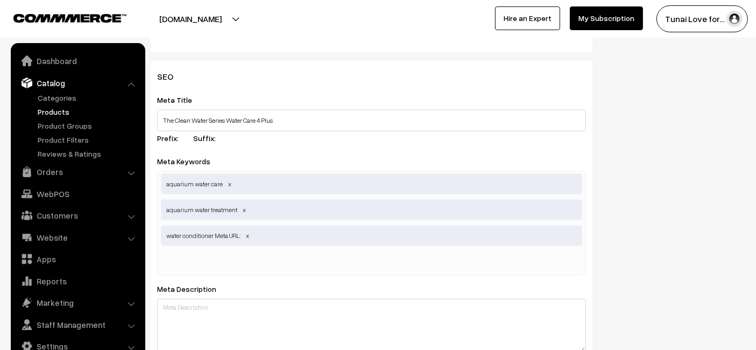
click at [234, 228] on span "water conditioner Meta URL:" at bounding box center [371, 235] width 421 height 20
click at [246, 238] on span "water conditioner Meta URL:" at bounding box center [371, 235] width 421 height 20
click at [246, 236] on span at bounding box center [247, 235] width 5 height 8
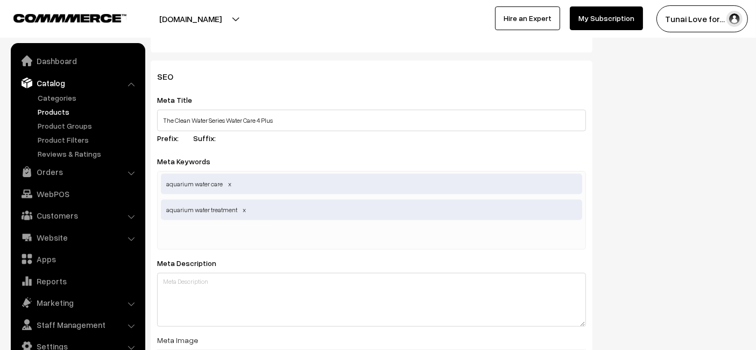
paste input "water conditioner"
type input "water conditioner"
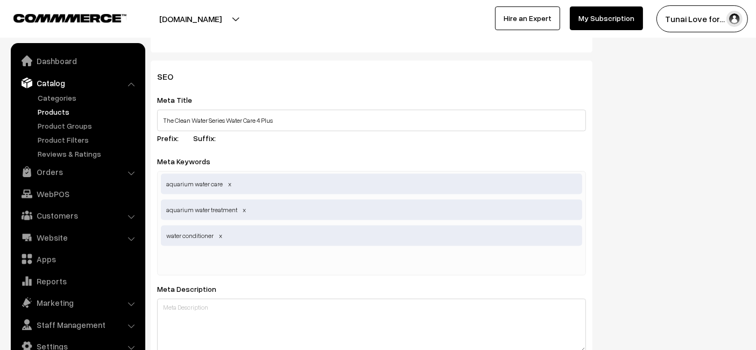
click at [701, 202] on div "SEO Meta Title The Clean Water Series Water Care 4 Plus Prefix: Suffix: Meta Ke…" at bounding box center [448, 308] width 610 height 494
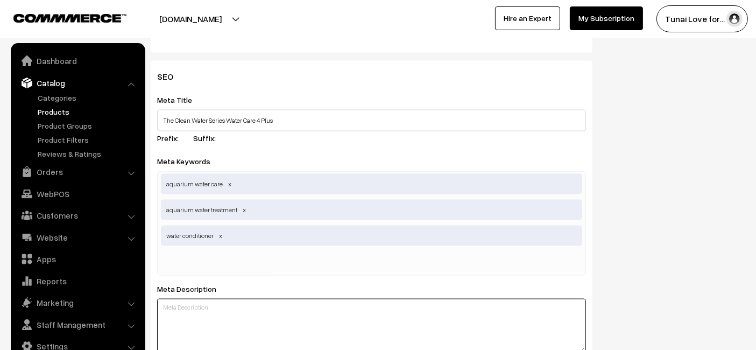
click at [309, 329] on textarea at bounding box center [371, 325] width 429 height 54
click at [195, 298] on textarea at bounding box center [371, 325] width 429 height 54
paste textarea "water conditioner"
type textarea "water conditioner"
drag, startPoint x: 246, startPoint y: 326, endPoint x: 253, endPoint y: 316, distance: 13.1
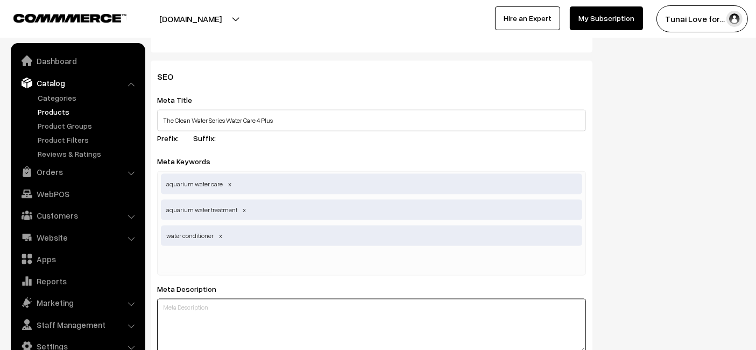
click at [247, 326] on textarea at bounding box center [371, 325] width 429 height 54
paste textarea "The Clean Water Series Water Care 4 Plus provides an easy and effective water t…"
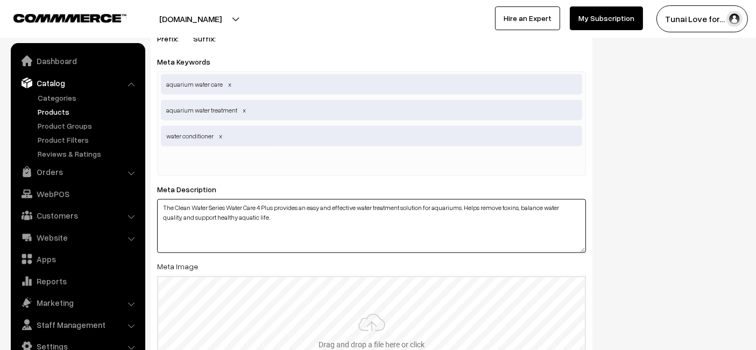
scroll to position [1792, 0]
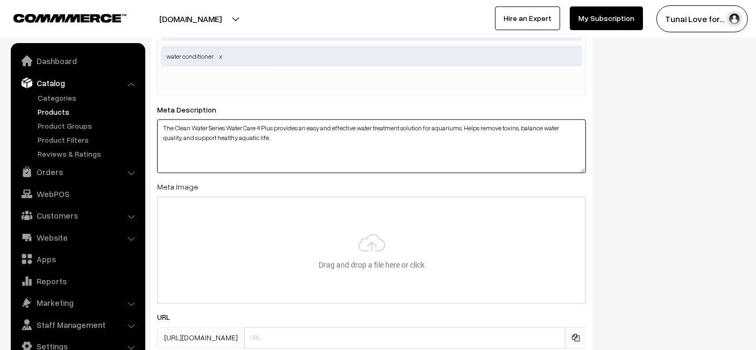
type textarea "The Clean Water Series Water Care 4 Plus provides an easy and effective water t…"
type input "C:\fakepath\clean-water-series-water-care-4-plus.jpg"
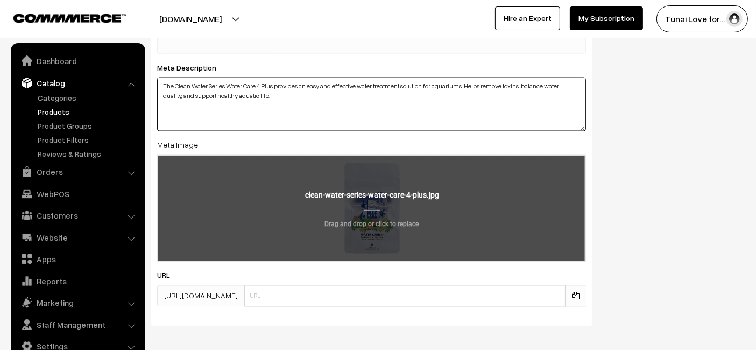
scroll to position [1877, 0]
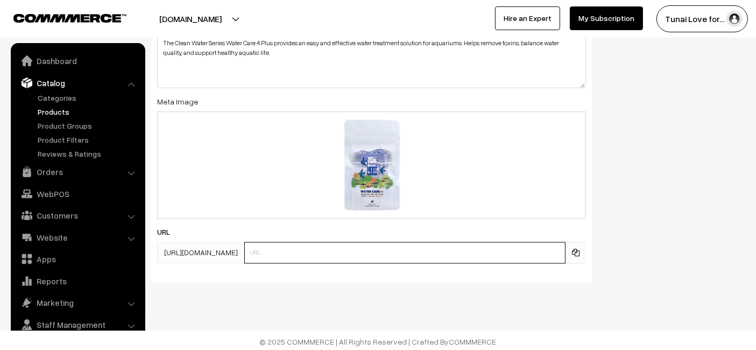
click at [276, 257] on input "text" at bounding box center [404, 253] width 321 height 22
paste input "https://www.yourstore.com/clean-water-series-water-care-4-plus"
drag, startPoint x: 329, startPoint y: 253, endPoint x: 226, endPoint y: 238, distance: 103.8
click at [226, 238] on div "URL https://tunai.in/products/ https://www.yourstore.com/clean-water-series-wat…" at bounding box center [371, 244] width 429 height 38
click at [258, 254] on input "/clean-water-series-water-care-4-plus" at bounding box center [404, 253] width 321 height 22
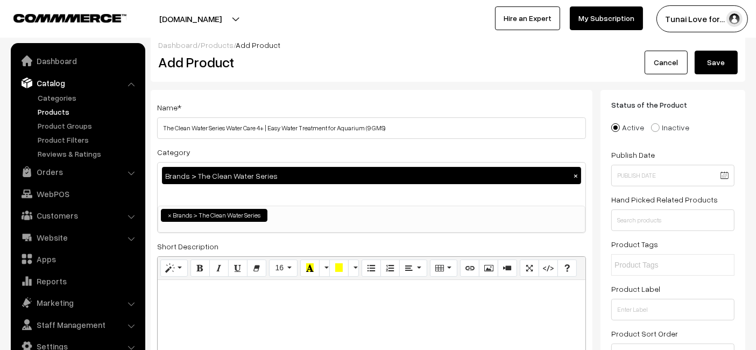
scroll to position [0, 0]
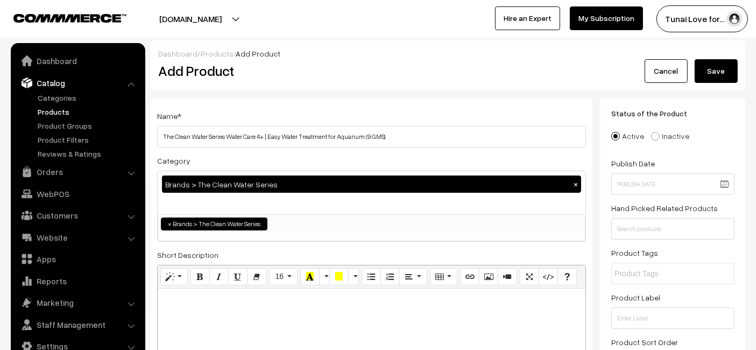
type input "clean-water-series-water-care-4-plus"
click at [714, 74] on button "Save" at bounding box center [715, 71] width 43 height 24
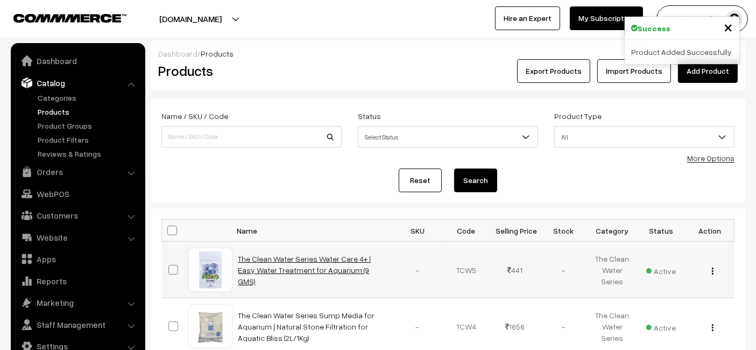
click at [276, 262] on link "The Clean Water Series Water Care 4+ | Easy Water Treatment for Aquarium (9 GMS)" at bounding box center [304, 270] width 133 height 32
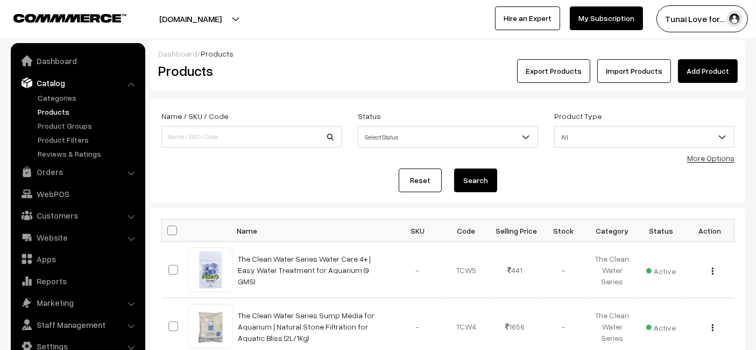
click at [721, 74] on link "Add Product" at bounding box center [708, 71] width 60 height 24
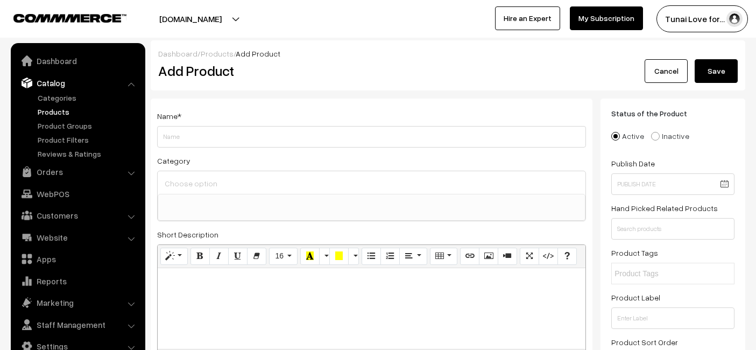
select select
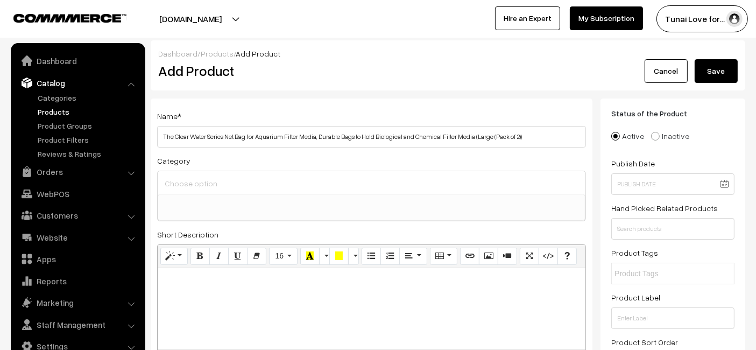
drag, startPoint x: 527, startPoint y: 132, endPoint x: 471, endPoint y: 150, distance: 59.3
click at [471, 150] on div "Name * The Clear Water Series Net Bag for Aquarium Filter Media, Durable Bags t…" at bounding box center [371, 328] width 441 height 460
type input "The Clear Water Series Net Bag for Aquarium Filter Media, Durable Bags to Hold …"
click at [396, 197] on ul at bounding box center [371, 200] width 426 height 13
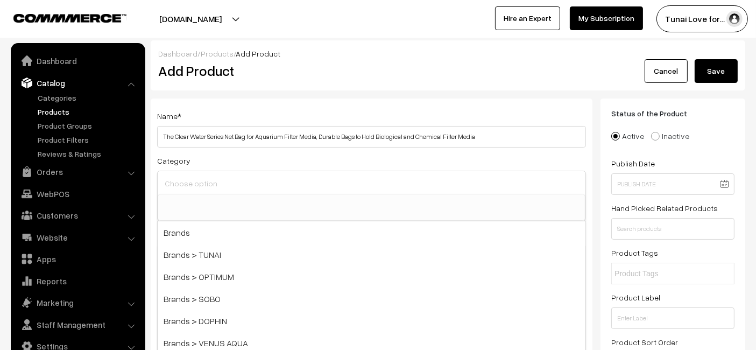
click at [345, 189] on input at bounding box center [371, 183] width 419 height 16
click at [359, 179] on input at bounding box center [371, 183] width 419 height 16
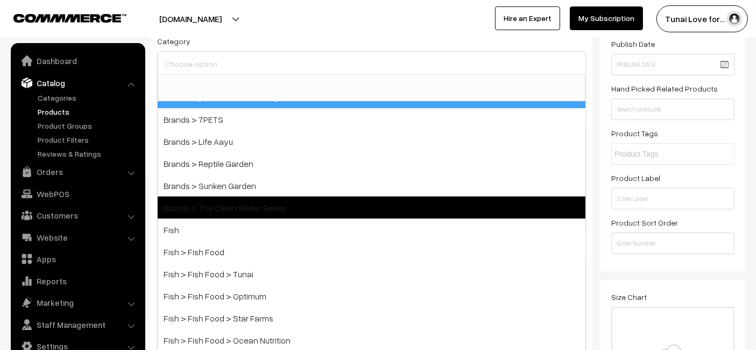
scroll to position [239, 0]
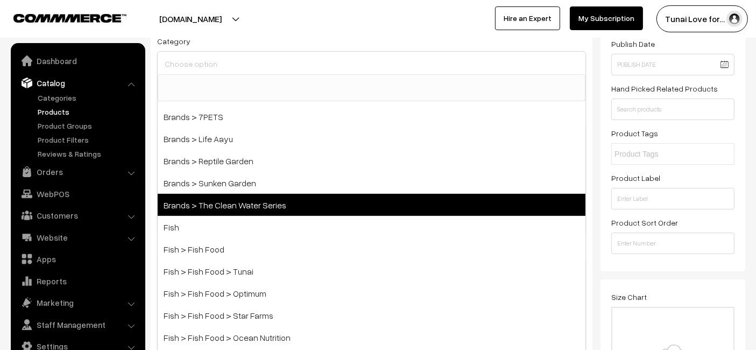
click at [273, 206] on span "Brands > The Clean Water Series" at bounding box center [372, 205] width 428 height 22
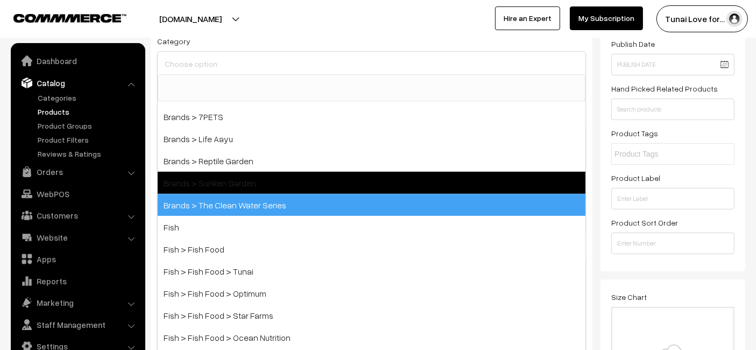
select select "53"
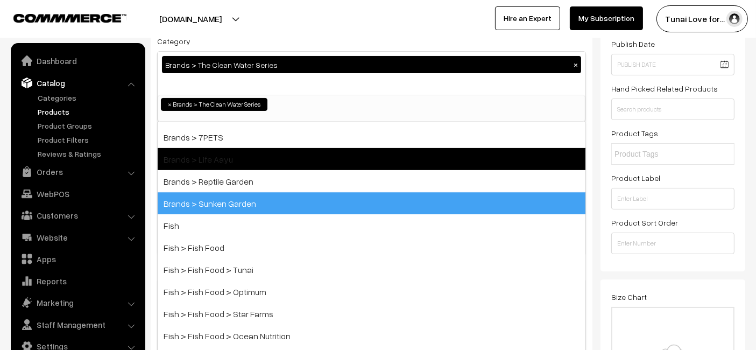
scroll to position [106, 0]
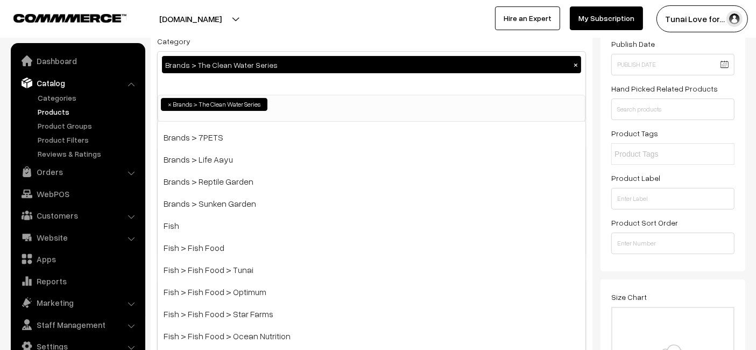
click at [367, 15] on div at bounding box center [186, 18] width 367 height 27
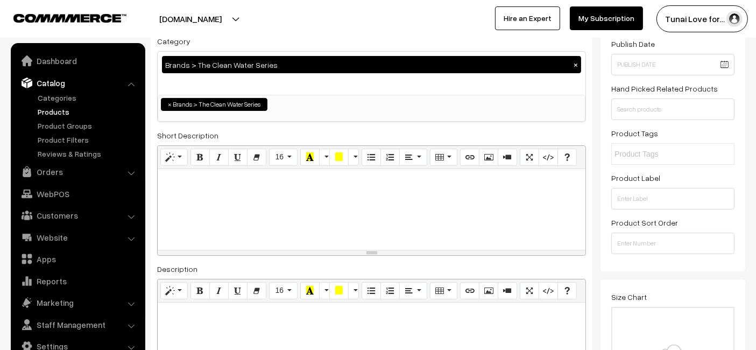
click at [170, 110] on span "× Brands > The Clean Water Series" at bounding box center [372, 108] width 428 height 27
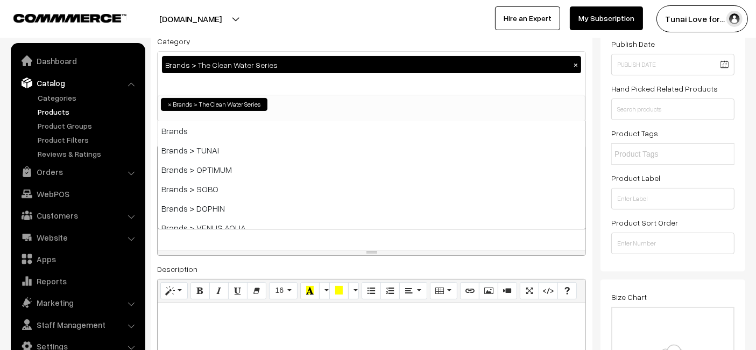
scroll to position [251, 0]
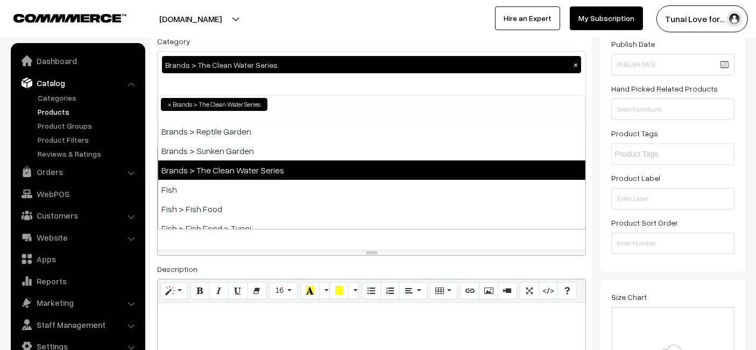
click at [168, 104] on span "×" at bounding box center [170, 104] width 4 height 10
select select
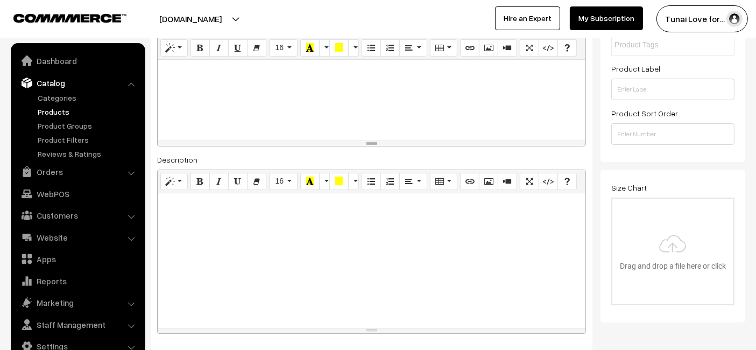
scroll to position [239, 0]
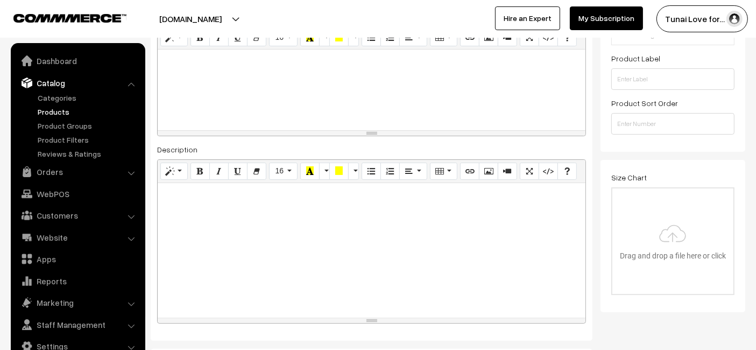
click at [176, 243] on div at bounding box center [372, 250] width 428 height 134
paste div
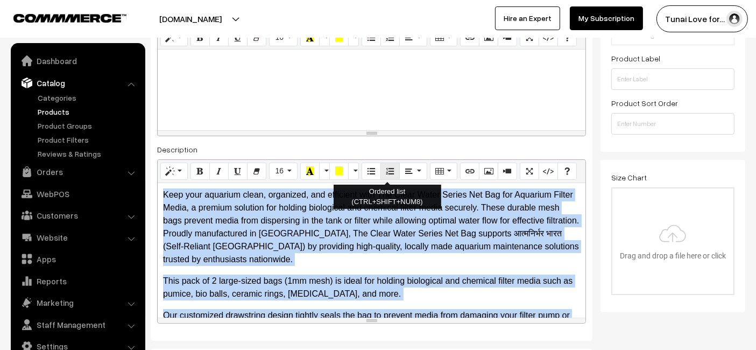
click at [386, 171] on icon "Ordered list (CTRL+SHIFT+NUM8)" at bounding box center [390, 170] width 8 height 9
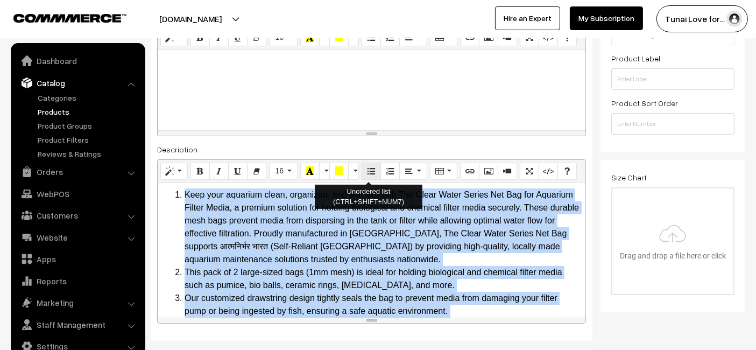
click at [367, 173] on icon "Unordered list (CTRL+SHIFT+NUM7)" at bounding box center [371, 170] width 8 height 9
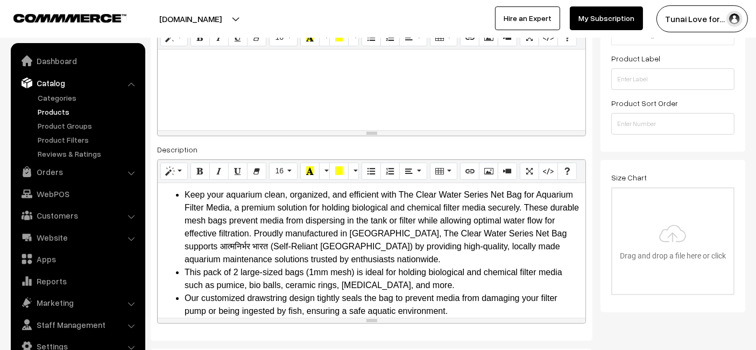
click at [415, 95] on div at bounding box center [372, 89] width 428 height 81
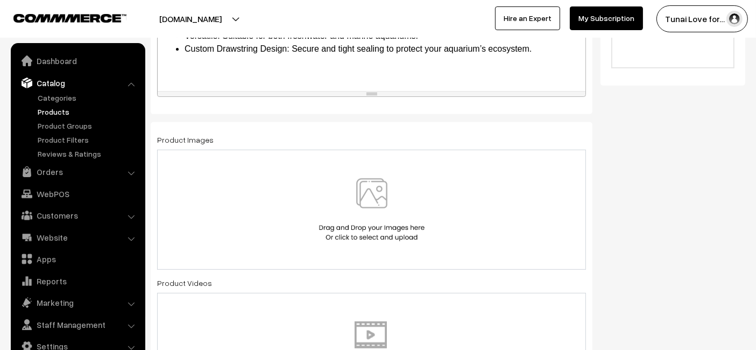
scroll to position [538, 0]
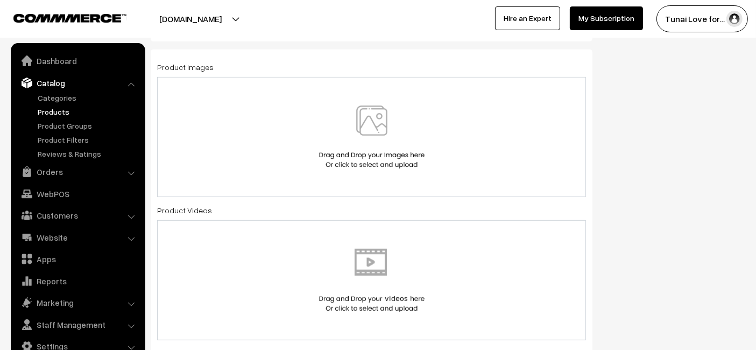
click at [322, 159] on img at bounding box center [371, 136] width 111 height 63
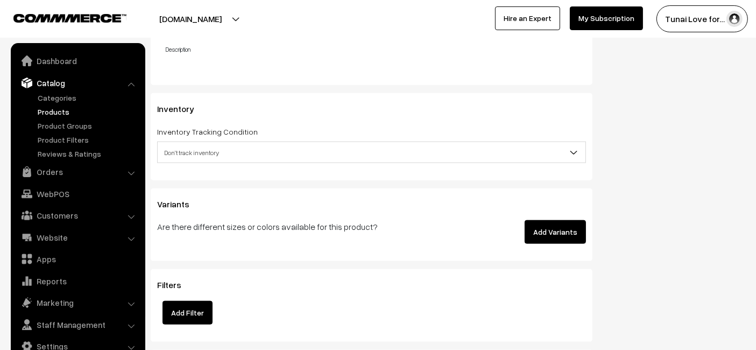
scroll to position [1314, 0]
click at [567, 220] on button "Add Variants" at bounding box center [554, 231] width 61 height 24
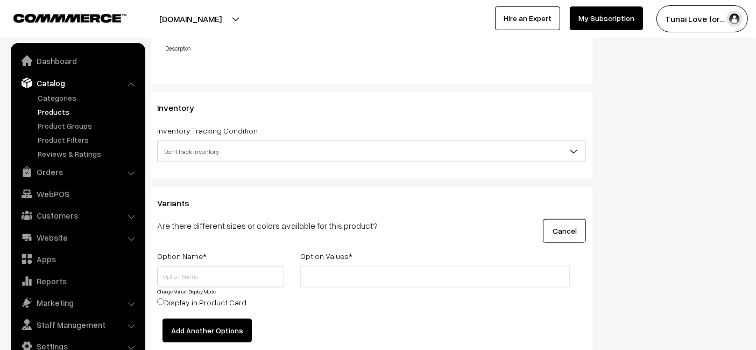
click at [361, 271] on input "text" at bounding box center [350, 276] width 94 height 11
paste input "Keep your aquarium clean, organized, and efficient with The Clear Water Series …"
type input "Keep your aquarium clean, organized, and efficient with The Clear Water Series …"
click at [258, 275] on input "text" at bounding box center [220, 277] width 127 height 22
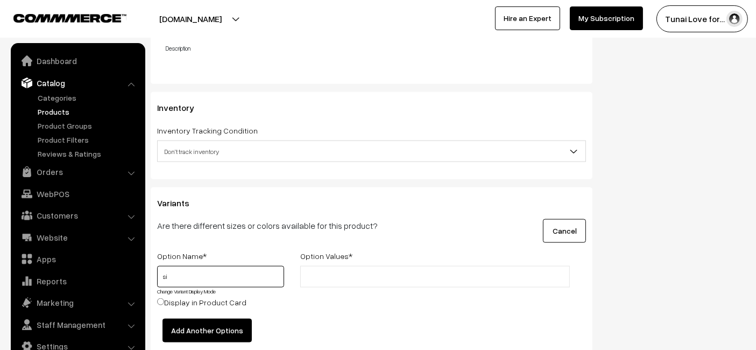
type input "s"
type input "Size"
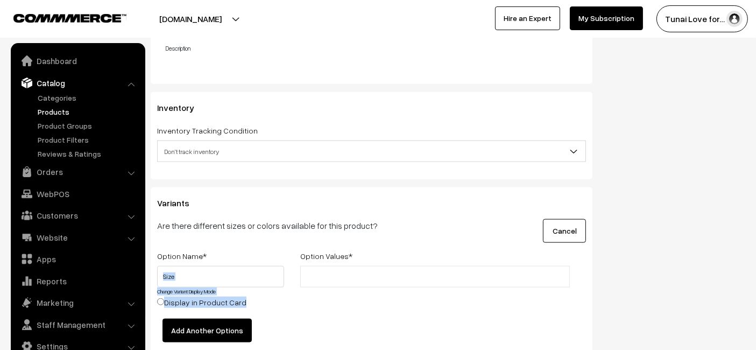
click at [332, 264] on div "Option Name * Option Values * Size Change Variant Display Mode Display in Produ…" at bounding box center [371, 283] width 445 height 69
click at [332, 273] on input "text" at bounding box center [350, 276] width 94 height 11
type input "S-"
click at [320, 274] on span "×" at bounding box center [319, 276] width 5 height 9
type input "S-Pack of 4"
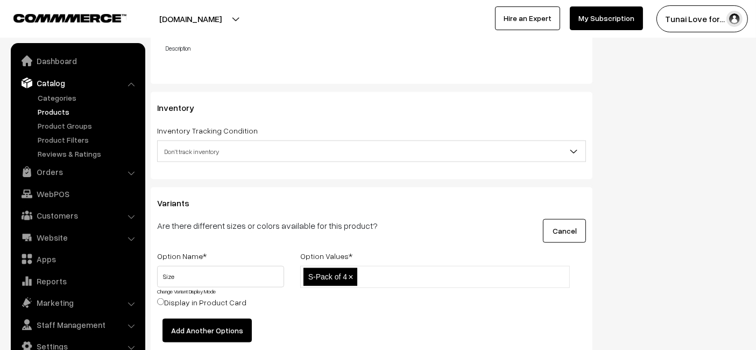
type input "<"
type input "M-Pack of 3"
type input "L-Pack of 2"
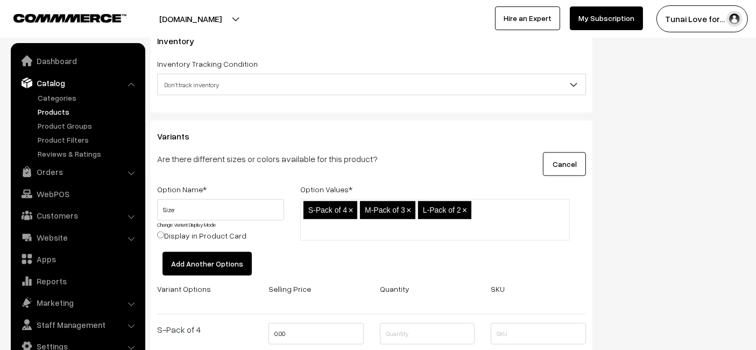
scroll to position [1553, 0]
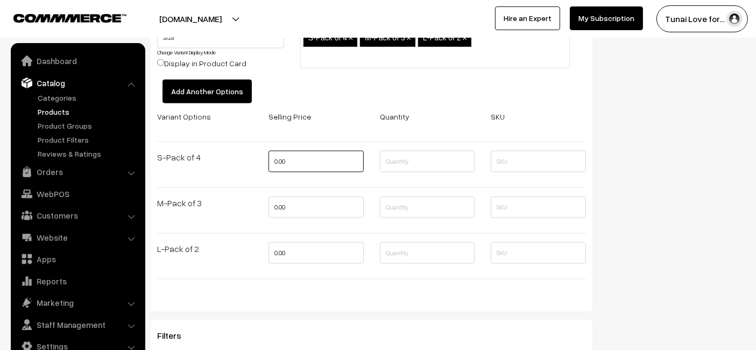
click at [331, 152] on input "0.00" at bounding box center [315, 162] width 95 height 22
type input "0"
type input "428"
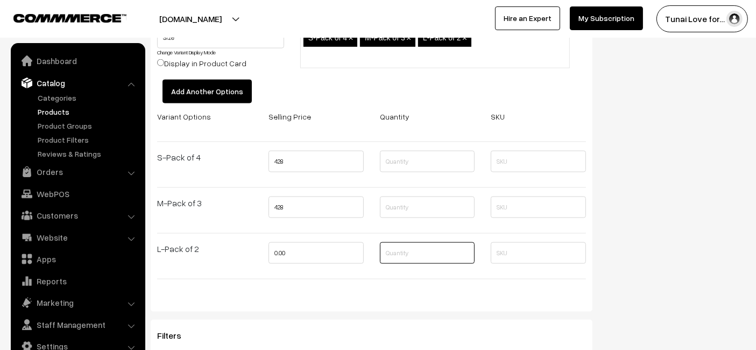
type input "0"
click at [300, 246] on input "0" at bounding box center [315, 253] width 95 height 22
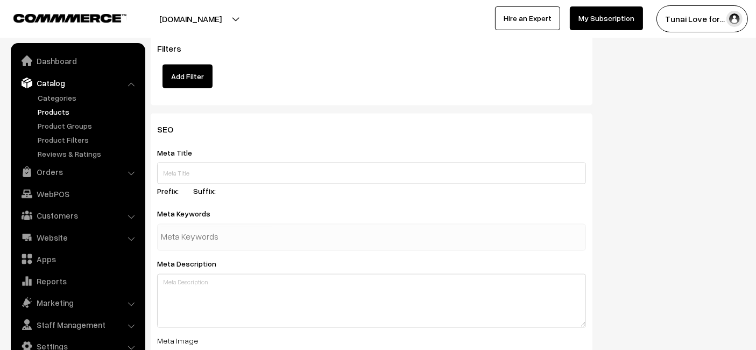
scroll to position [1912, 0]
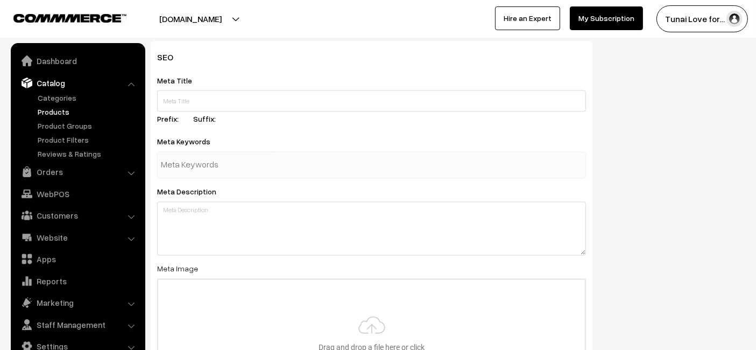
type input "428"
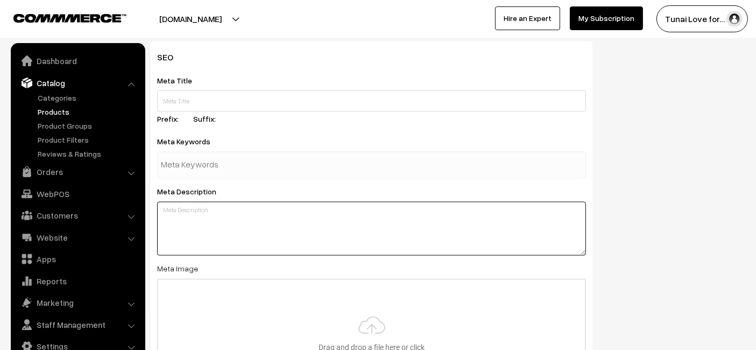
click at [246, 220] on textarea at bounding box center [371, 229] width 429 height 54
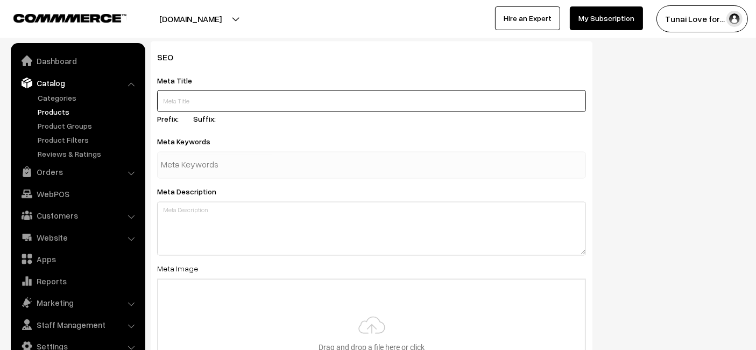
click at [291, 90] on input "text" at bounding box center [371, 101] width 429 height 22
paste input "The Clear Water Series Net Bag for Aquarium Filter Media"
type input "The Clear Water Series Net Bag for Aquarium Filter Media"
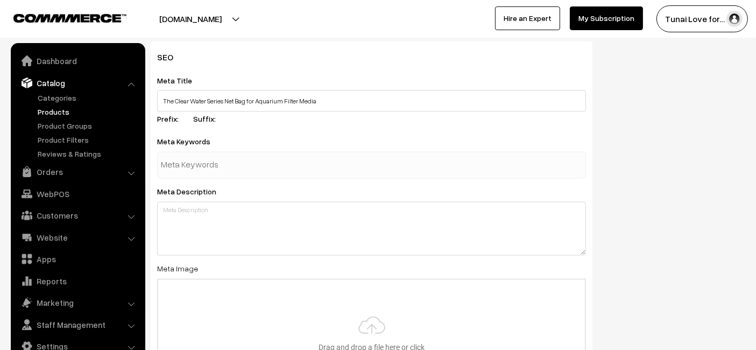
click at [267, 162] on input "text" at bounding box center [217, 165] width 112 height 22
paste input "aquarium net bag"
type input "aquarium net bag"
click at [402, 156] on div at bounding box center [371, 165] width 429 height 27
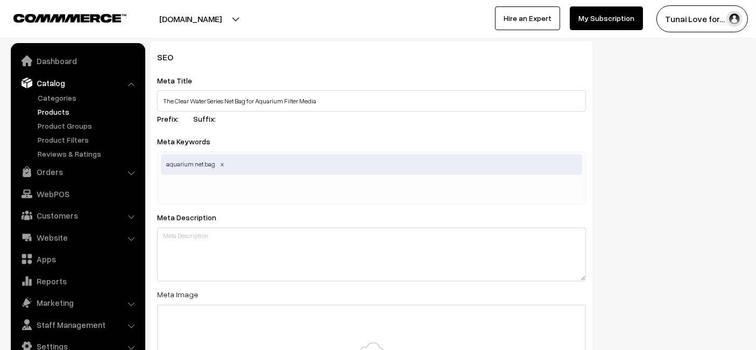
paste input "aquarium filter accessory"
type input "aquarium filter accessory"
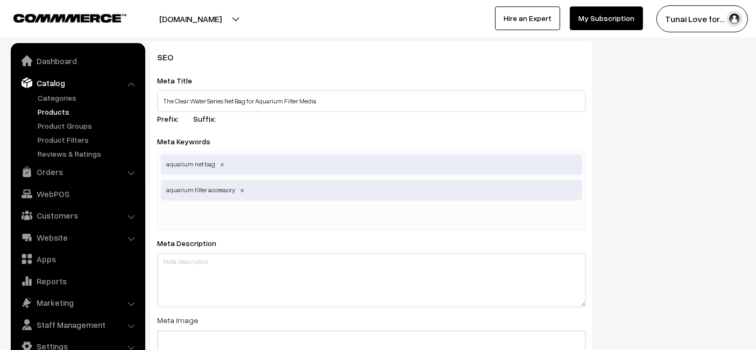
click at [338, 139] on div "Meta Keywords aquarium net bag,aquarium filter accessory aquarium net bag aquar…" at bounding box center [371, 182] width 429 height 95
drag, startPoint x: 230, startPoint y: 213, endPoint x: 243, endPoint y: 195, distance: 22.4
click at [230, 213] on input "text" at bounding box center [217, 217] width 112 height 22
paste input "aquarium filtration"
type input "aquarium filtration"
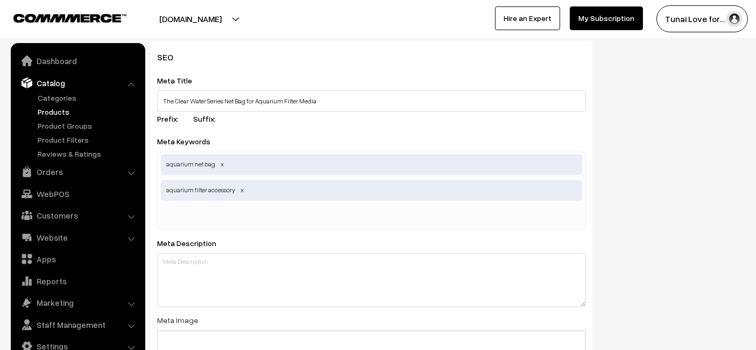
click at [277, 135] on div "Meta Keywords aquarium net bag,aquarium filter accessory,aquarium filtration aq…" at bounding box center [371, 182] width 429 height 95
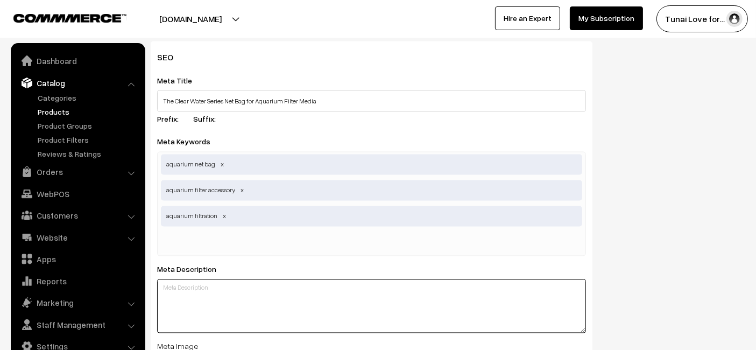
click at [270, 286] on textarea at bounding box center [371, 306] width 429 height 54
paste textarea "The Clear Water Series Net Bag is a durable solution for holding biological and…"
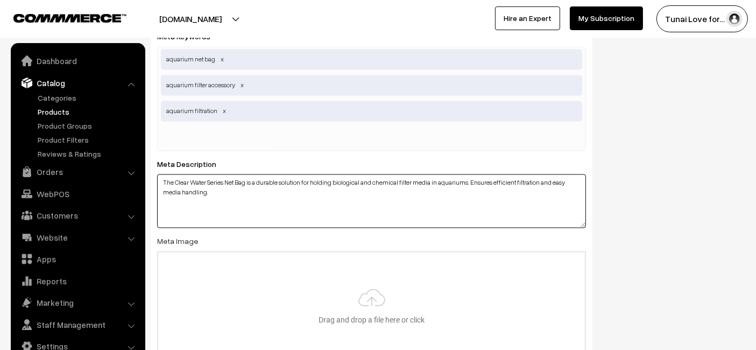
scroll to position [2091, 0]
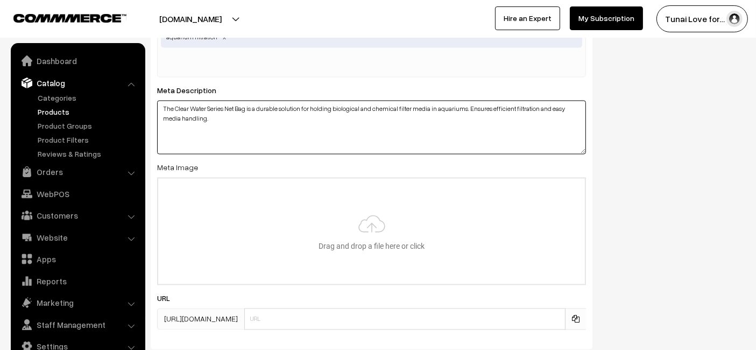
type textarea "The Clear Water Series Net Bag is a durable solution for holding biological and…"
type input "C:\fakepath\clear-water-series-net-bag-for-aquarium-filter-media.jpg"
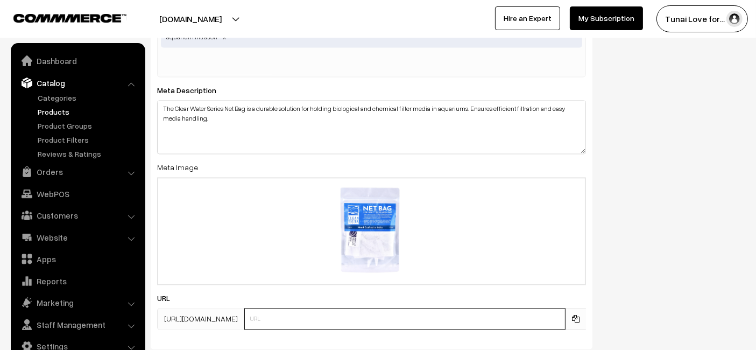
click at [383, 316] on input "text" at bounding box center [404, 319] width 321 height 22
paste input "https://www.yourstore.com/clear-water-series-net-bag-for-aquarium-filter-media"
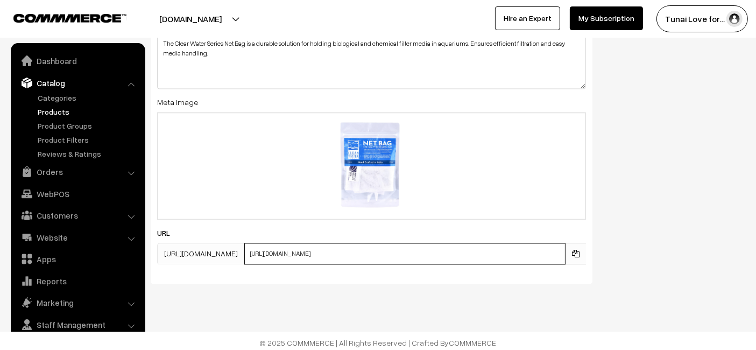
drag, startPoint x: 331, startPoint y: 313, endPoint x: 24, endPoint y: 351, distance: 308.9
type input "clear-water-series-net-bag-for-aquarium-filter-media"
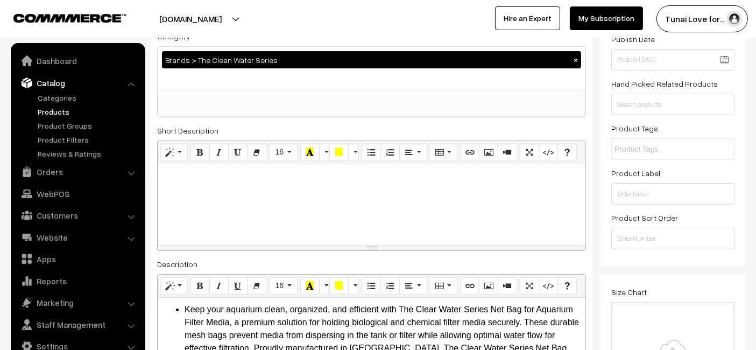
scroll to position [0, 0]
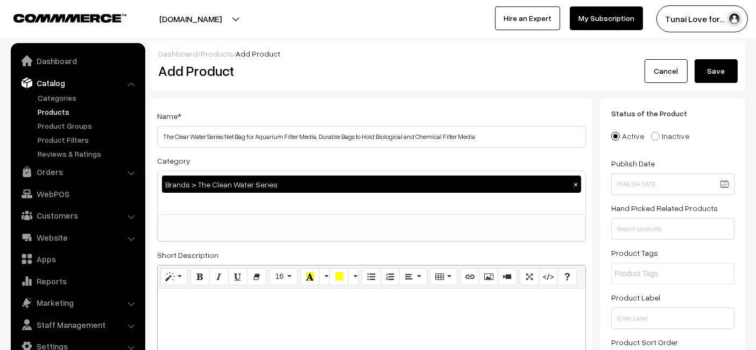
click at [713, 67] on button "Save" at bounding box center [715, 71] width 43 height 24
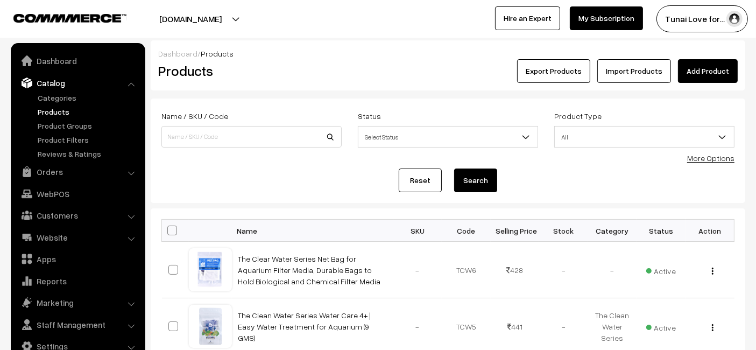
click at [720, 72] on link "Add Product" at bounding box center [708, 71] width 60 height 24
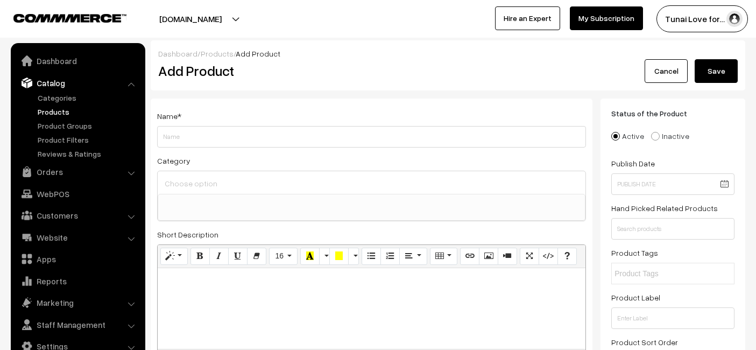
select select
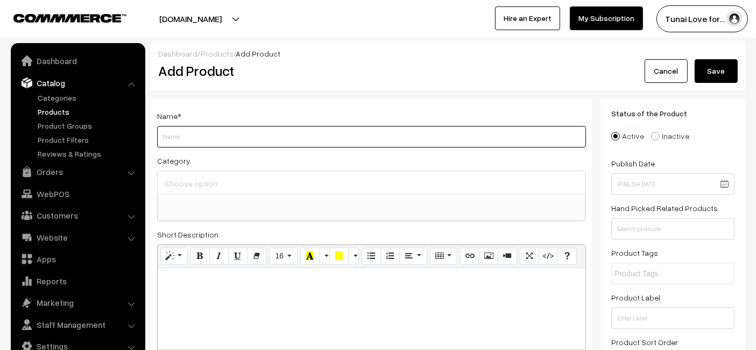
paste input "The Good Grow Series BIO +ve | Promotes Healthy Aquarium Ecosystem | Beneficial…"
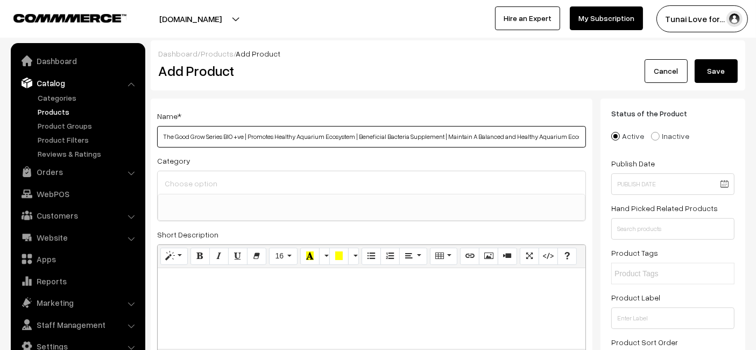
scroll to position [0, 33]
type input "The Good Grow Series BIO +ve | Promotes Healthy Aquarium Ecosystem | Beneficial…"
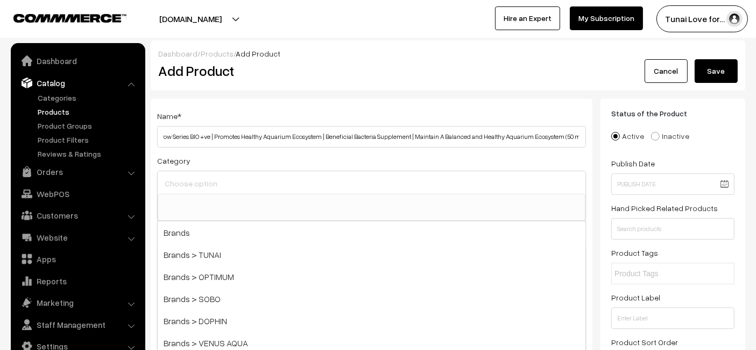
scroll to position [0, 0]
click at [384, 188] on input at bounding box center [371, 183] width 419 height 16
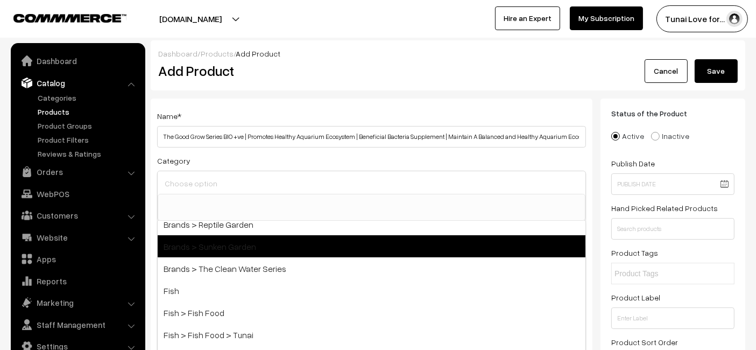
scroll to position [298, 0]
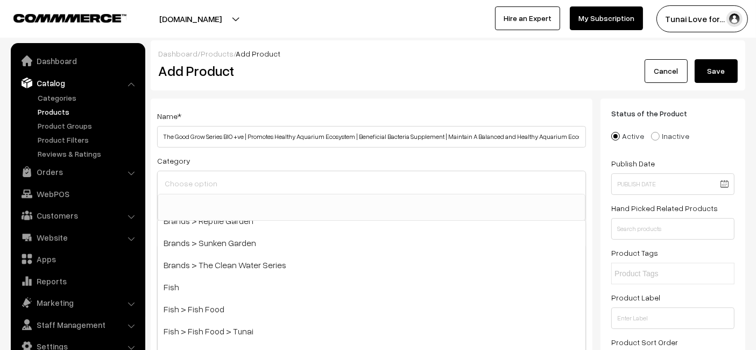
click at [469, 34] on div "tunai.in Go to Website Create New Store Tunai Love for… My Profile Refer & Earn…" at bounding box center [378, 19] width 756 height 38
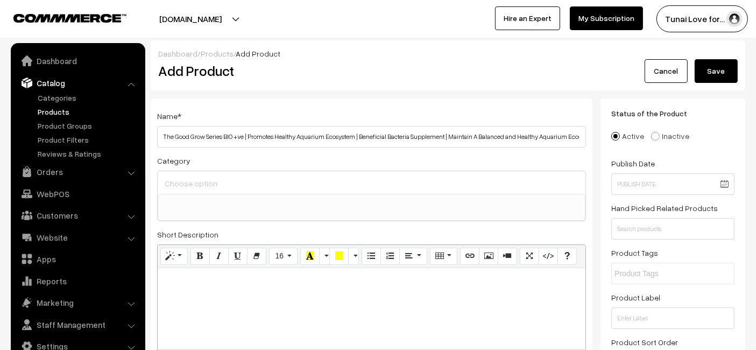
click at [667, 67] on link "Cancel" at bounding box center [665, 71] width 43 height 24
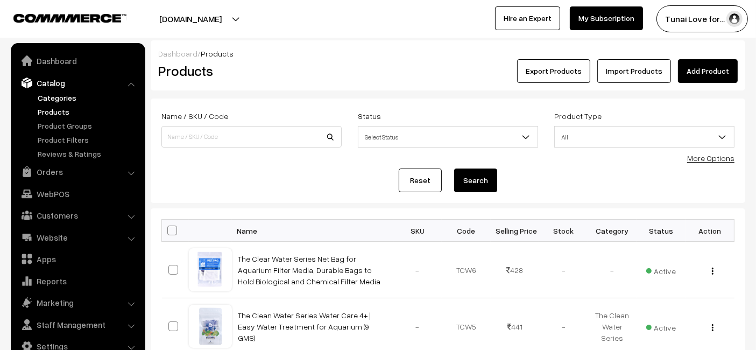
click at [65, 97] on link "Categories" at bounding box center [88, 97] width 106 height 11
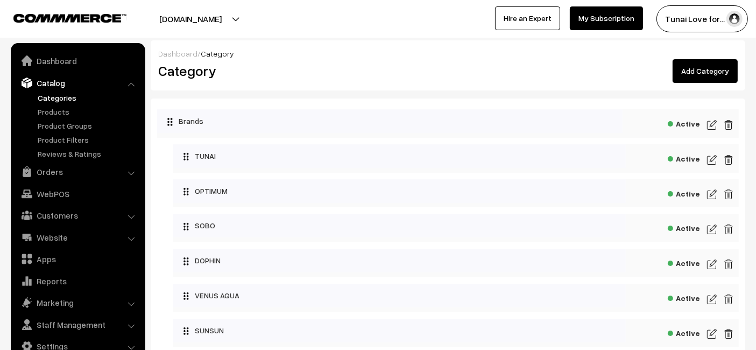
click at [706, 66] on link "Add Category" at bounding box center [704, 71] width 65 height 24
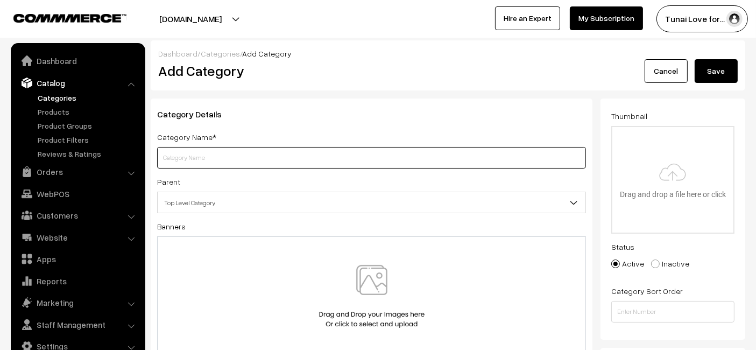
paste input "The Good Grow Series"
type input "The Good Grow Series"
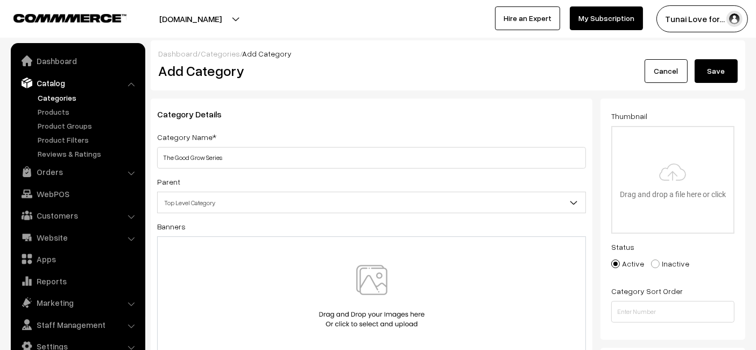
click at [716, 76] on button "Save" at bounding box center [715, 71] width 43 height 24
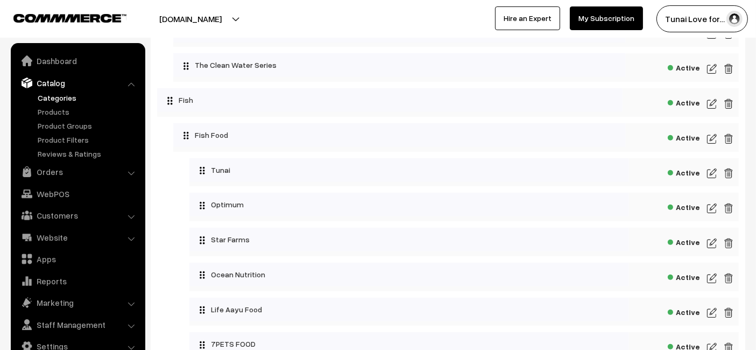
scroll to position [459, 0]
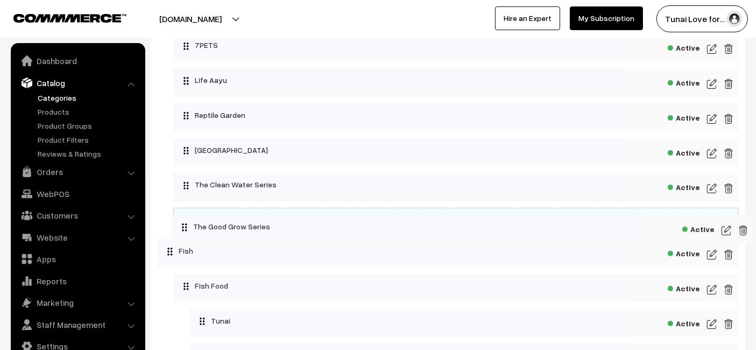
drag, startPoint x: 169, startPoint y: 246, endPoint x: 174, endPoint y: 218, distance: 28.5
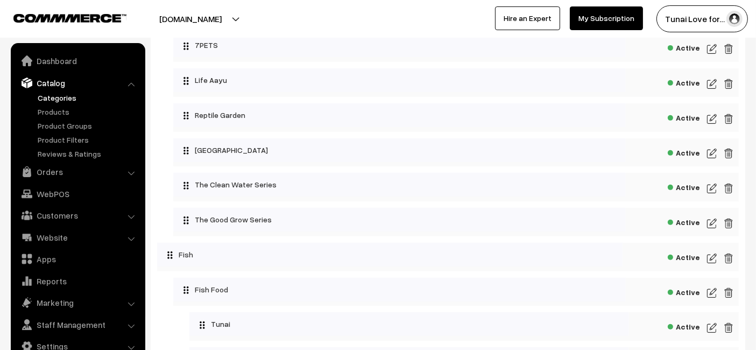
scroll to position [518, 0]
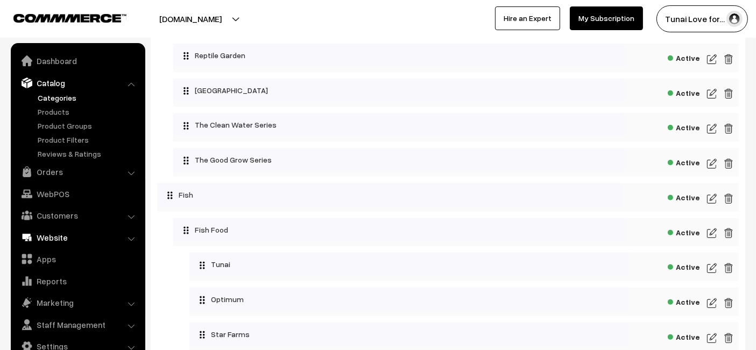
click at [61, 232] on link "Website" at bounding box center [77, 236] width 128 height 19
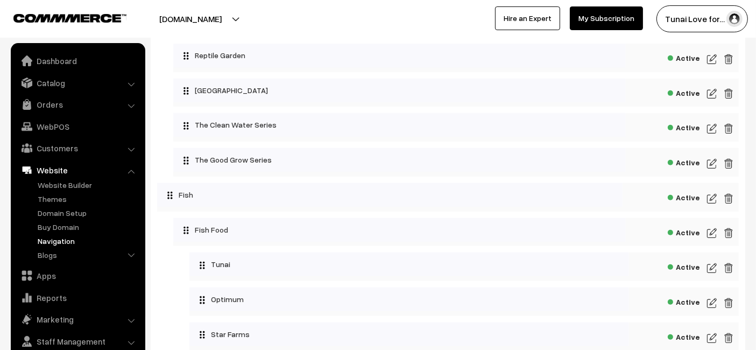
click at [86, 238] on link "Navigation" at bounding box center [88, 240] width 106 height 11
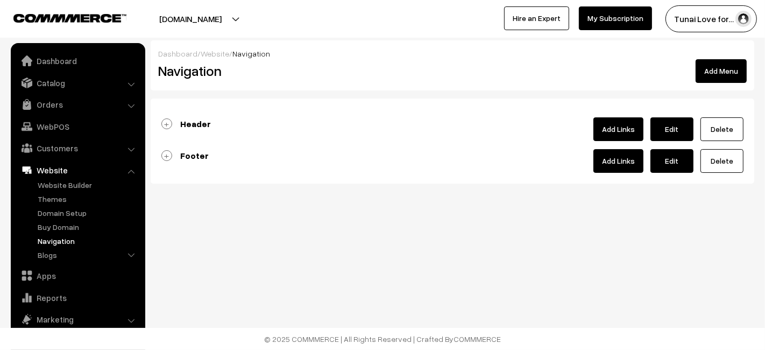
click at [621, 130] on link "Add Links" at bounding box center [618, 129] width 50 height 24
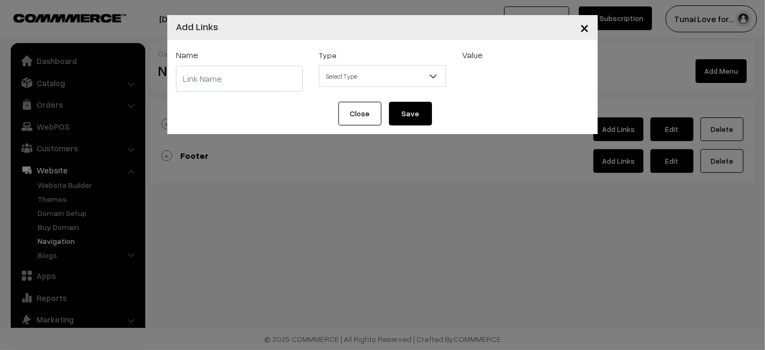
click at [215, 70] on input "text" at bounding box center [239, 79] width 127 height 26
type input "THE GOOD GROW SERIES"
click at [370, 66] on span "Select Type" at bounding box center [382, 76] width 127 height 22
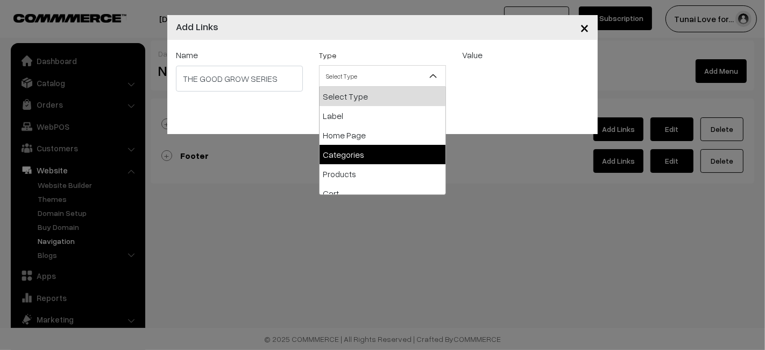
select select "categories"
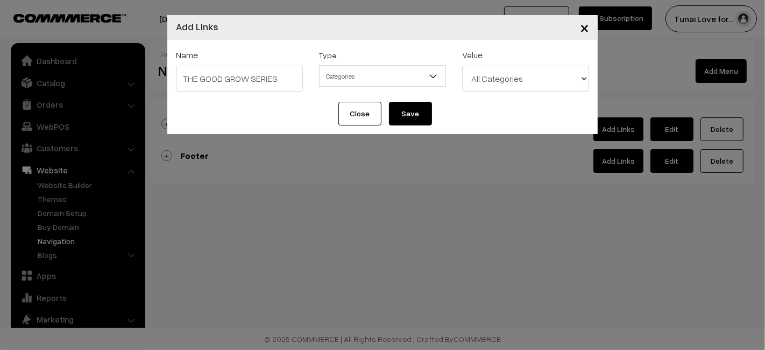
drag, startPoint x: 520, startPoint y: 68, endPoint x: 520, endPoint y: 77, distance: 9.7
click at [520, 68] on select "All Categories Brands Brands > TUNAI Brands > OPTIMUM Brands > SOBO Brands > DO…" at bounding box center [525, 79] width 127 height 26
select select "54"
click at [462, 66] on select "All Categories Brands Brands > TUNAI Brands > OPTIMUM Brands > SOBO Brands > DO…" at bounding box center [525, 79] width 127 height 26
click at [415, 108] on button "Save" at bounding box center [410, 114] width 43 height 24
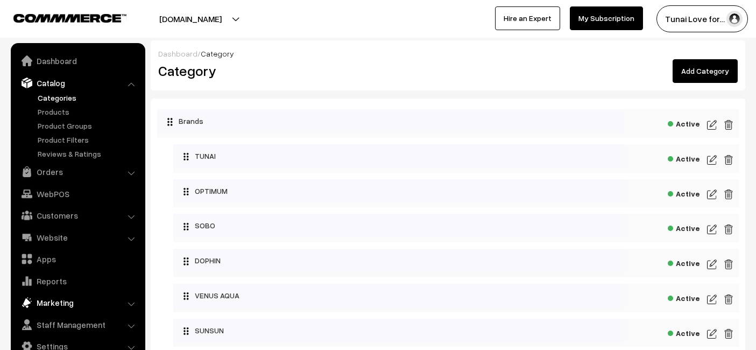
scroll to position [528, 0]
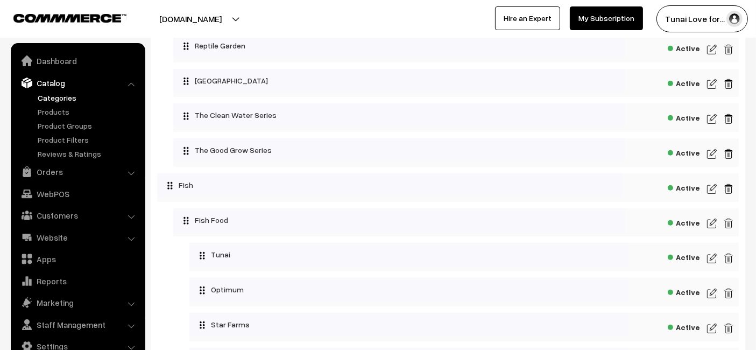
click at [43, 233] on link "Website" at bounding box center [77, 236] width 128 height 19
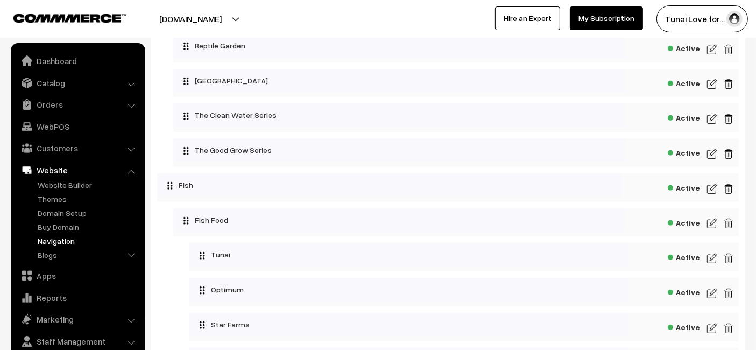
click at [66, 238] on link "Navigation" at bounding box center [88, 240] width 106 height 11
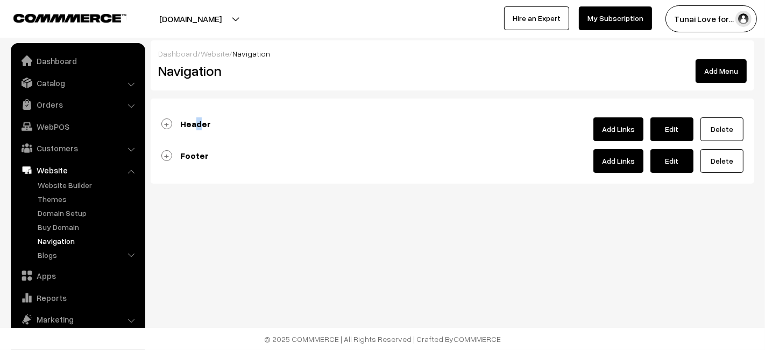
drag, startPoint x: 0, startPoint y: 0, endPoint x: 198, endPoint y: 129, distance: 236.0
click at [198, 129] on div "Header Add Links Edit [GEOGRAPHIC_DATA]" at bounding box center [452, 129] width 582 height 24
click at [166, 126] on link "Header" at bounding box center [185, 123] width 49 height 11
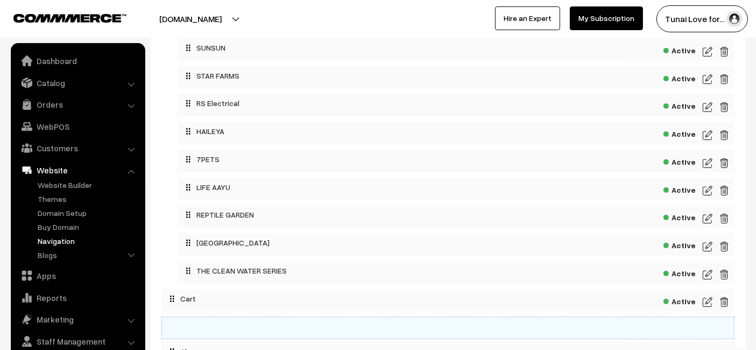
scroll to position [421, 0]
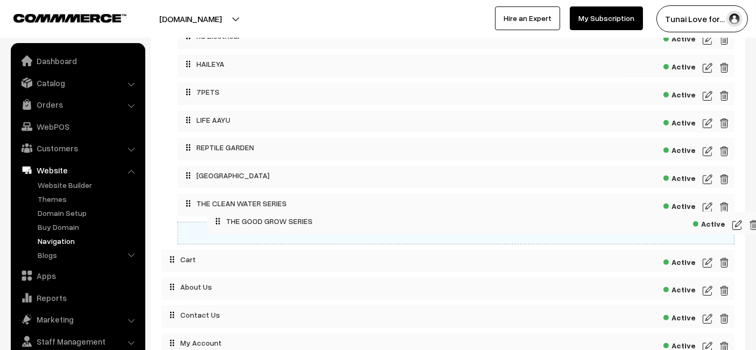
drag, startPoint x: 188, startPoint y: 158, endPoint x: 218, endPoint y: 215, distance: 64.2
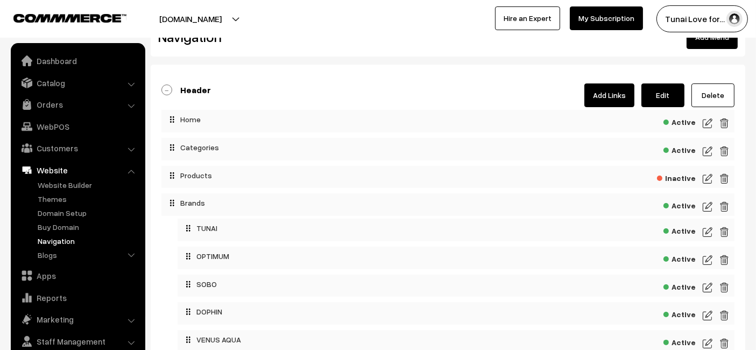
scroll to position [0, 0]
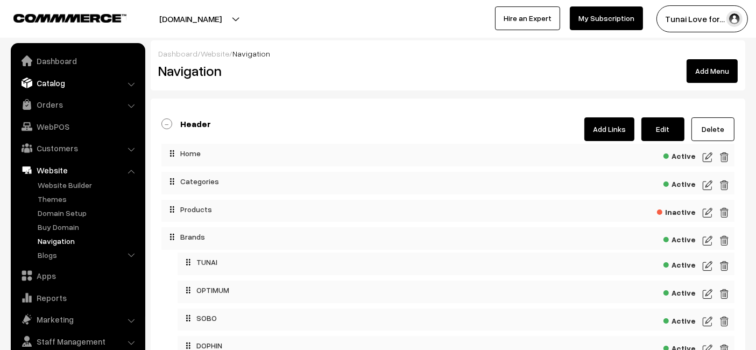
drag, startPoint x: 52, startPoint y: 83, endPoint x: 43, endPoint y: 90, distance: 11.2
click at [52, 83] on link "Catalog" at bounding box center [77, 82] width 128 height 19
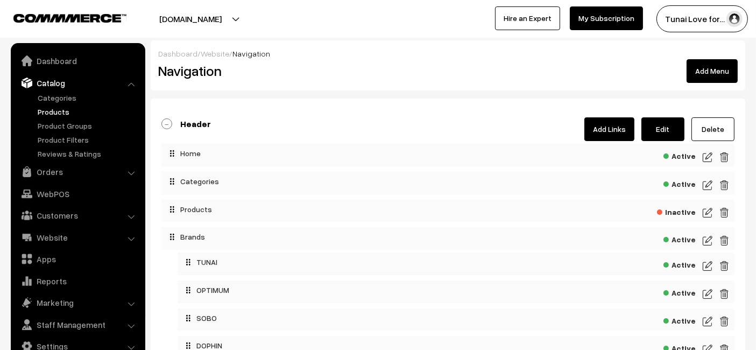
click at [56, 109] on link "Products" at bounding box center [88, 111] width 106 height 11
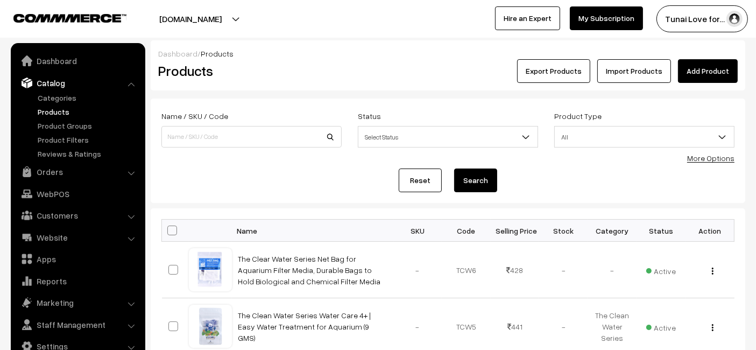
drag, startPoint x: 711, startPoint y: 63, endPoint x: 706, endPoint y: 65, distance: 5.6
click at [710, 64] on link "Add Product" at bounding box center [708, 71] width 60 height 24
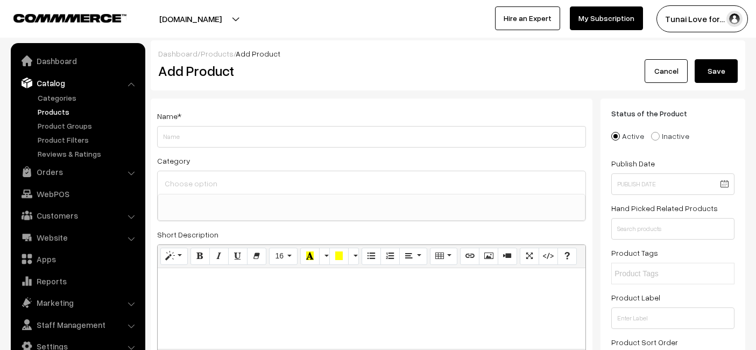
select select
type input "T"
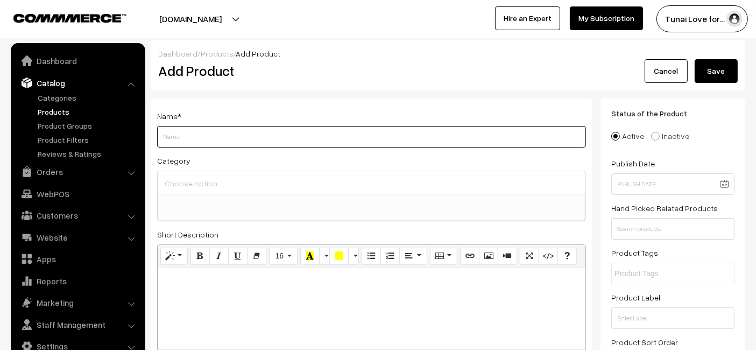
paste input "The Good Grow Series BIO +ve | Promotes Healthy Aquarium Ecosystem | Beneficial…"
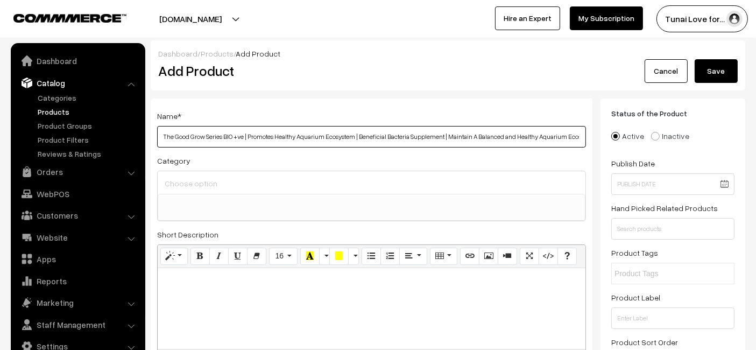
scroll to position [0, 33]
type input "The Good Grow Series BIO +ve | Promotes Healthy Aquarium Ecosystem | Beneficial…"
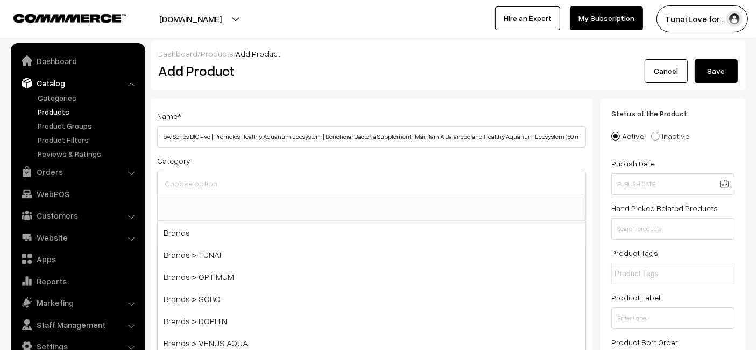
scroll to position [0, 0]
click at [224, 184] on input at bounding box center [371, 183] width 419 height 16
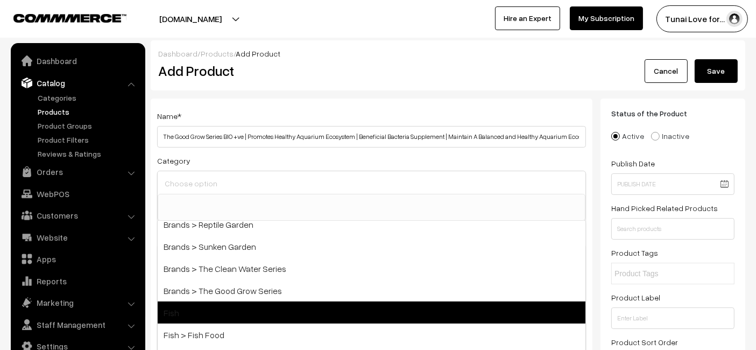
scroll to position [358, 0]
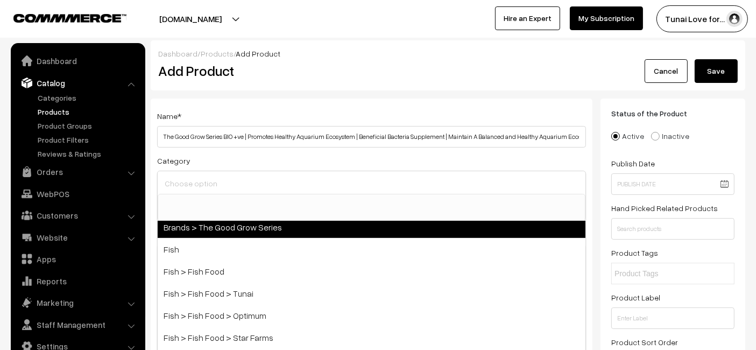
click at [242, 231] on span "Brands > The Good Grow Series" at bounding box center [372, 227] width 428 height 22
select select "54"
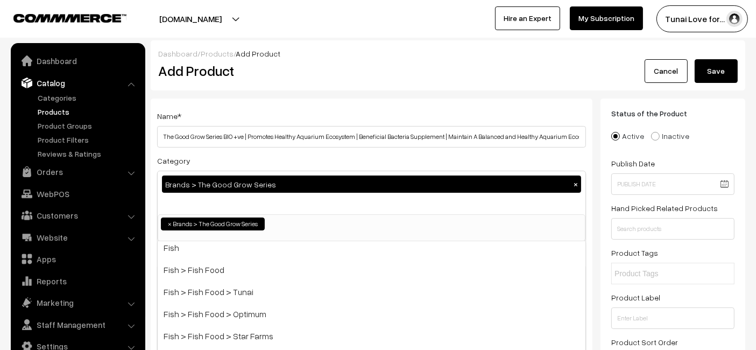
scroll to position [115, 0]
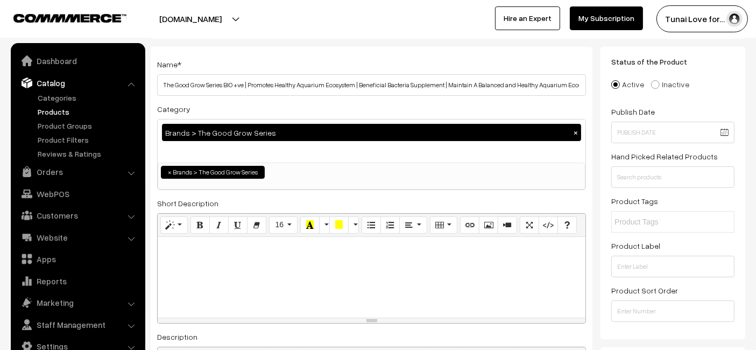
scroll to position [239, 0]
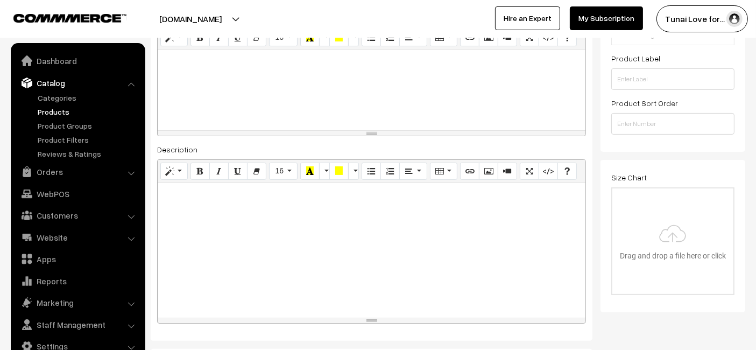
click at [203, 215] on div at bounding box center [372, 250] width 428 height 134
paste div
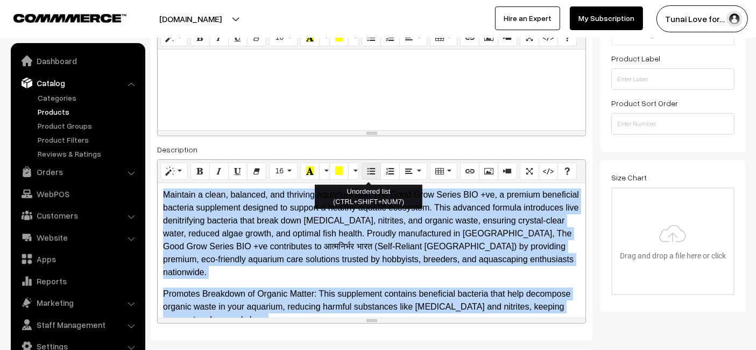
click at [362, 168] on button "Unordered list (CTRL+SHIFT+NUM7)" at bounding box center [370, 170] width 19 height 17
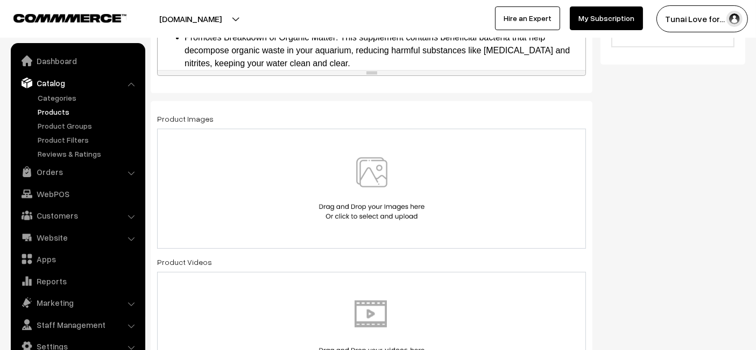
scroll to position [358, 0]
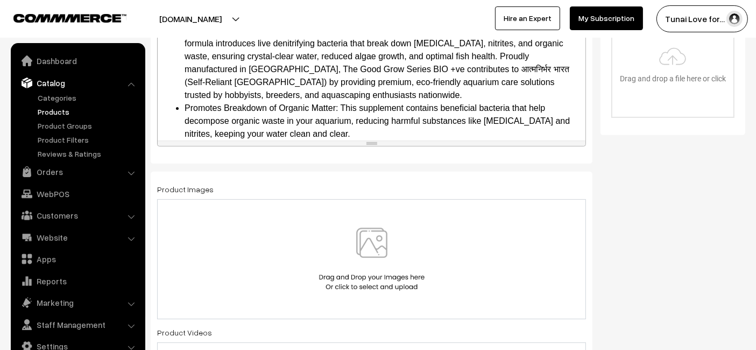
scroll to position [478, 0]
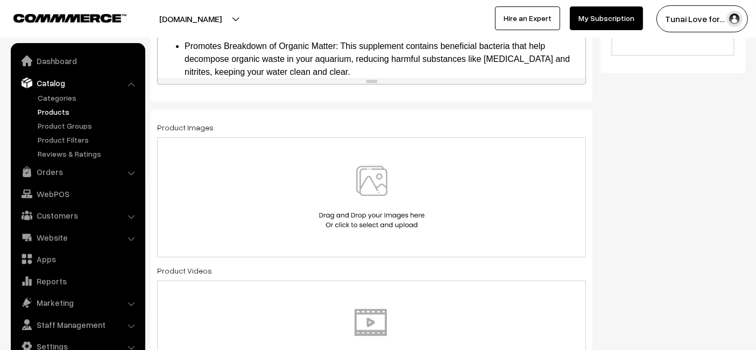
click at [363, 194] on img at bounding box center [371, 197] width 111 height 63
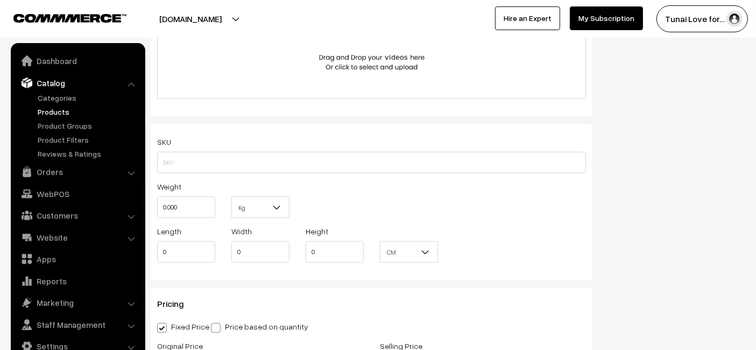
scroll to position [1015, 0]
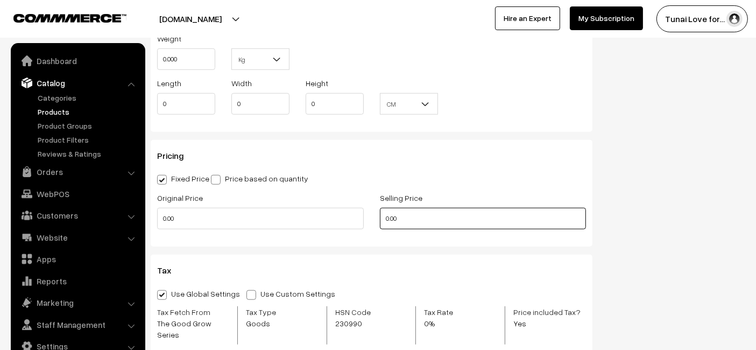
click at [455, 208] on input "0.00" at bounding box center [483, 219] width 206 height 22
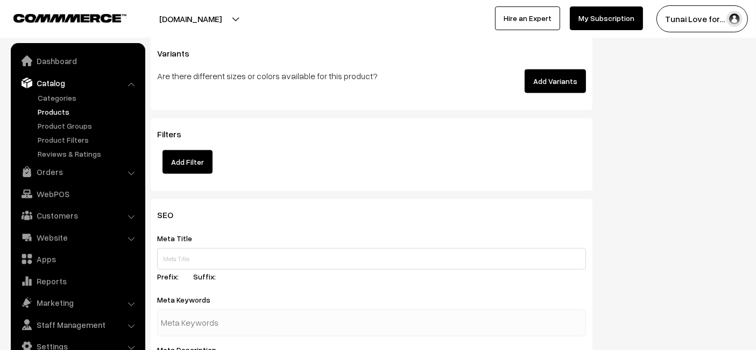
scroll to position [1493, 0]
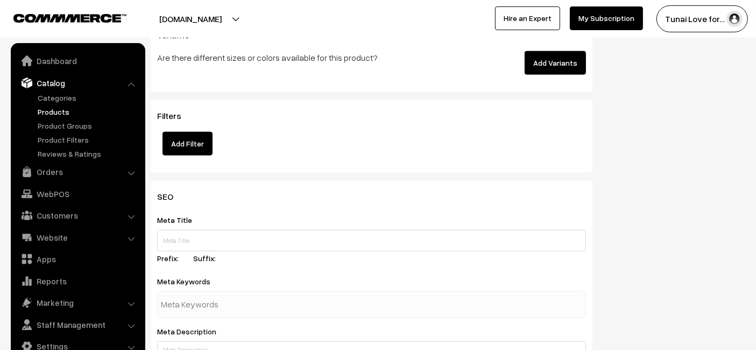
type input "612"
click at [203, 214] on div "Meta Title Prefix: Suffix:" at bounding box center [371, 240] width 429 height 55
drag, startPoint x: 189, startPoint y: 237, endPoint x: 184, endPoint y: 230, distance: 8.7
click at [187, 234] on div "Meta Title Prefix: Suffix:" at bounding box center [371, 240] width 429 height 55
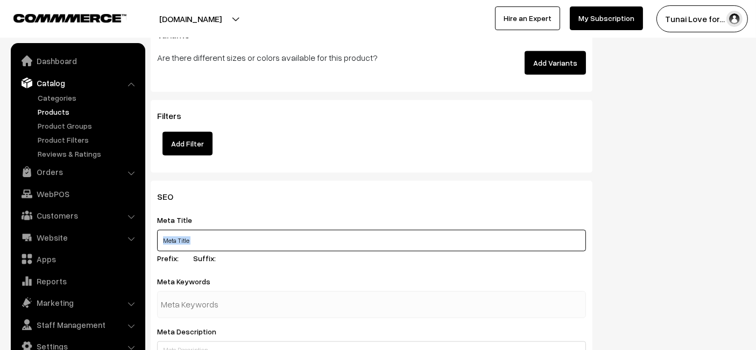
click at [196, 230] on input "text" at bounding box center [371, 241] width 429 height 22
paste input "The Good Grow Series BIO Positive Beneficial Bacteria Supplement"
type input "The Good Grow Series BIO Positive Beneficial Bacteria Supplement"
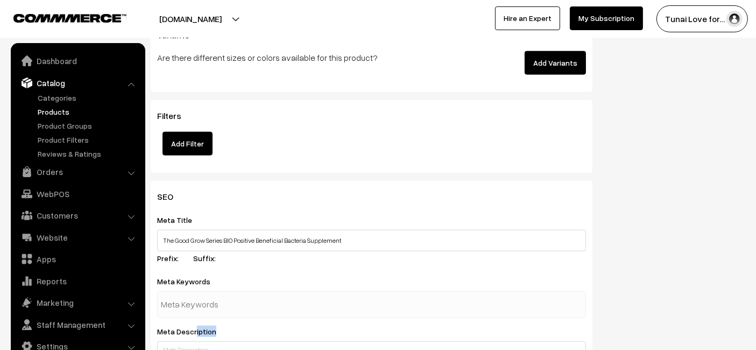
drag, startPoint x: 194, startPoint y: 317, endPoint x: 195, endPoint y: 331, distance: 14.0
paste textarea "The Good Grow Series BIO Positive promotes a healthy aquarium ecosystem by intr…"
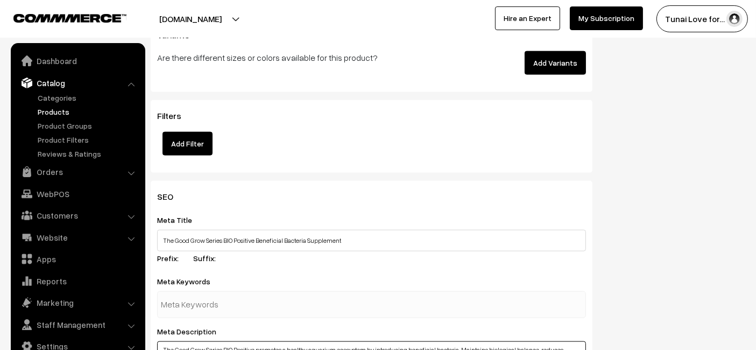
type textarea "The Good Grow Series BIO Positive promotes a healthy aquarium ecosystem by intr…"
click at [258, 294] on input "text" at bounding box center [217, 305] width 112 height 22
paste input "beneficial bacteria aquarium"
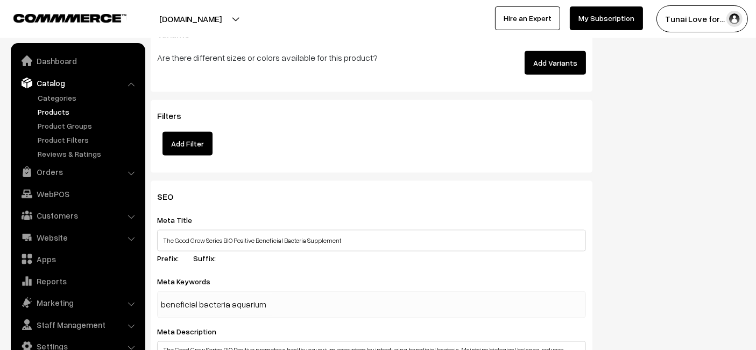
type input "beneficial bacteria aquarium"
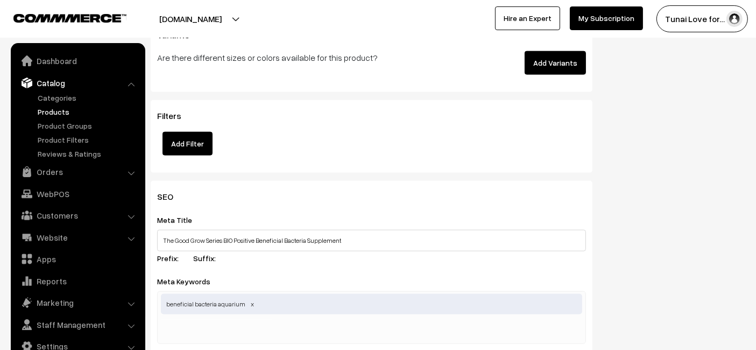
click at [318, 312] on div "beneficial bacteria aquarium" at bounding box center [371, 317] width 429 height 53
paste input "aquarium bacteria supplement"
type input "aquarium bacteria supplement"
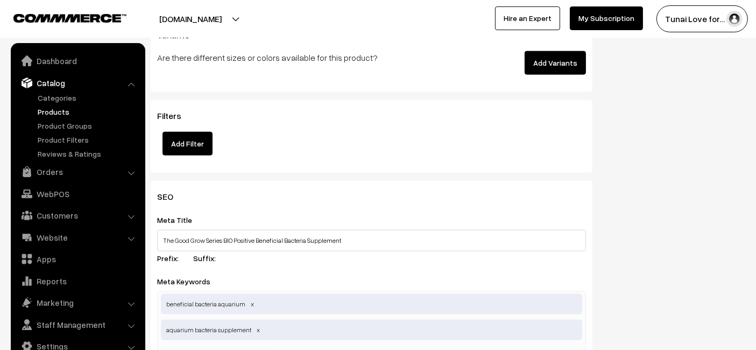
click at [343, 239] on div "Meta Title The Good Grow Series BIO Positive Beneficial Bacteria Supplement Pre…" at bounding box center [371, 240] width 429 height 55
click at [255, 345] on input "text" at bounding box center [217, 356] width 112 height 22
click at [316, 341] on div "beneficial bacteria aquarium aquarium bacteria supplement" at bounding box center [371, 330] width 429 height 79
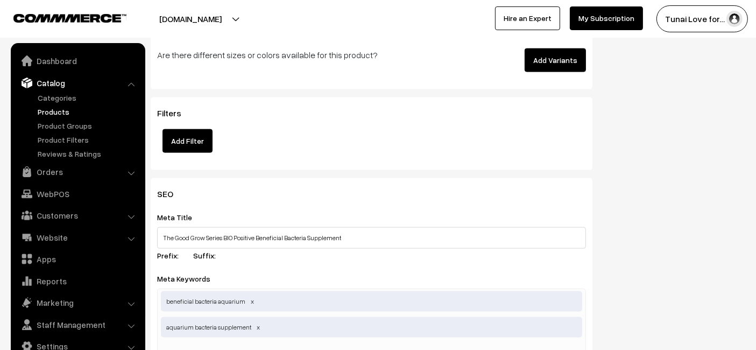
paste input "aquarium ecosystem care"
type input "aquarium ecosystem care"
click at [358, 210] on div "Meta Title The Good Grow Series BIO Positive Beneficial Bacteria Supplement Pre…" at bounding box center [371, 237] width 429 height 55
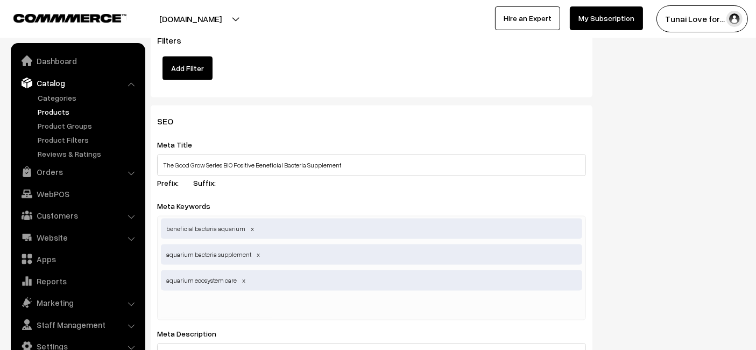
scroll to position [1616, 0]
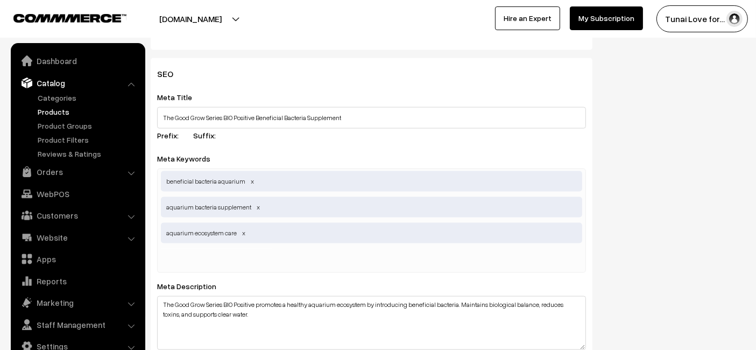
click at [262, 248] on input "text" at bounding box center [217, 259] width 112 height 22
paste input "aquarium maintenance"
type input "aquarium maintenance"
click at [464, 90] on div "Meta Title The Good Grow Series BIO Positive Beneficial Bacteria Supplement Pre…" at bounding box center [371, 117] width 429 height 55
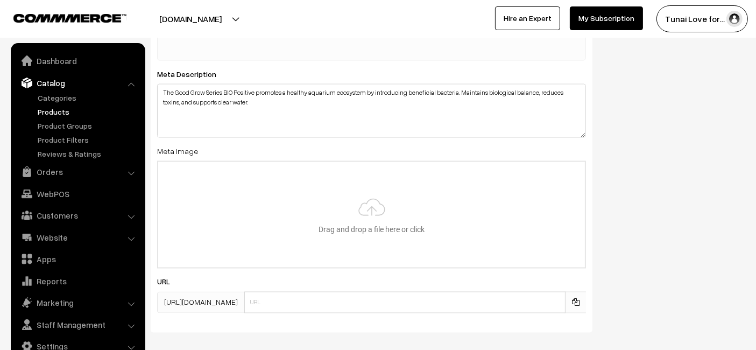
scroll to position [1892, 0]
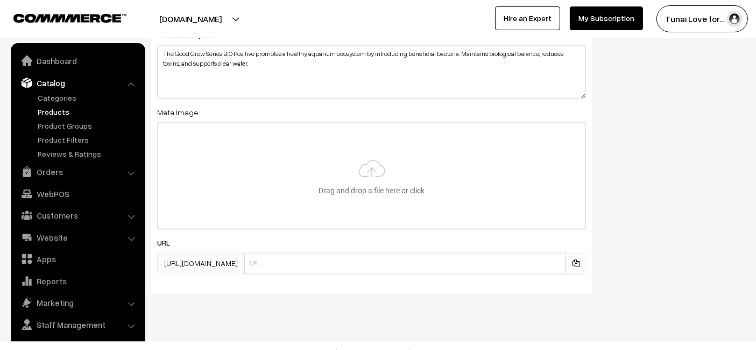
type input "C:\fakepath\good-grow-series-bio-positive.jpg"
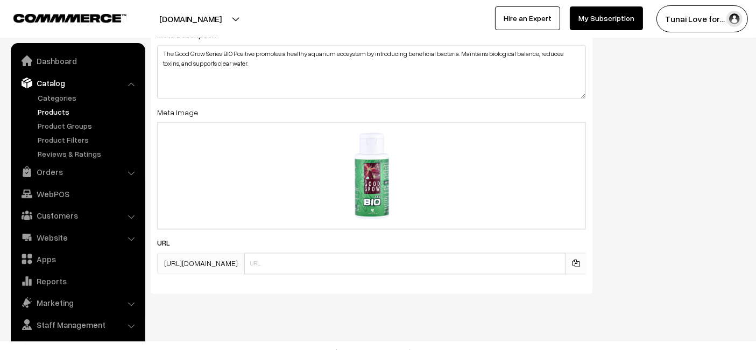
drag, startPoint x: 363, startPoint y: 261, endPoint x: 368, endPoint y: 244, distance: 17.5
click at [363, 260] on div "SEO Meta Title The Good Grow Series BIO Positive Beneficial Bacteria Supplement…" at bounding box center [371, 37] width 441 height 511
click at [368, 253] on input "text" at bounding box center [404, 264] width 321 height 22
paste input "https://www.yourstore.com/good-grow-series-bio-positive"
drag, startPoint x: 330, startPoint y: 251, endPoint x: 236, endPoint y: 246, distance: 93.7
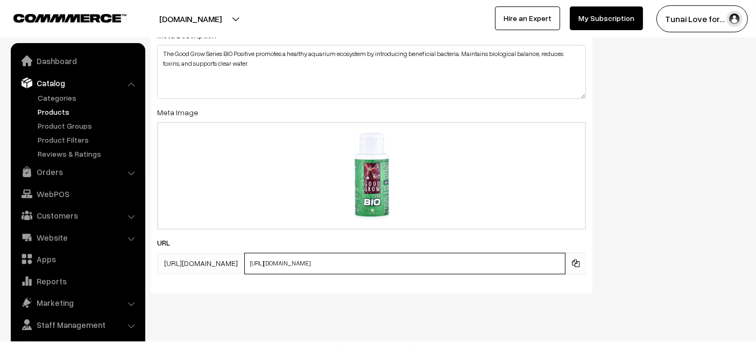
click at [236, 253] on div "https://tunai.in/products/ https://www.yourstore.com/good-grow-series-bio-posit…" at bounding box center [371, 264] width 429 height 22
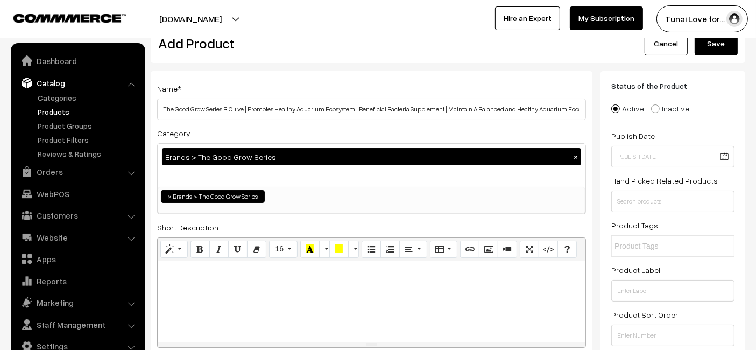
scroll to position [0, 0]
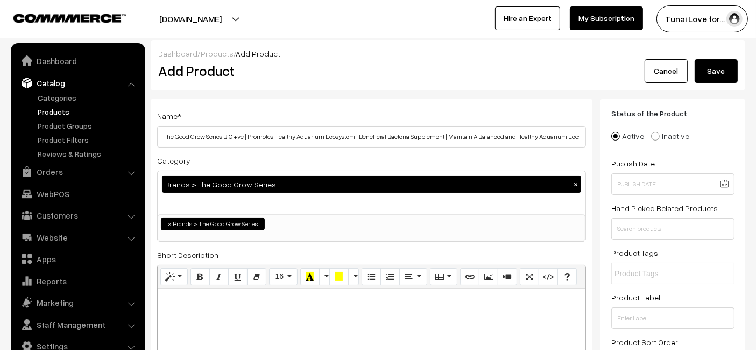
type input "good-grow-series-bio-positive"
drag, startPoint x: 705, startPoint y: 63, endPoint x: 703, endPoint y: 70, distance: 7.8
click at [705, 63] on button "Save" at bounding box center [715, 71] width 43 height 24
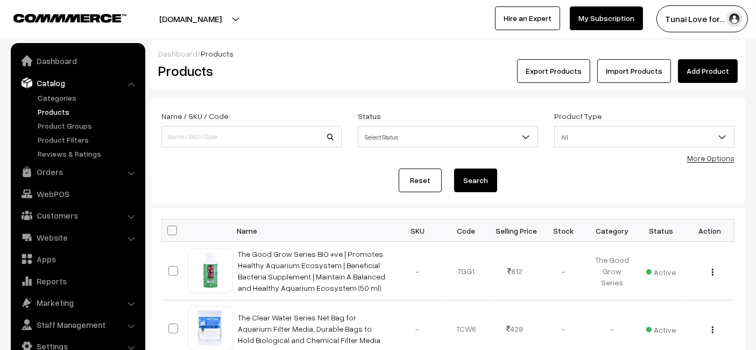
click at [709, 73] on link "Add Product" at bounding box center [708, 71] width 60 height 24
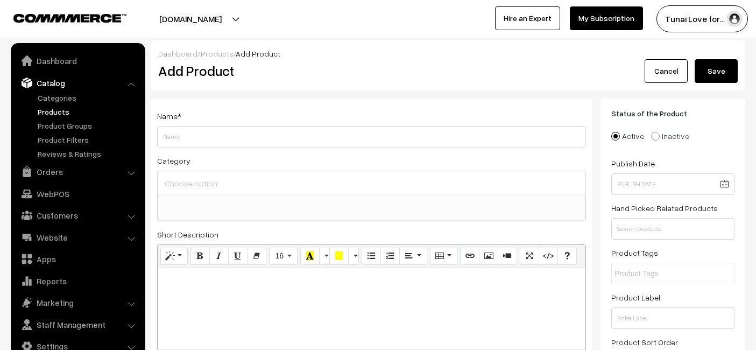
select select
type input "The Good Grow Series HEAL +ve | Boost Plant Recovery | Aquarium Plant Enzyme Su…"
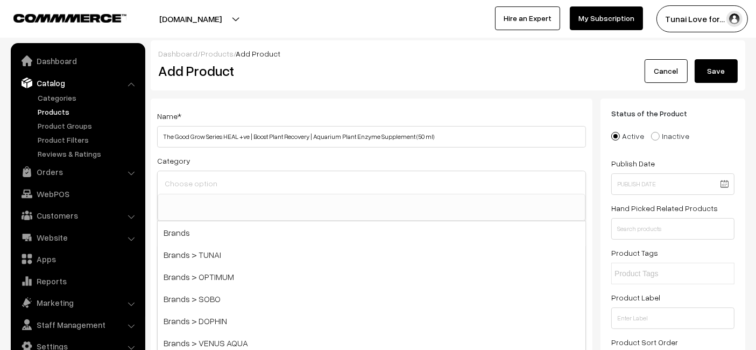
click at [330, 175] on input at bounding box center [371, 183] width 419 height 16
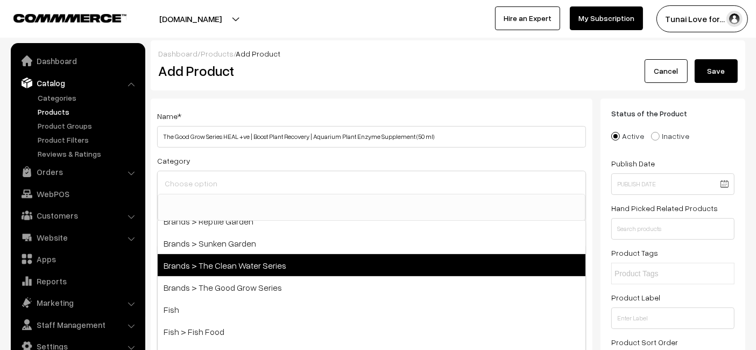
scroll to position [298, 0]
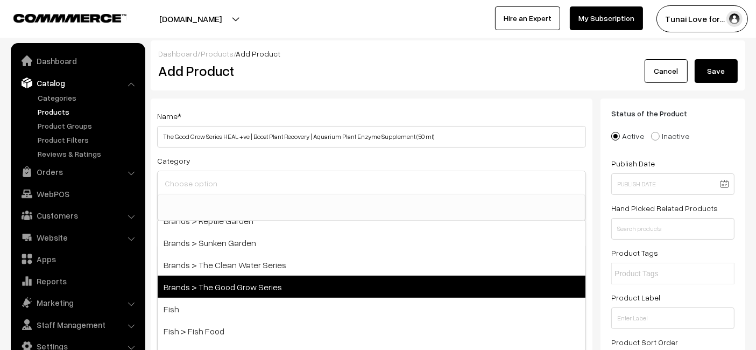
click at [253, 281] on span "Brands > The Good Grow Series" at bounding box center [372, 286] width 428 height 22
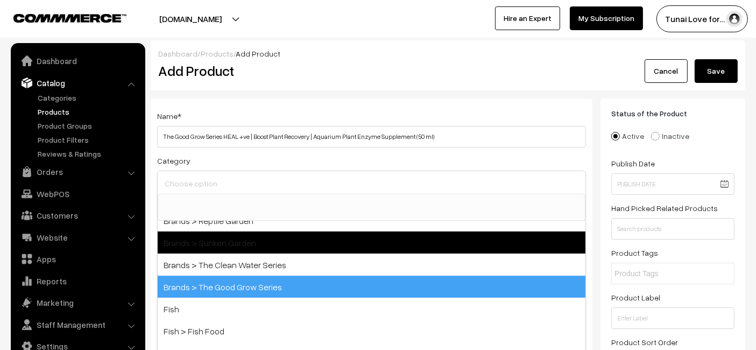
select select "54"
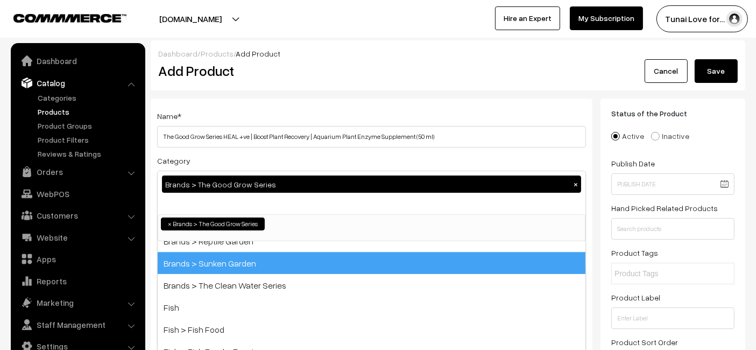
scroll to position [115, 0]
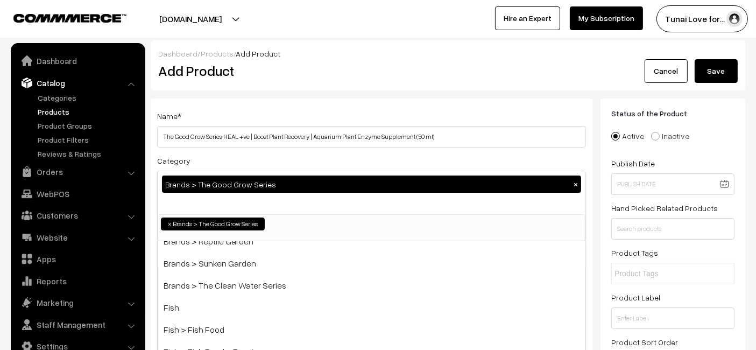
click at [330, 46] on div "Dashboard / Products / Add Product Add Product Cancel Save" at bounding box center [448, 65] width 594 height 50
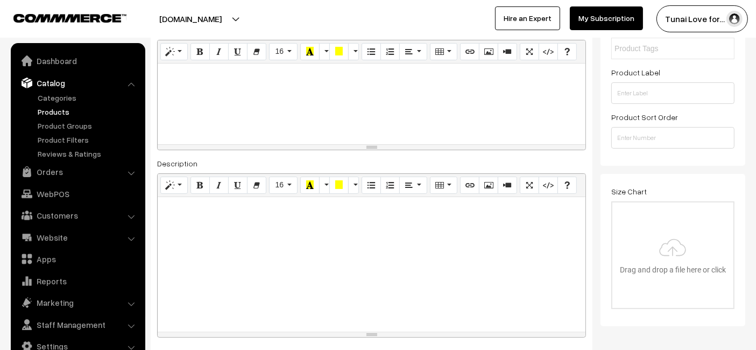
scroll to position [298, 0]
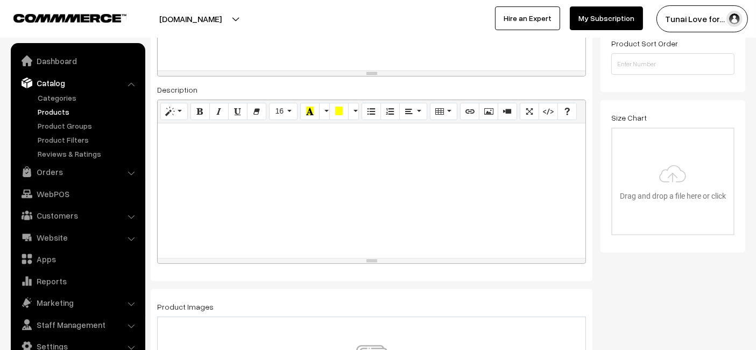
click at [373, 173] on div at bounding box center [372, 190] width 428 height 134
paste div
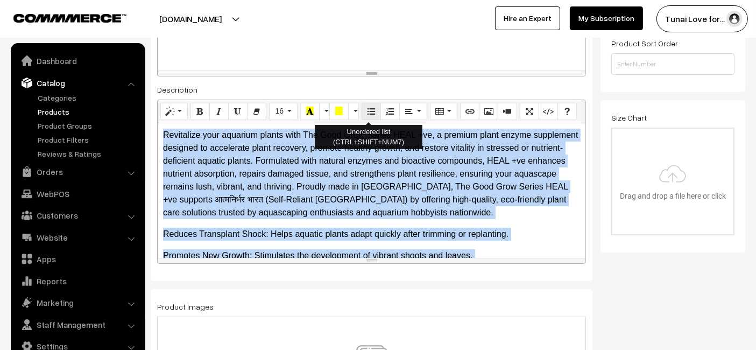
click at [367, 108] on icon "Unordered list (CTRL+SHIFT+NUM7)" at bounding box center [371, 110] width 8 height 9
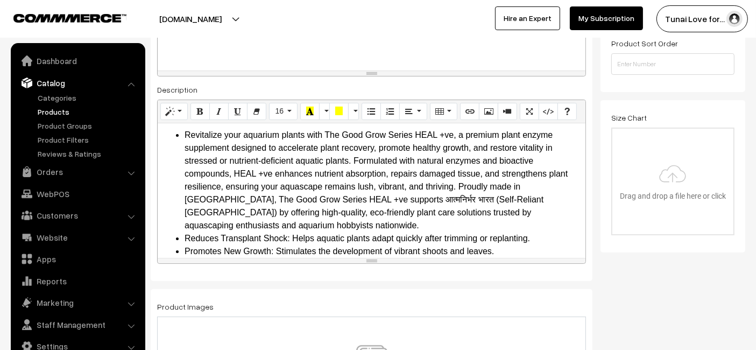
click at [364, 220] on li "Revitalize your aquarium plants with The Good Grow Series HEAL +ve, a premium p…" at bounding box center [381, 180] width 395 height 103
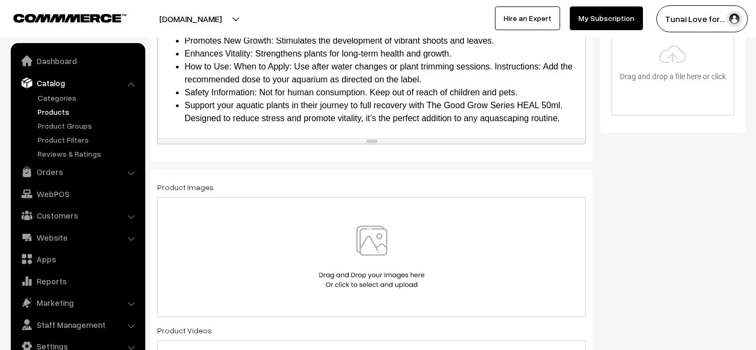
scroll to position [478, 0]
